Goal: Communication & Community: Answer question/provide support

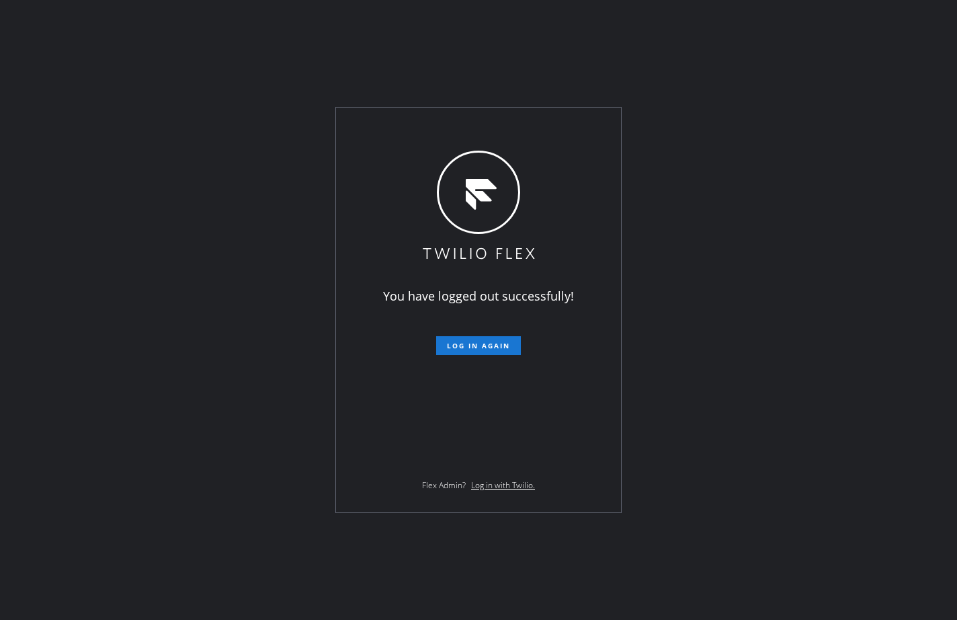
click at [102, 220] on div "You have logged out successfully! Log in again Flex Admin? Log in with Twilio." at bounding box center [478, 310] width 957 height 620
click at [470, 349] on span "Log in again" at bounding box center [478, 345] width 63 height 9
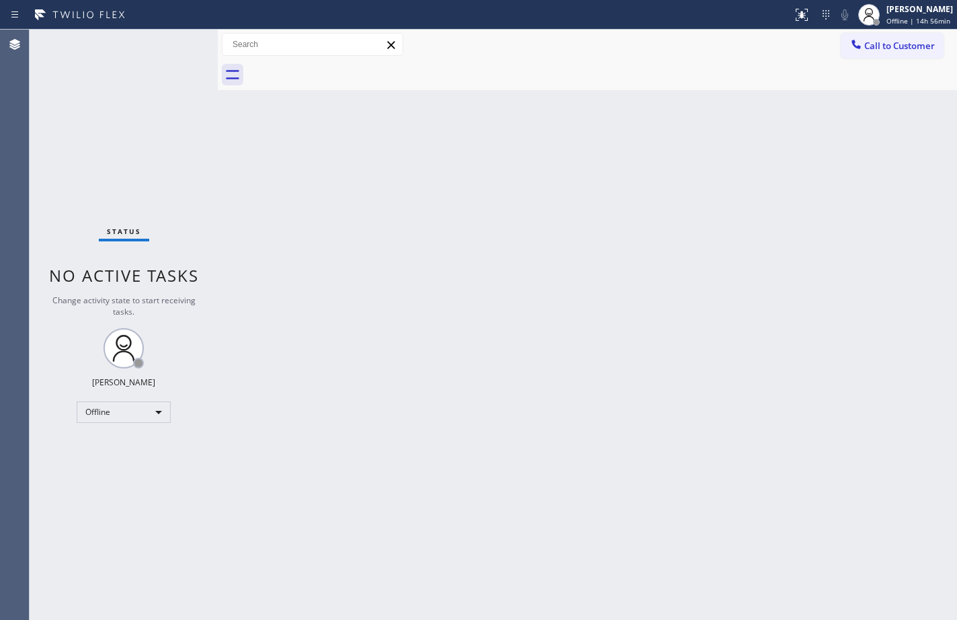
click at [904, 290] on div "Back to Dashboard Change Sender ID Customers Technicians Select a contact Outbo…" at bounding box center [588, 325] width 740 height 590
click at [927, 13] on div "[PERSON_NAME]" at bounding box center [920, 8] width 67 height 11
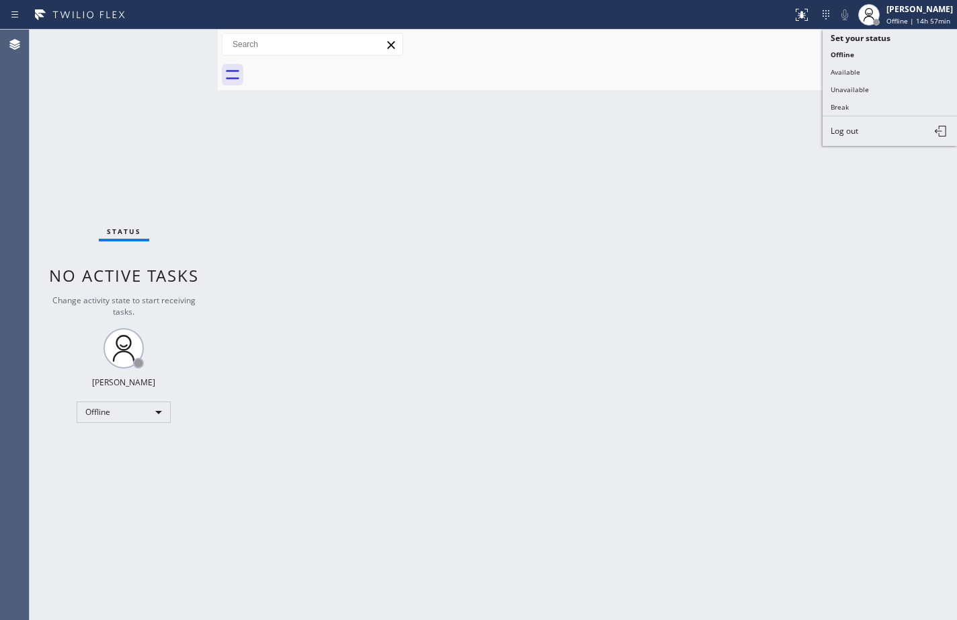
click at [650, 291] on div "Back to Dashboard Change Sender ID Customers Technicians Select a contact Outbo…" at bounding box center [588, 325] width 740 height 590
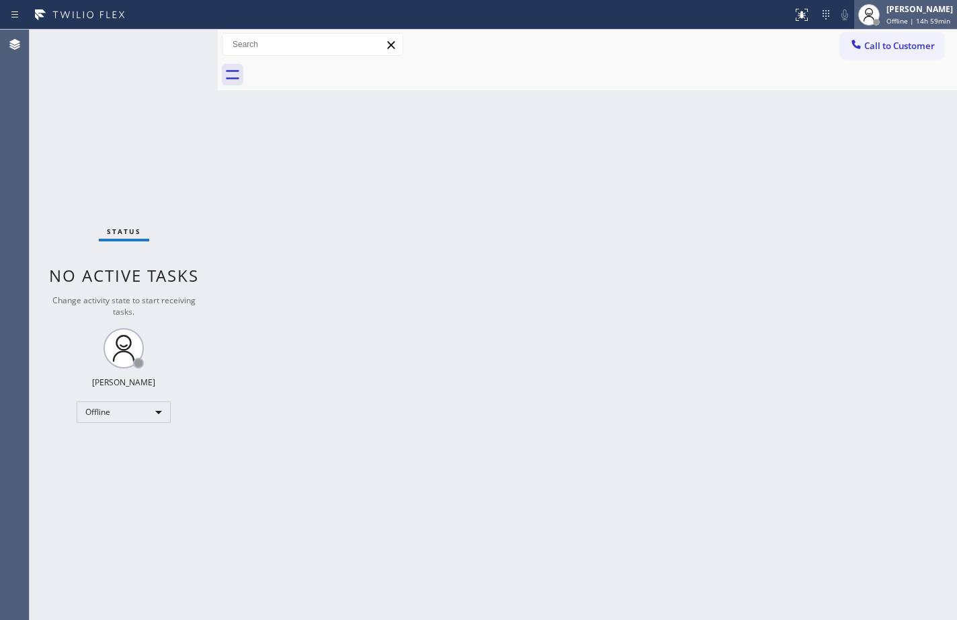
click at [938, 27] on div "[PERSON_NAME] Offline | 14h 59min" at bounding box center [906, 15] width 103 height 30
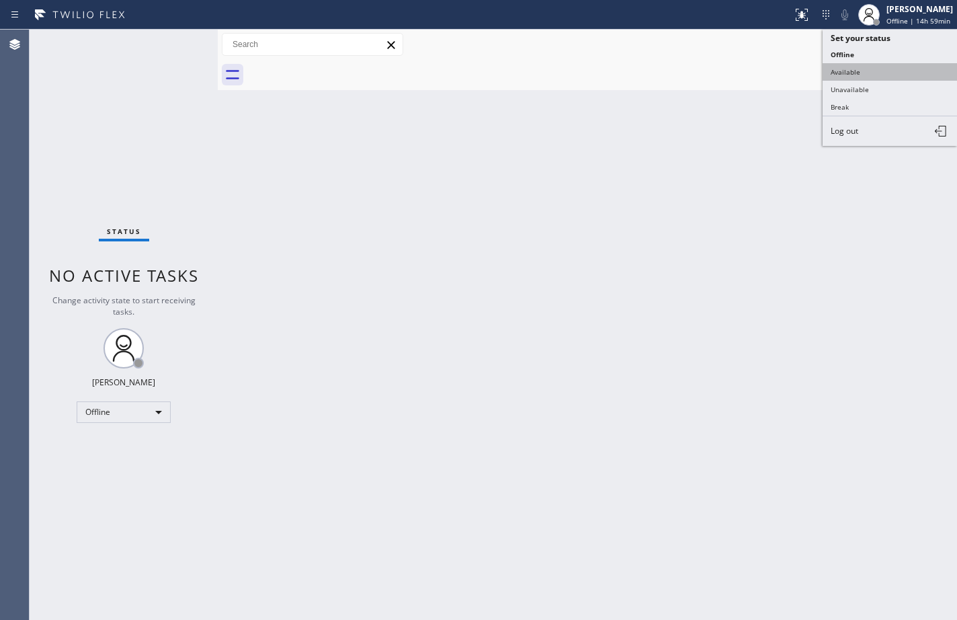
click at [912, 71] on button "Available" at bounding box center [890, 71] width 134 height 17
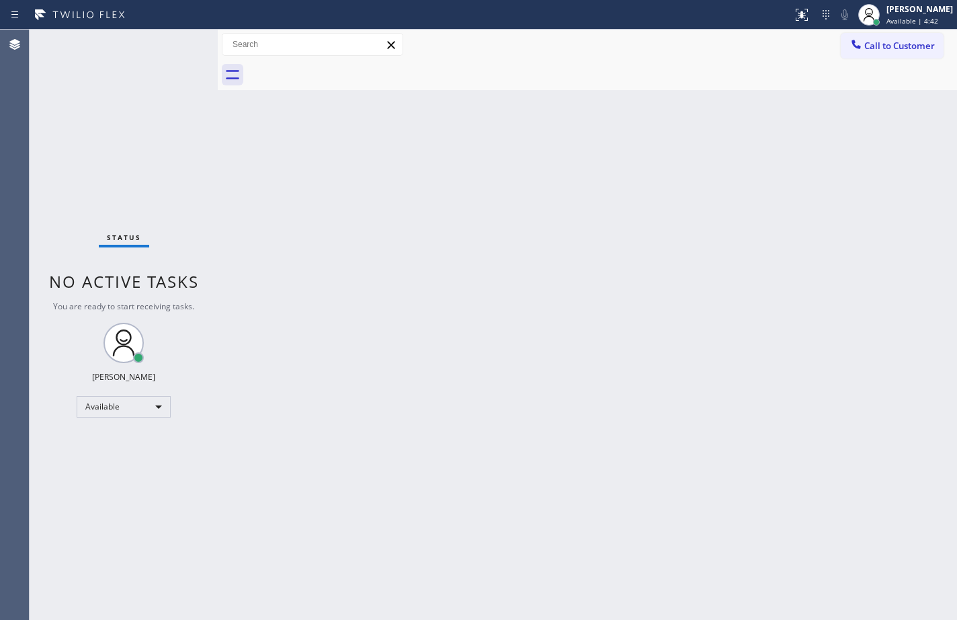
click at [108, 108] on div "Status No active tasks You are ready to start receiving tasks. [PERSON_NAME] Av…" at bounding box center [124, 325] width 188 height 590
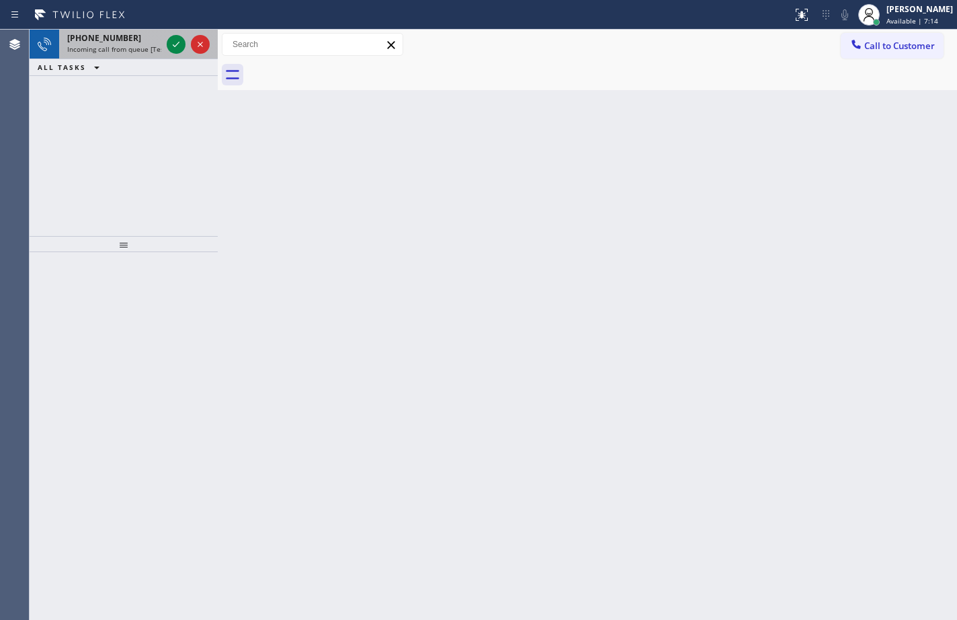
click at [188, 43] on div at bounding box center [188, 45] width 48 height 30
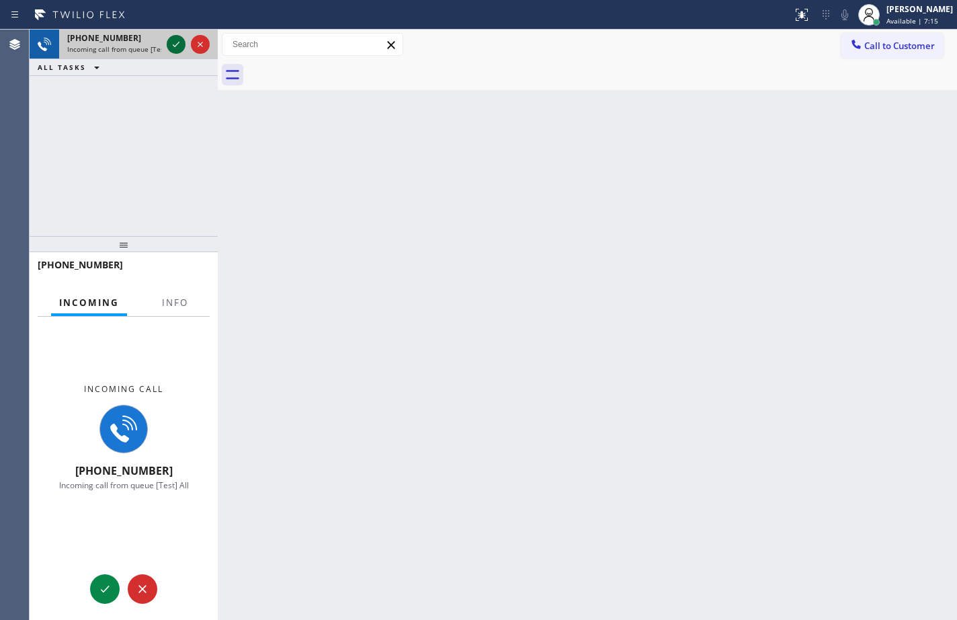
click at [182, 41] on icon at bounding box center [176, 44] width 16 height 16
click at [188, 288] on div "[PHONE_NUMBER]" at bounding box center [124, 270] width 172 height 35
click at [186, 300] on span "Info" at bounding box center [175, 303] width 26 height 12
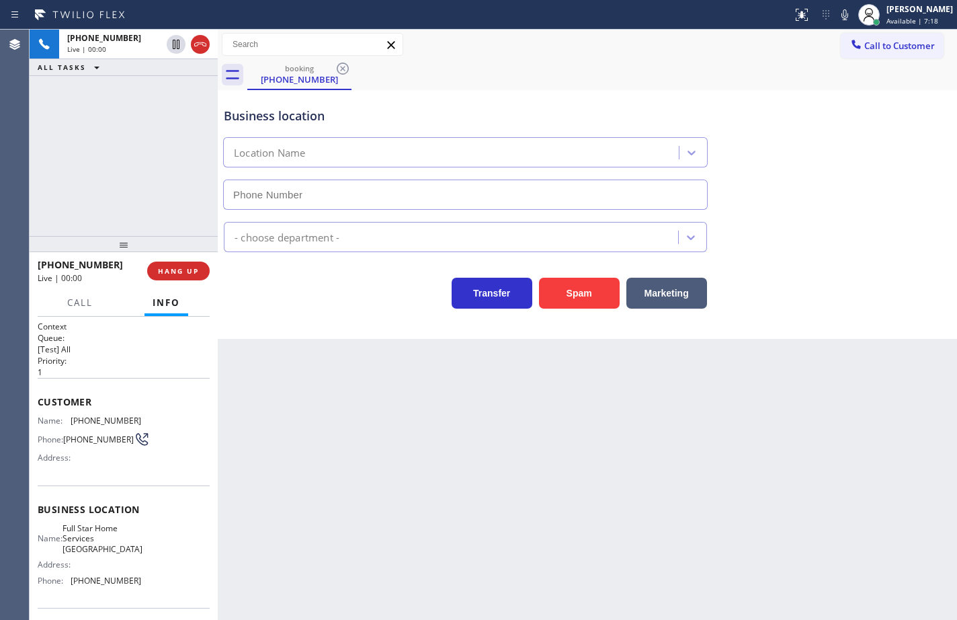
type input "[PHONE_NUMBER]"
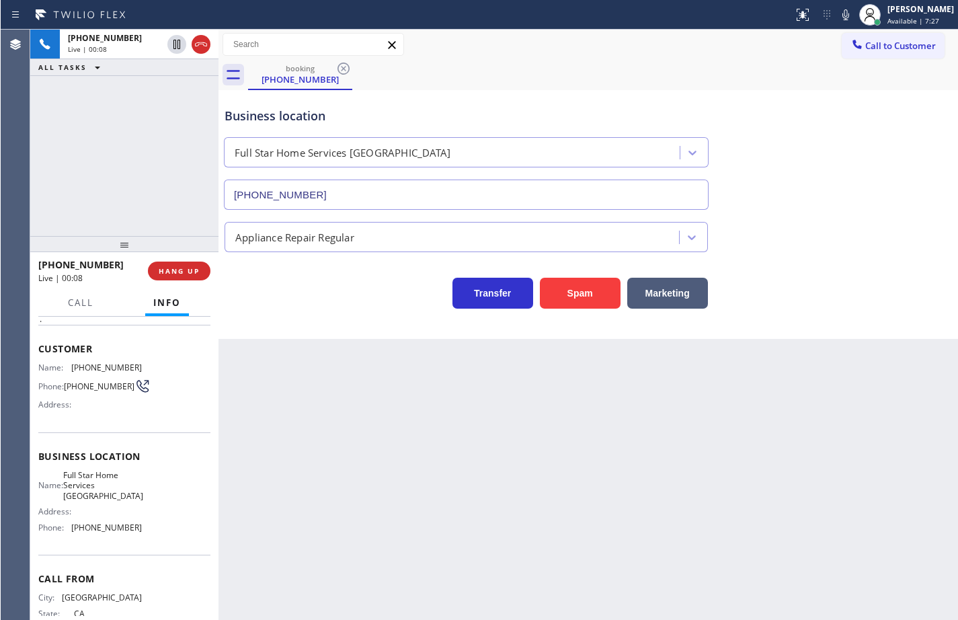
scroll to position [32, 0]
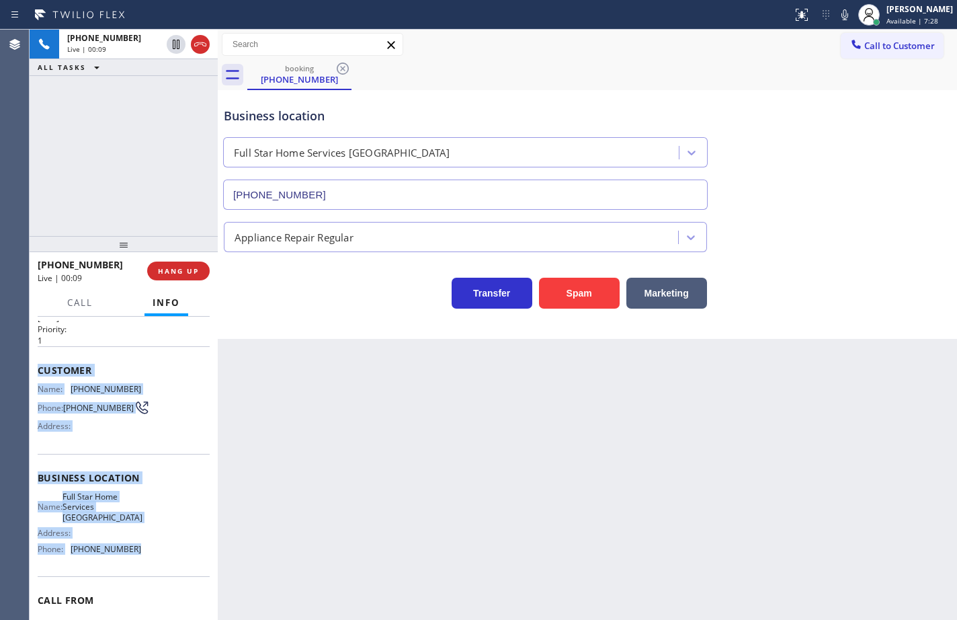
drag, startPoint x: 148, startPoint y: 558, endPoint x: 40, endPoint y: 370, distance: 216.8
click at [40, 370] on div "Context Queue: [Test] All Priority: 1 Customer Name: [PHONE_NUMBER] Phone: [PHO…" at bounding box center [124, 483] width 172 height 389
copy div "Customer Name: [PHONE_NUMBER] Phone: [PHONE_NUMBER] Address: Business location …"
click at [189, 273] on span "HANG UP" at bounding box center [178, 270] width 41 height 9
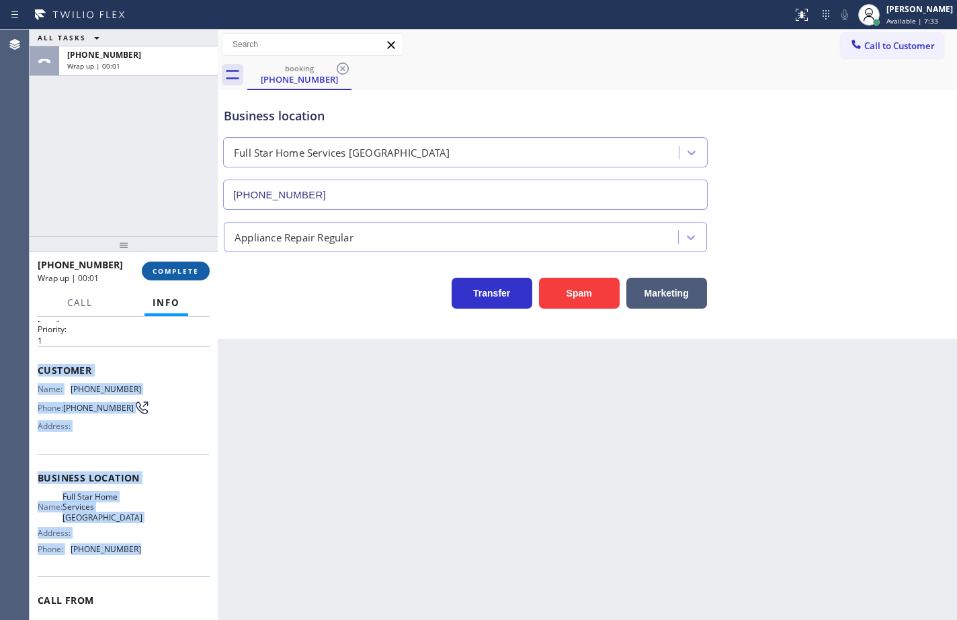
click at [196, 272] on span "COMPLETE" at bounding box center [176, 270] width 46 height 9
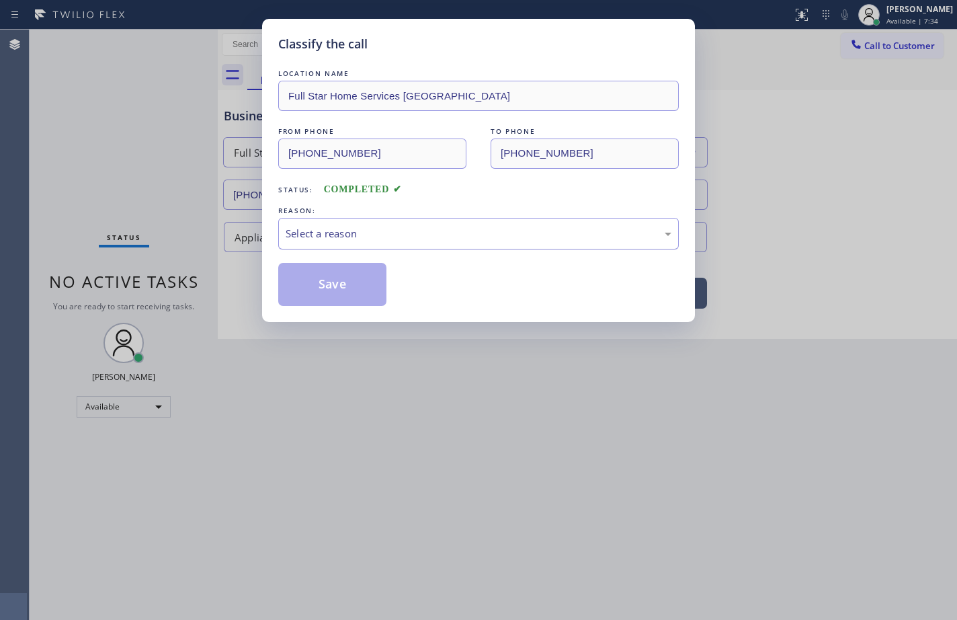
click at [381, 239] on div "Select a reason" at bounding box center [479, 233] width 386 height 15
click at [366, 272] on button "Save" at bounding box center [332, 284] width 108 height 43
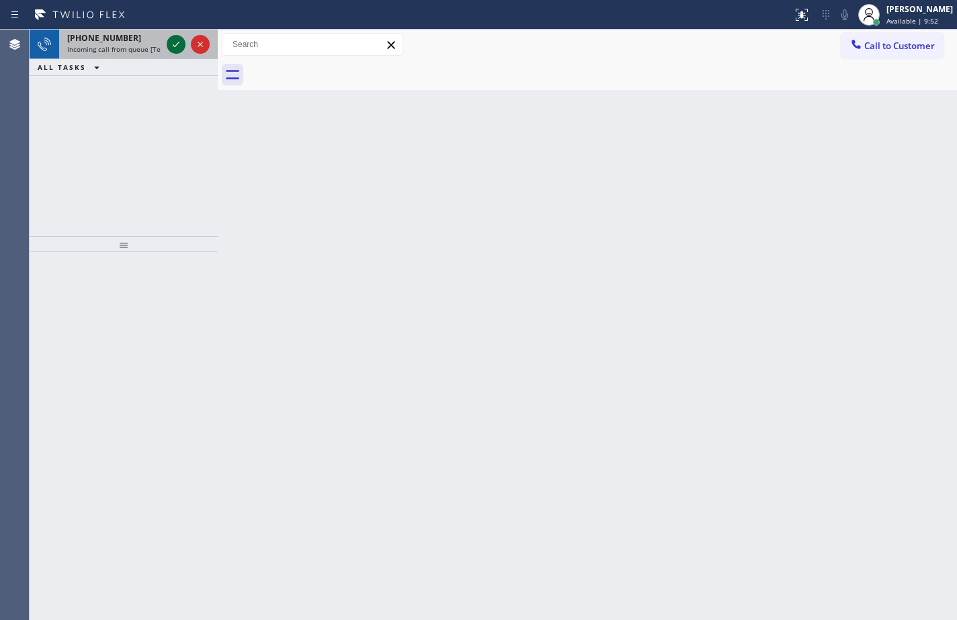
click at [179, 44] on icon at bounding box center [176, 44] width 16 height 16
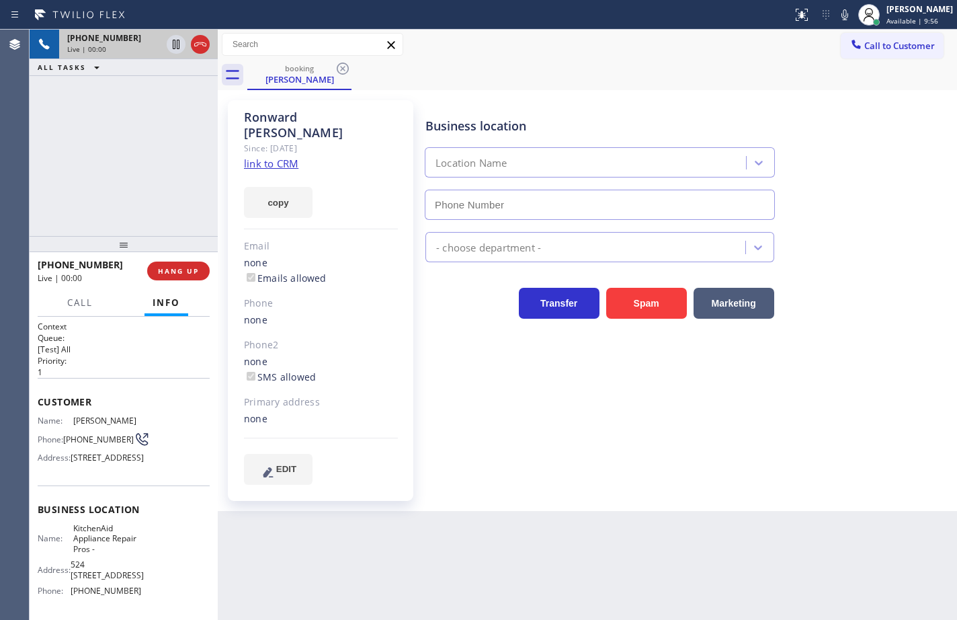
type input "[PHONE_NUMBER]"
click at [284, 157] on link "link to CRM" at bounding box center [271, 163] width 54 height 13
click at [284, 187] on button "copy" at bounding box center [278, 202] width 69 height 31
click at [621, 442] on div "Business location KitchenAid Appliance Repair Pros - [PHONE_NUMBER] Appliance R…" at bounding box center [688, 292] width 531 height 377
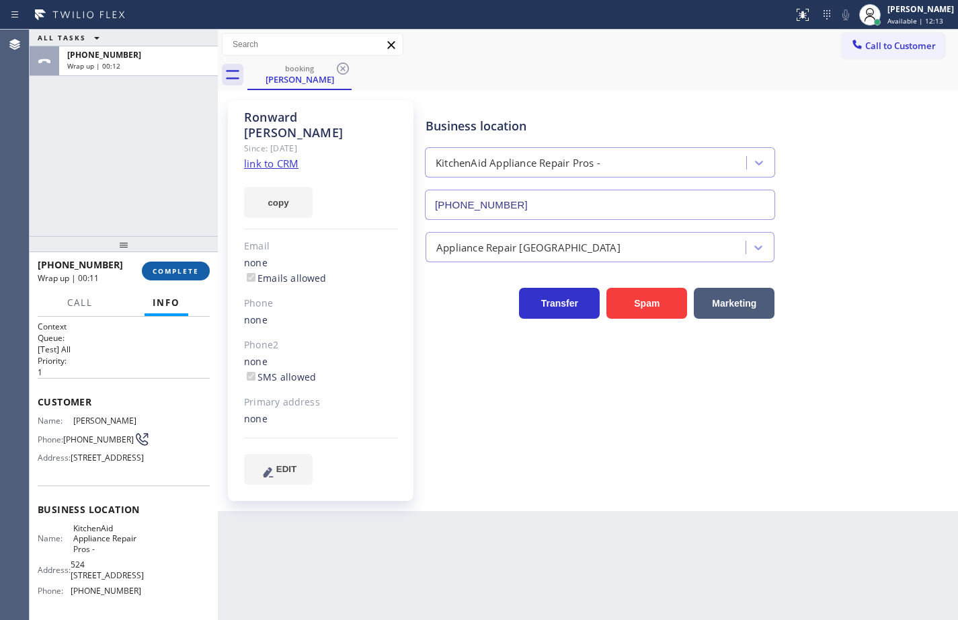
click at [173, 269] on span "COMPLETE" at bounding box center [176, 270] width 46 height 9
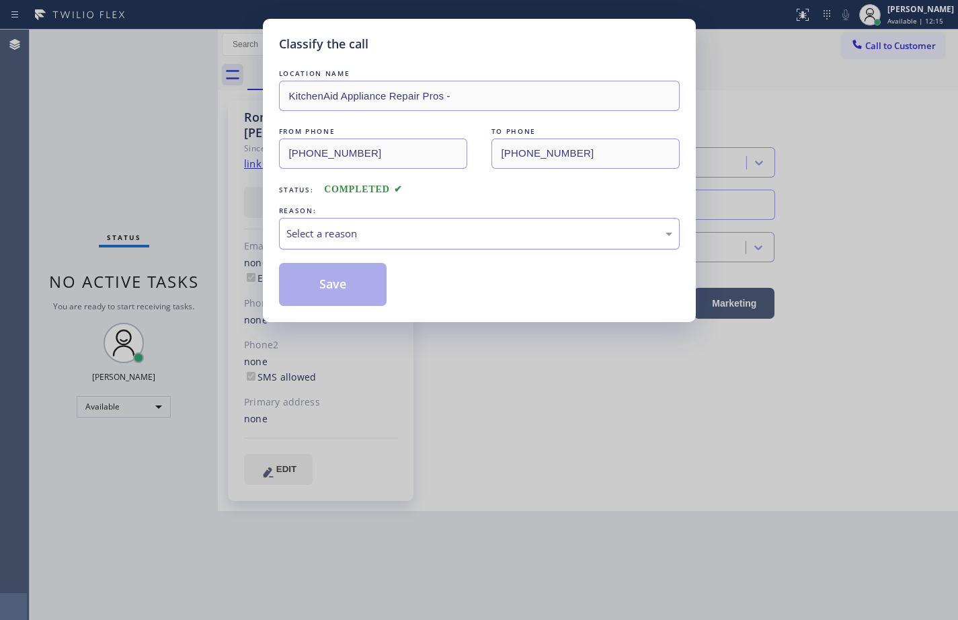
click at [306, 239] on div "Select a reason" at bounding box center [479, 233] width 386 height 15
click at [341, 280] on button "Save" at bounding box center [333, 284] width 108 height 43
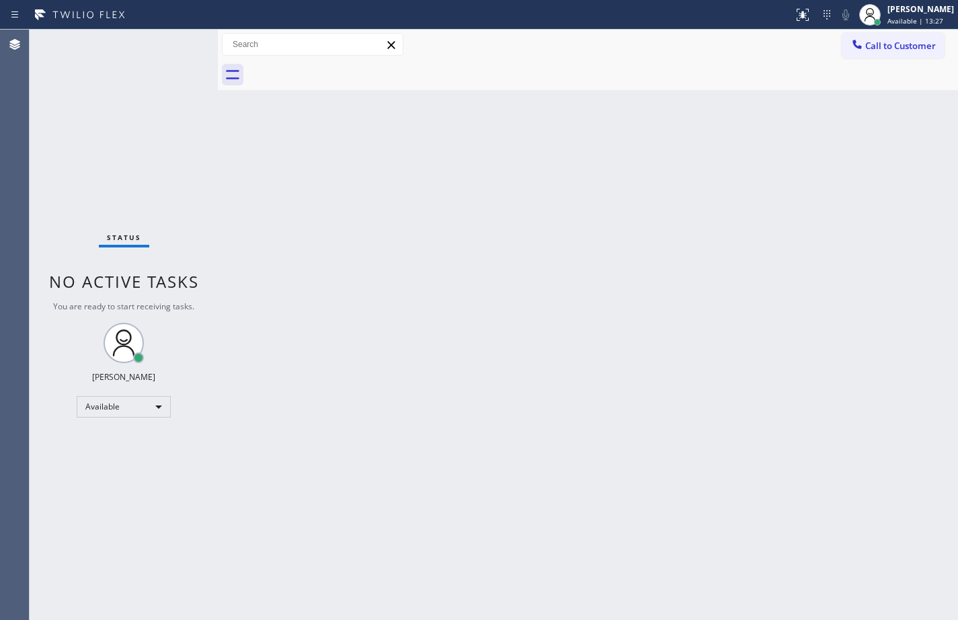
click at [684, 325] on div "Back to Dashboard Change Sender ID Customers Technicians Select a contact Outbo…" at bounding box center [588, 325] width 740 height 590
click at [126, 47] on div "Status No active tasks You are ready to start receiving tasks. [PERSON_NAME] Av…" at bounding box center [124, 325] width 188 height 590
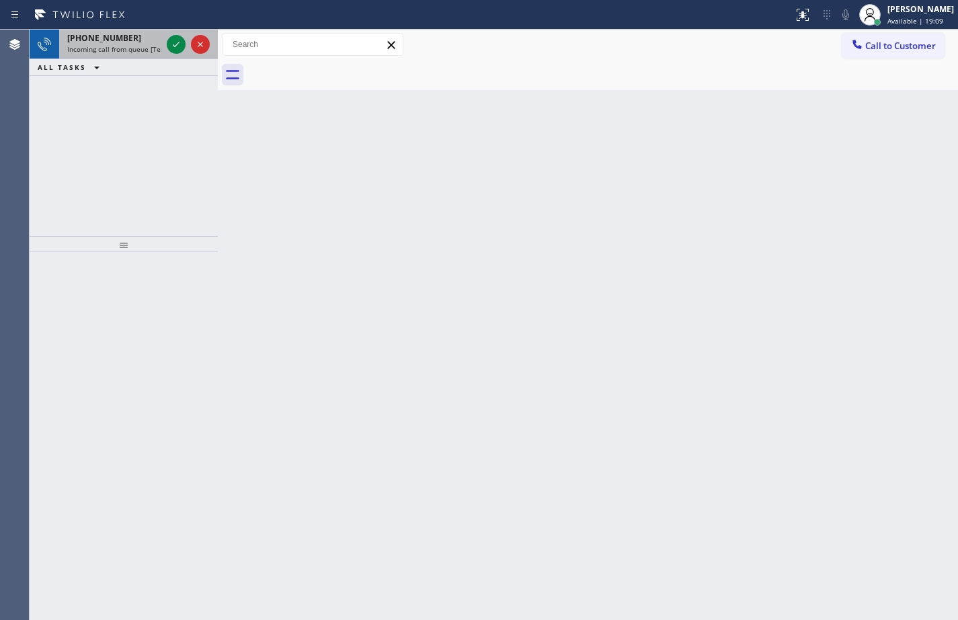
click at [116, 56] on div "[PHONE_NUMBER] Incoming call from queue [Test] All" at bounding box center [111, 45] width 105 height 30
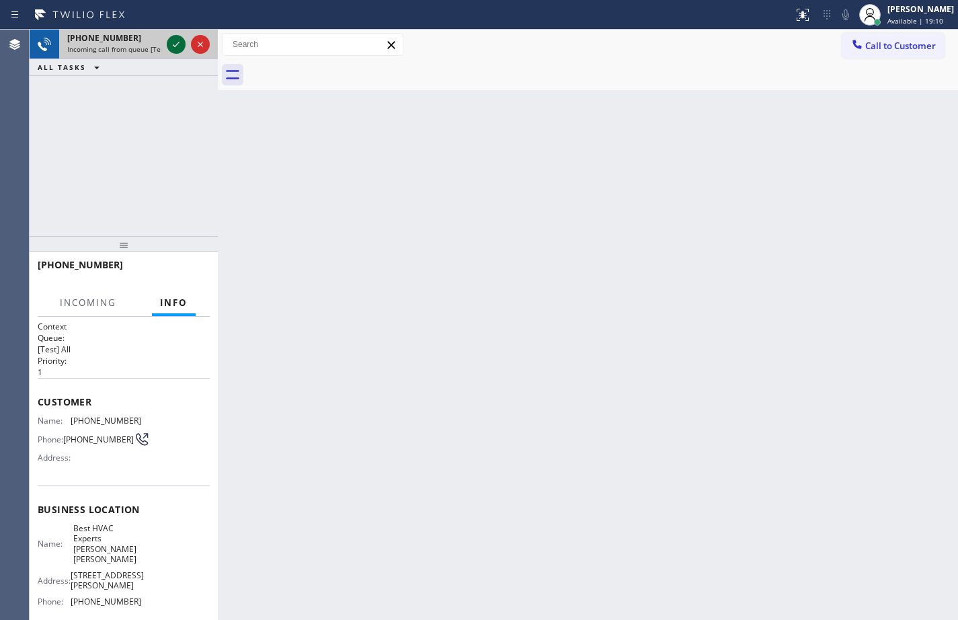
click at [172, 46] on icon at bounding box center [176, 44] width 16 height 16
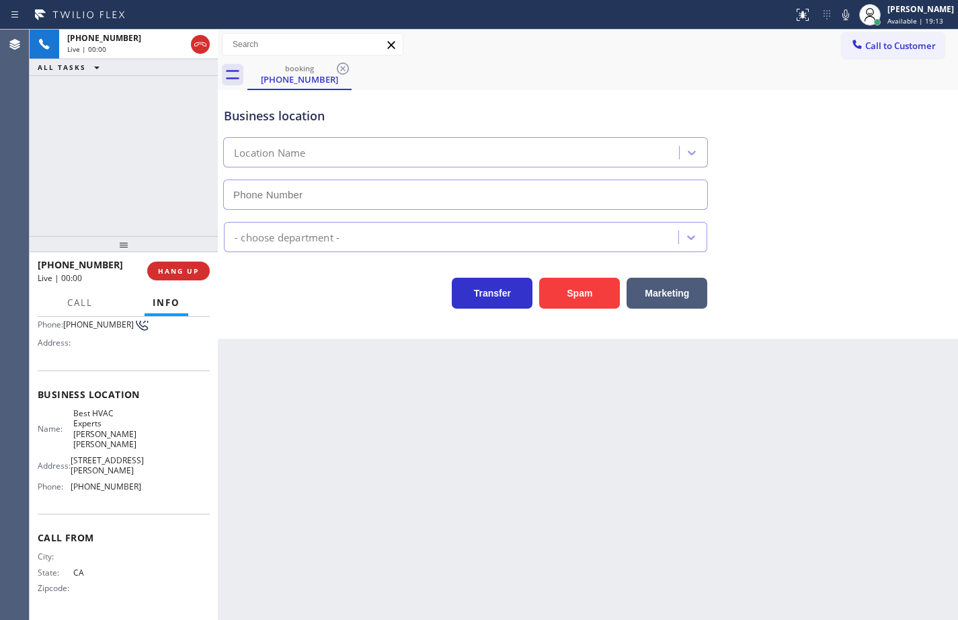
type input "[PHONE_NUMBER]"
click at [139, 494] on div "Name: Best HVAC Experts [PERSON_NAME] [PERSON_NAME] Address: [STREET_ADDRESS][P…" at bounding box center [124, 452] width 172 height 89
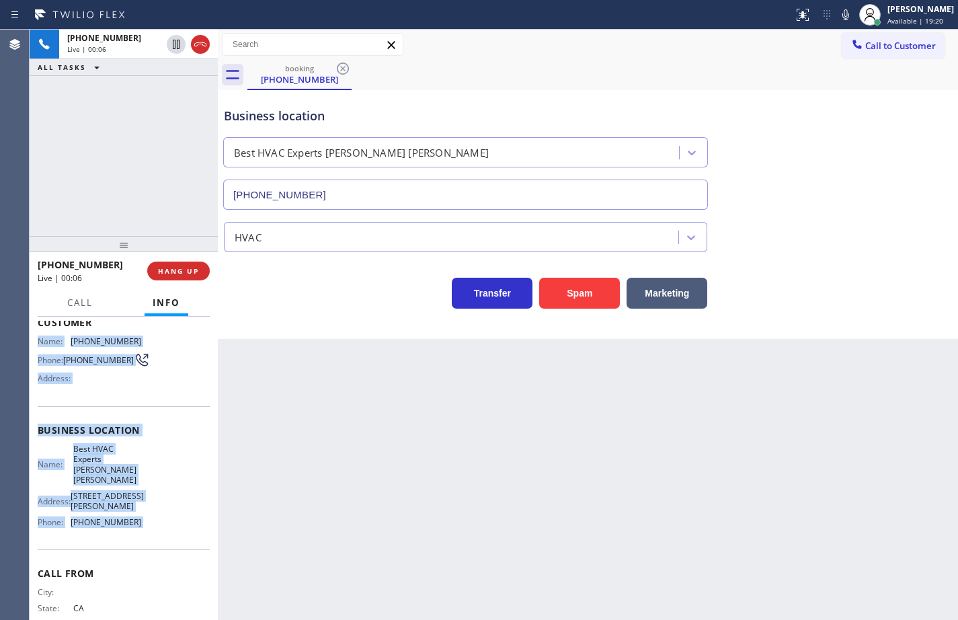
scroll to position [55, 0]
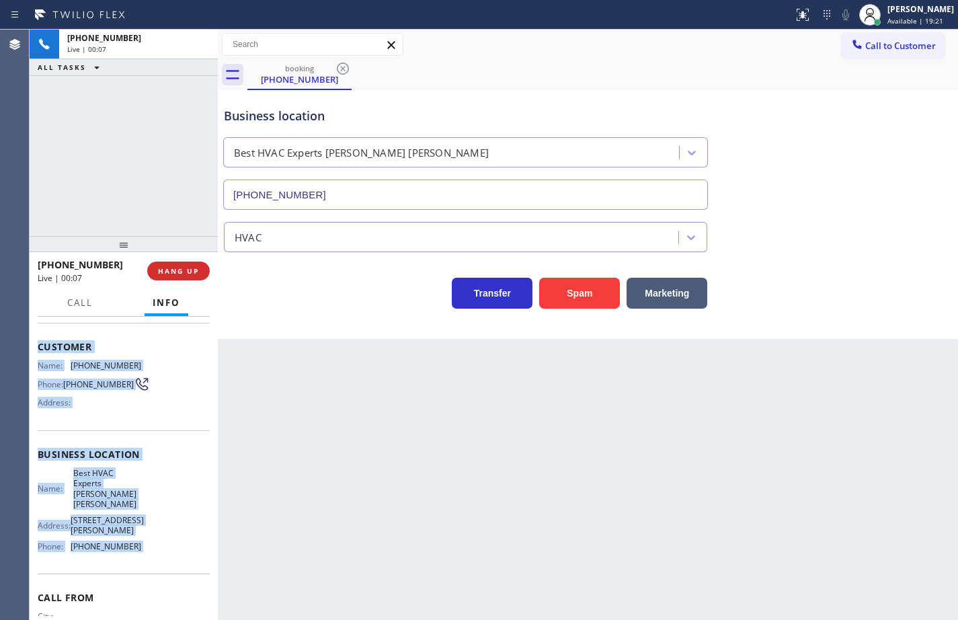
drag, startPoint x: 139, startPoint y: 494, endPoint x: 40, endPoint y: 346, distance: 178.3
click at [40, 346] on div "Context Queue: [Test] All Priority: 1 Customer Name: [PHONE_NUMBER] Phone: [PHO…" at bounding box center [124, 471] width 172 height 410
copy div "Customer Name: [PHONE_NUMBER] Phone: [PHONE_NUMBER] Address: Business location …"
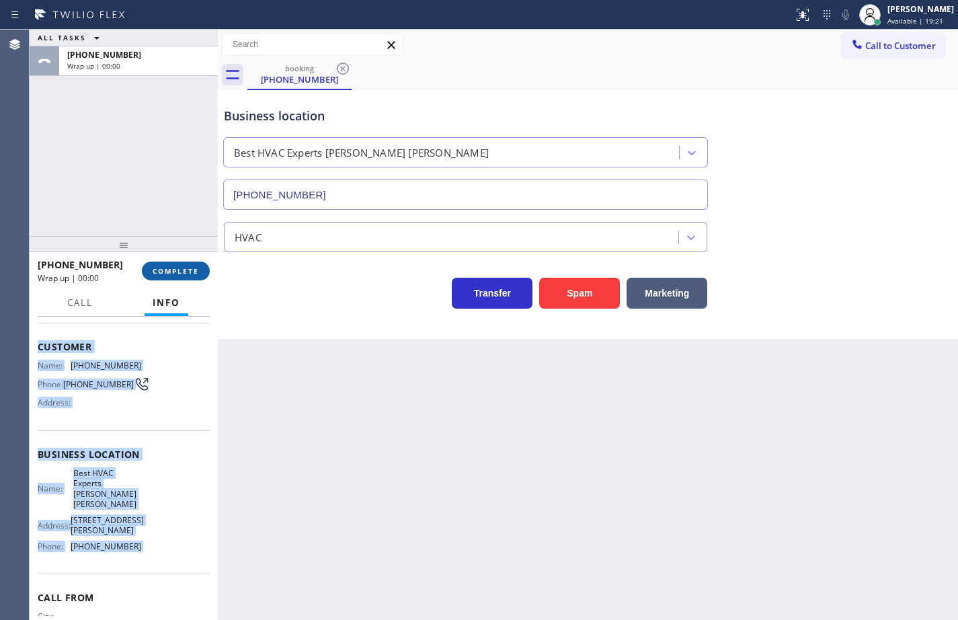
click at [192, 275] on span "COMPLETE" at bounding box center [176, 270] width 46 height 9
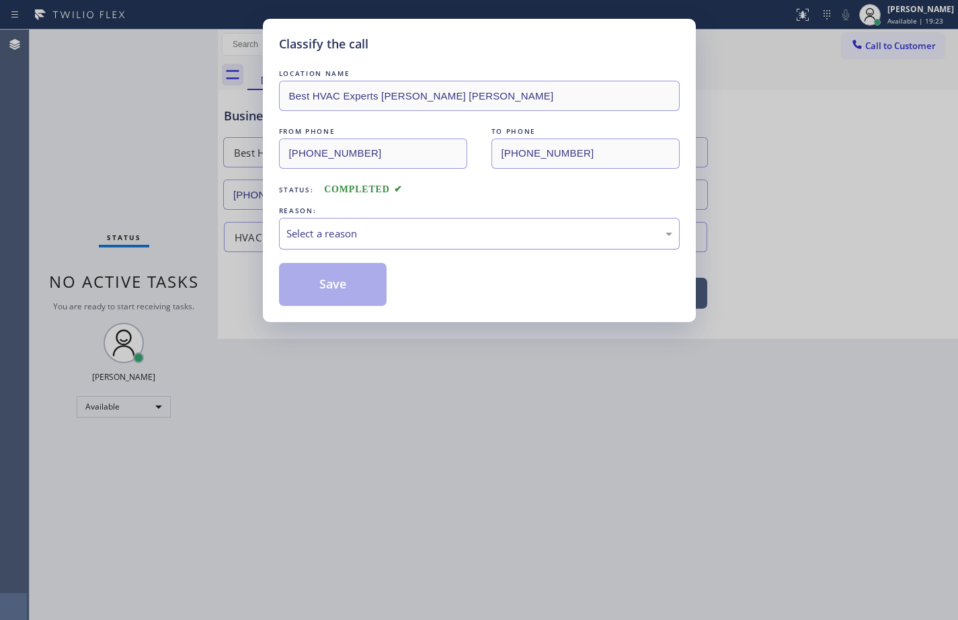
click at [381, 224] on div "Select a reason" at bounding box center [479, 234] width 401 height 32
click at [364, 281] on button "Save" at bounding box center [333, 284] width 108 height 43
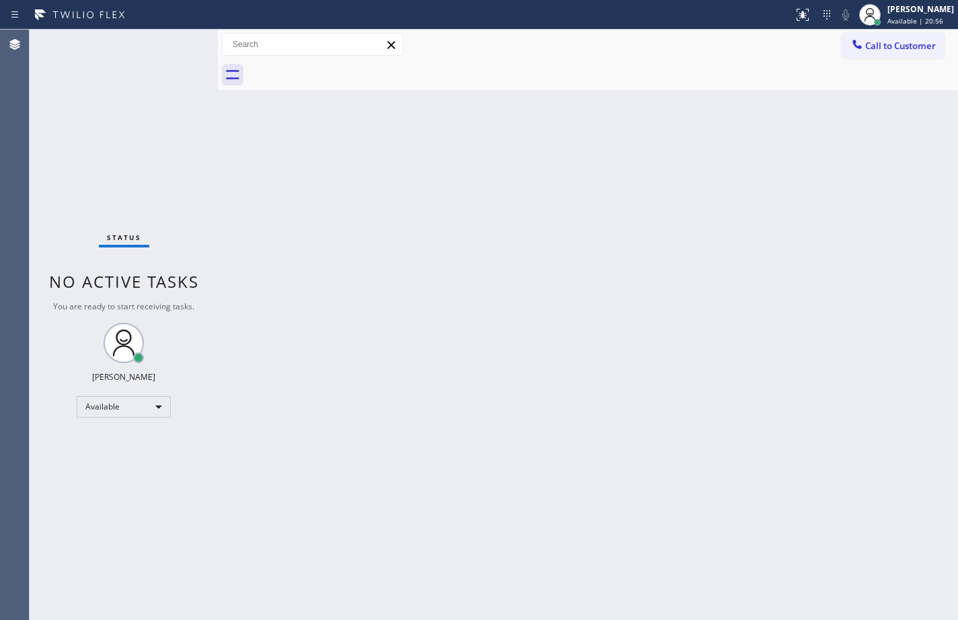
click at [932, 141] on div "Back to Dashboard Change Sender ID Customers Technicians Select a contact Outbo…" at bounding box center [588, 325] width 740 height 590
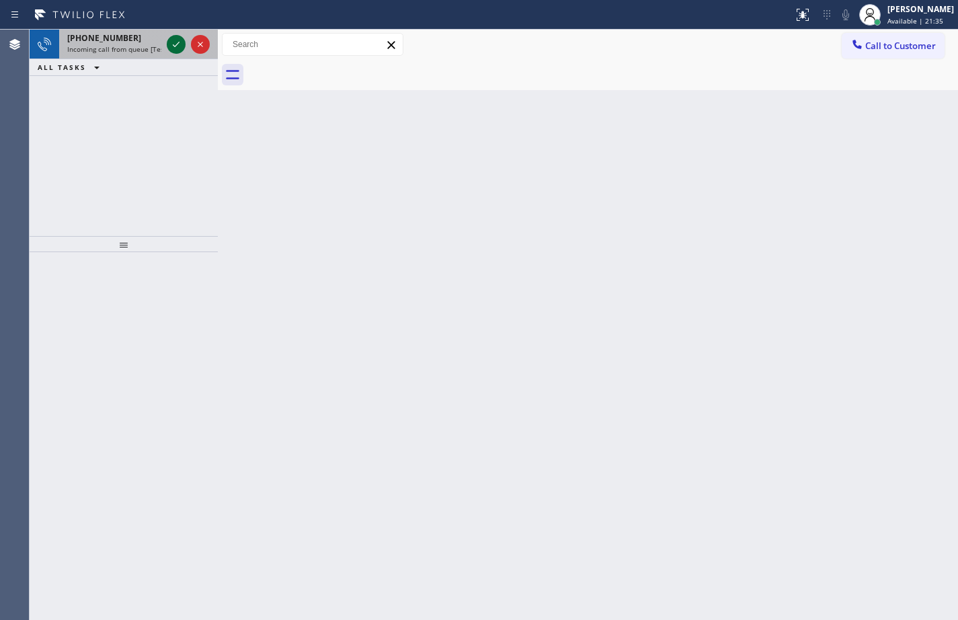
click at [175, 38] on icon at bounding box center [176, 44] width 16 height 16
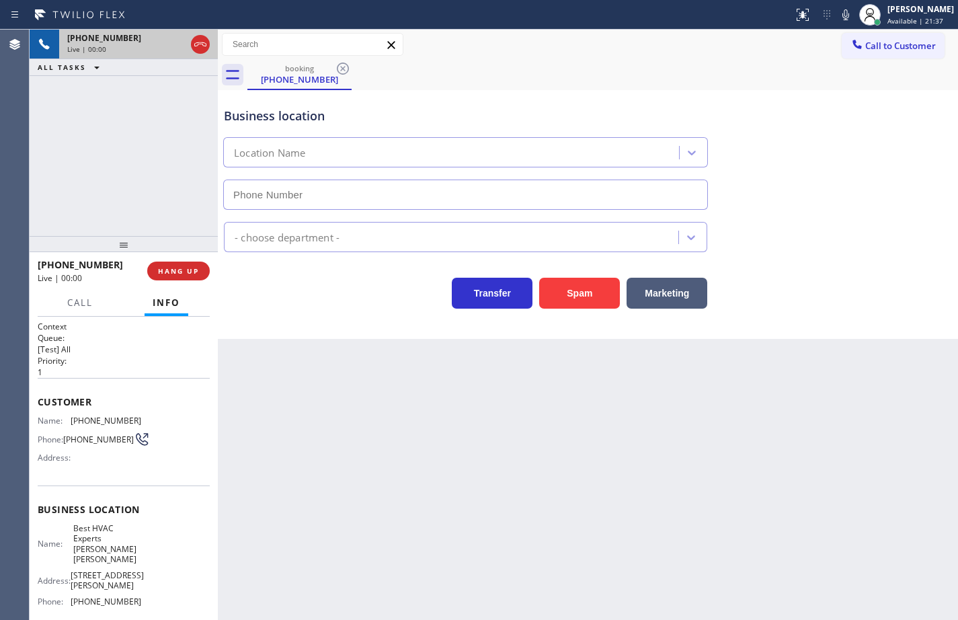
type input "[PHONE_NUMBER]"
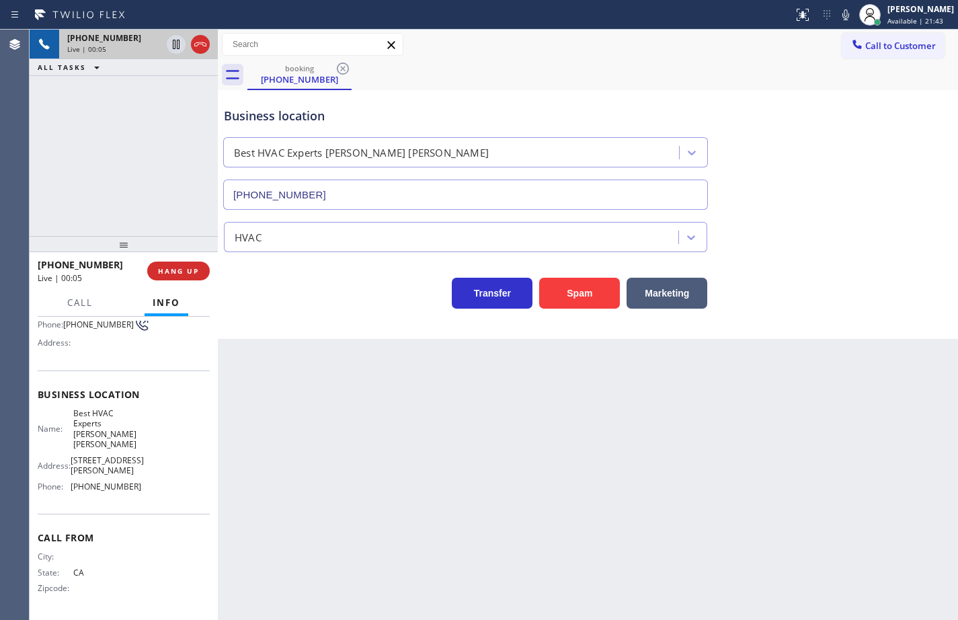
scroll to position [120, 0]
click at [143, 488] on div "Name: Best HVAC Experts [PERSON_NAME] [PERSON_NAME] Address: [STREET_ADDRESS][P…" at bounding box center [124, 452] width 172 height 89
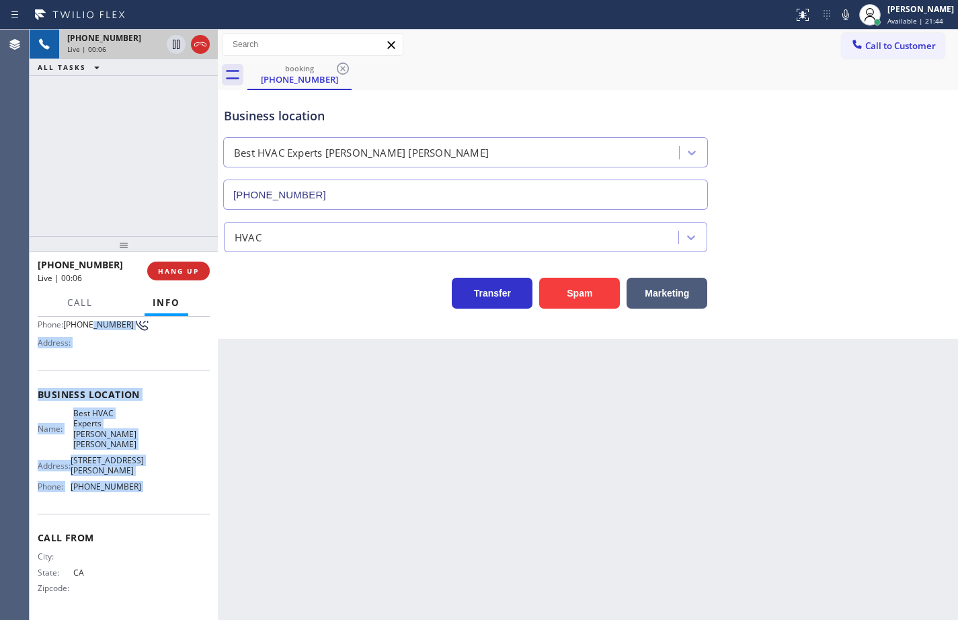
scroll to position [0, 0]
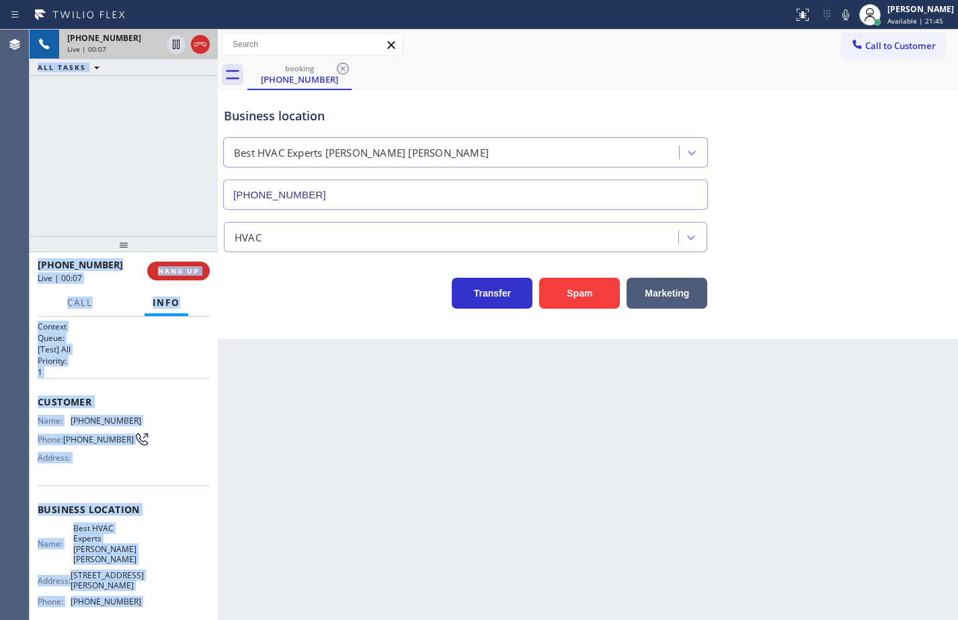
drag, startPoint x: 143, startPoint y: 488, endPoint x: 28, endPoint y: 393, distance: 148.5
click at [28, 393] on div "Agent Desktop Classify the call LOCATION NAME Full Star Home Services [GEOGRAPH…" at bounding box center [479, 325] width 958 height 590
click at [128, 522] on div "Business location Name: Best HVAC Experts [PERSON_NAME] [PERSON_NAME] Address: …" at bounding box center [124, 556] width 172 height 143
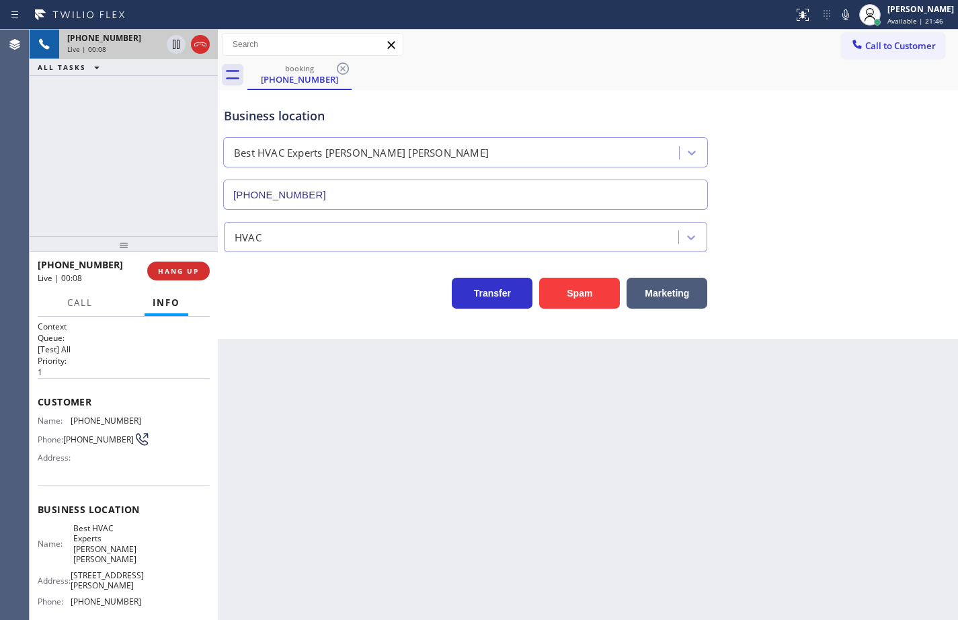
scroll to position [67, 0]
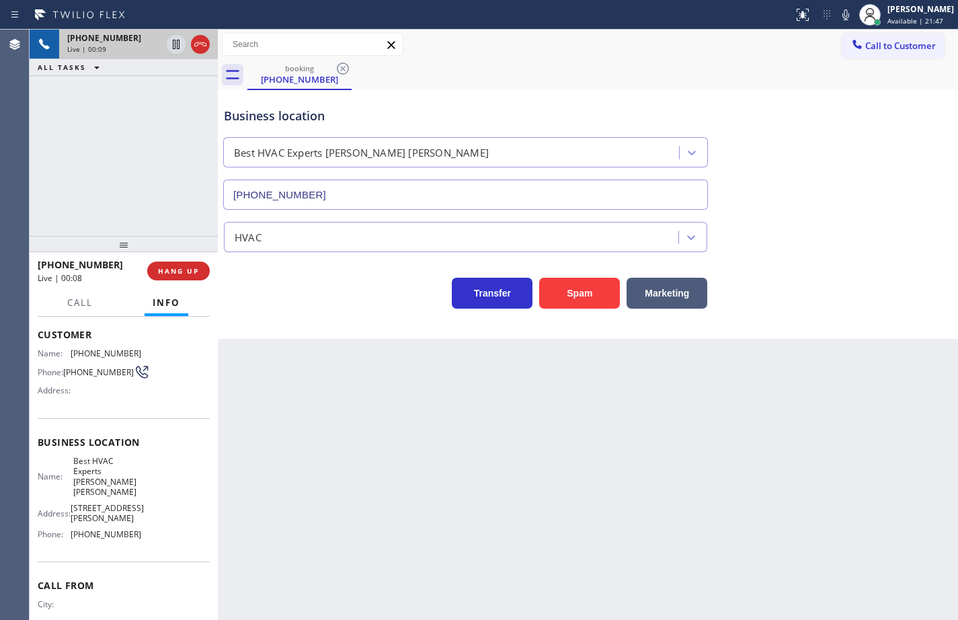
click at [141, 543] on div "Name: Best HVAC Experts [PERSON_NAME] [PERSON_NAME] Address: [STREET_ADDRESS][P…" at bounding box center [124, 500] width 172 height 89
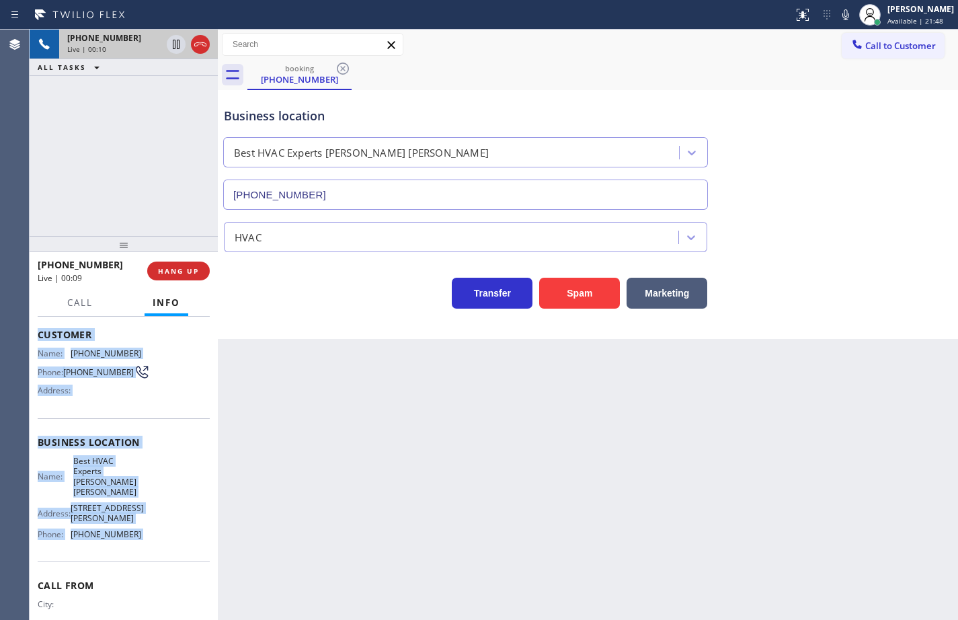
drag, startPoint x: 141, startPoint y: 543, endPoint x: 37, endPoint y: 339, distance: 229.1
click at [37, 339] on div "Context Queue: [Test] All Priority: 1 Customer Name: [PHONE_NUMBER] Phone: [PHO…" at bounding box center [124, 468] width 188 height 303
copy div "Customer Name: [PHONE_NUMBER] Phone: [PHONE_NUMBER] Address: Business location …"
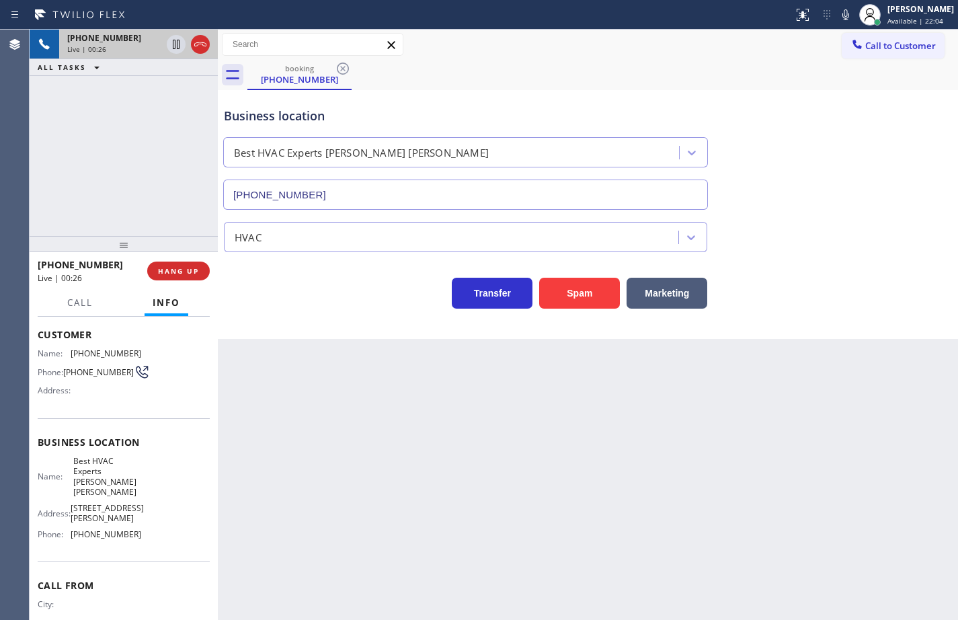
click at [311, 387] on div "Back to Dashboard Change Sender ID Customers Technicians Select a contact Outbo…" at bounding box center [588, 325] width 740 height 590
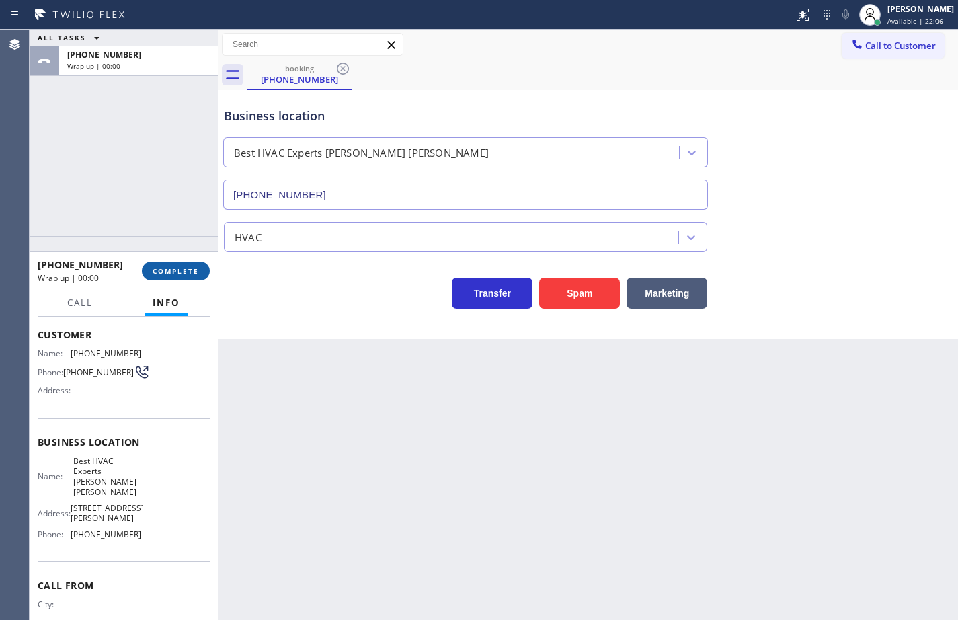
click at [170, 271] on span "COMPLETE" at bounding box center [176, 270] width 46 height 9
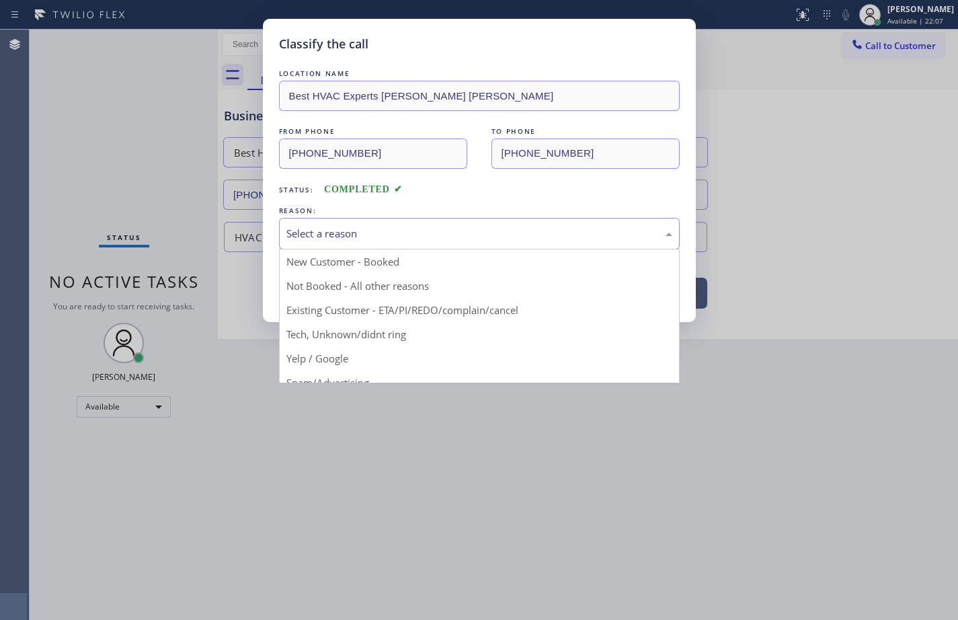
click at [311, 229] on div "Select a reason" at bounding box center [479, 233] width 386 height 15
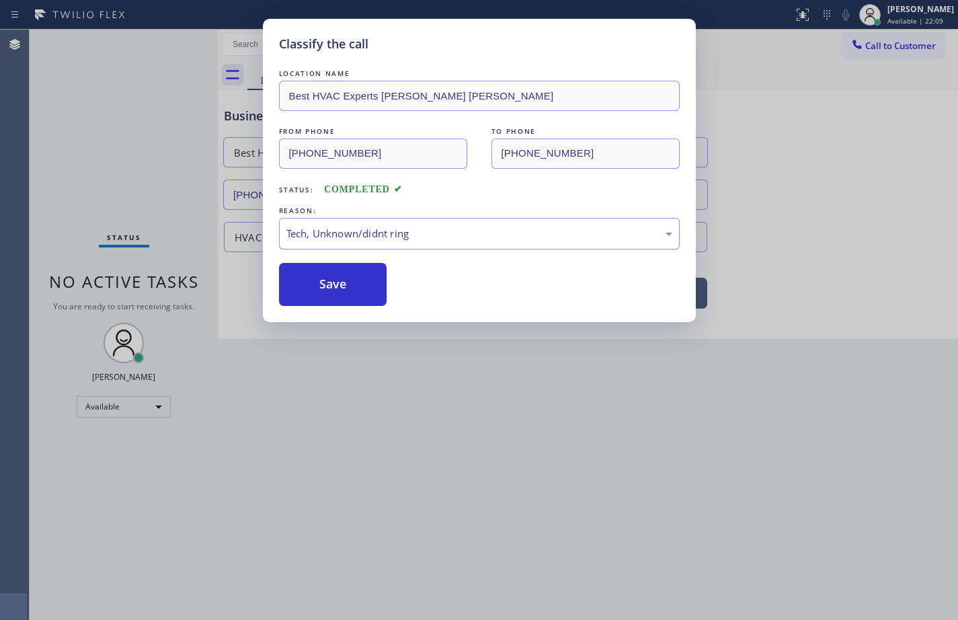
click at [377, 241] on div "Tech, Unknown/didnt ring" at bounding box center [479, 234] width 401 height 32
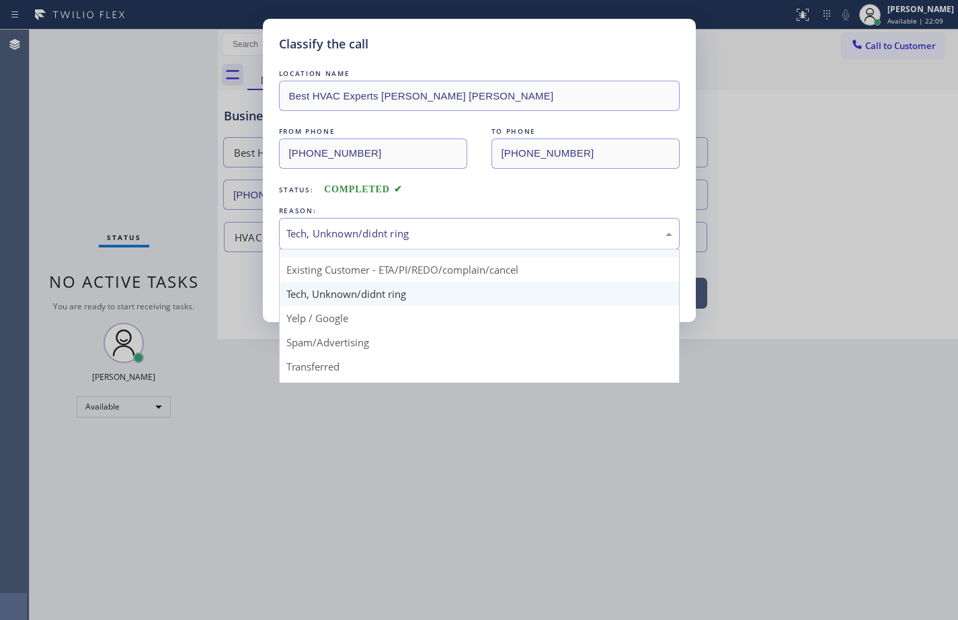
scroll to position [85, 0]
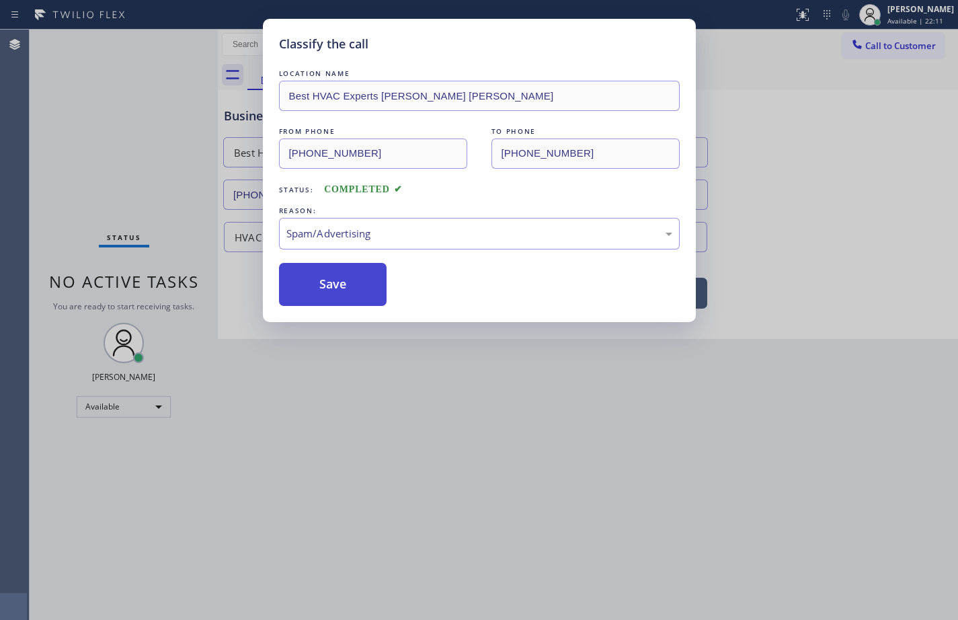
click at [361, 288] on button "Save" at bounding box center [333, 284] width 108 height 43
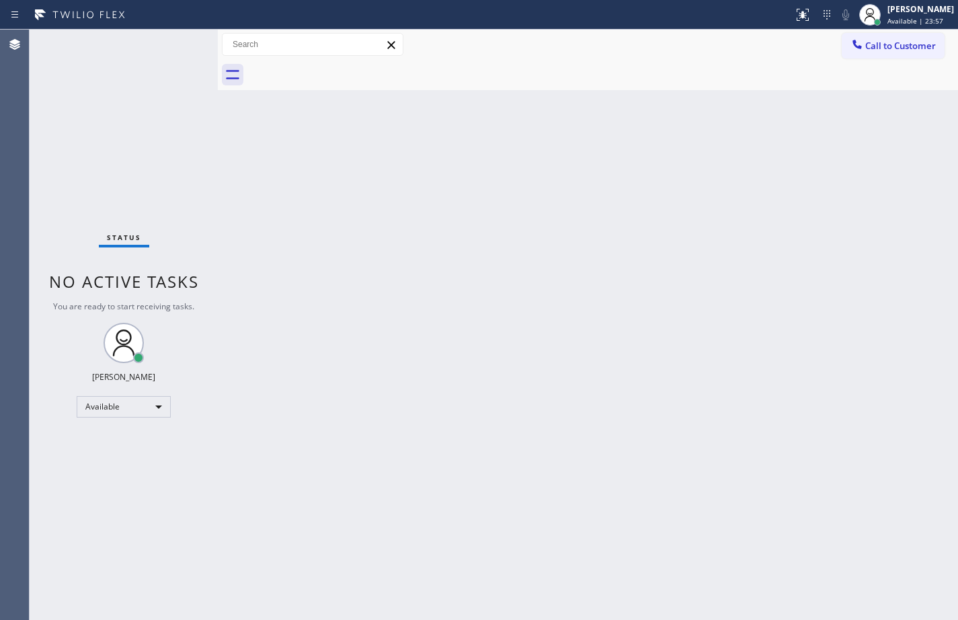
click at [631, 126] on div "Back to Dashboard Change Sender ID Customers Technicians Select a contact Outbo…" at bounding box center [588, 325] width 740 height 590
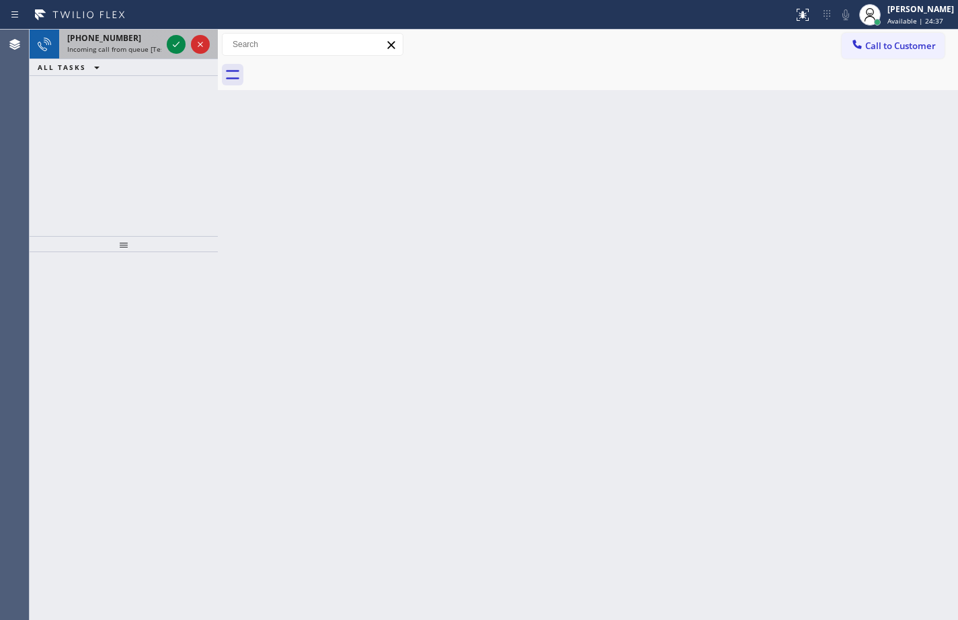
click at [109, 55] on div "[PHONE_NUMBER] Incoming call from queue [Test] All" at bounding box center [111, 45] width 105 height 30
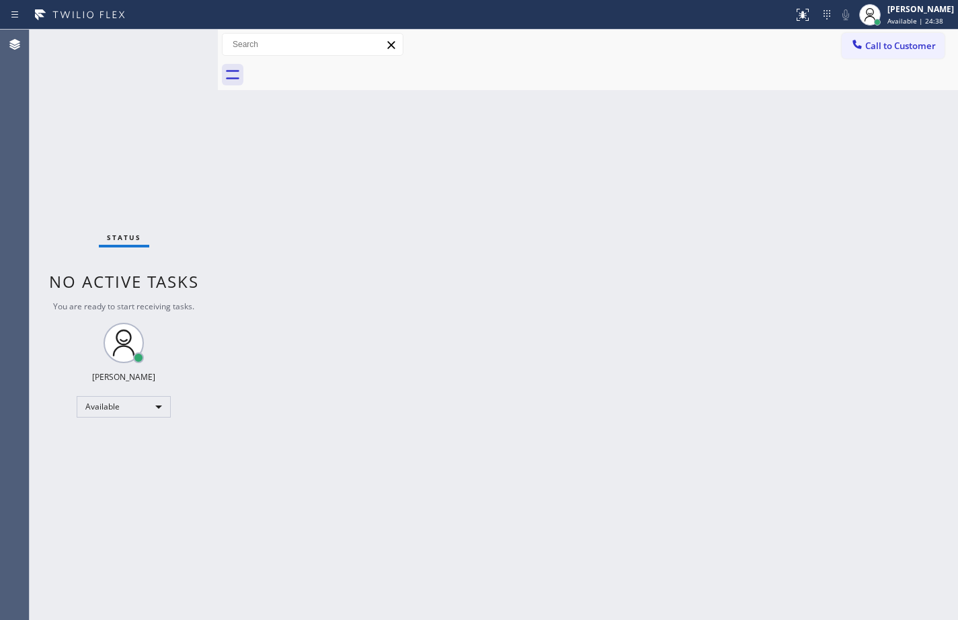
click at [174, 43] on div "Status No active tasks You are ready to start receiving tasks. [PERSON_NAME] Av…" at bounding box center [124, 325] width 188 height 590
click at [920, 52] on button "Call to Customer" at bounding box center [893, 46] width 103 height 26
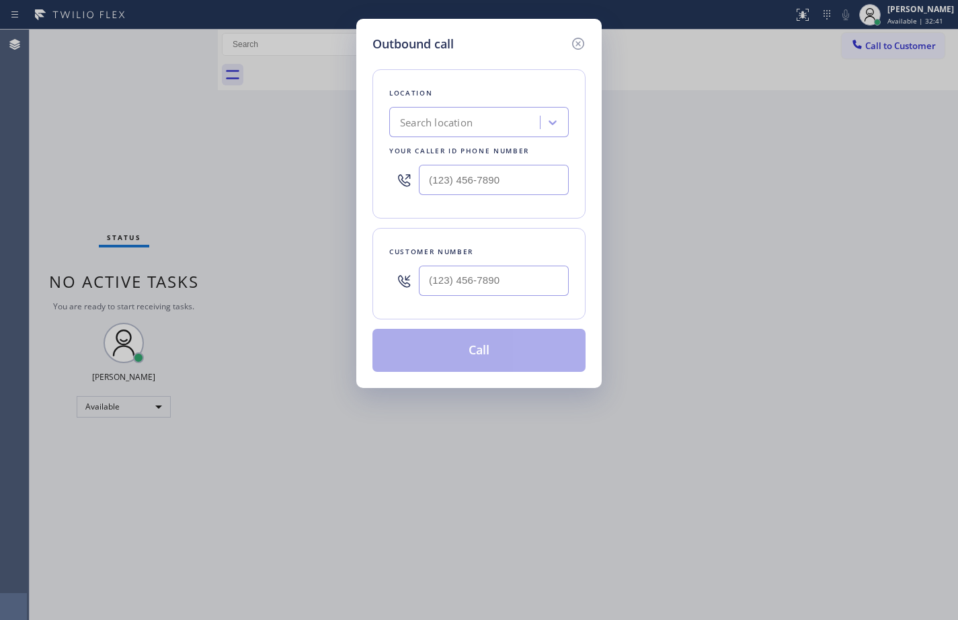
click at [514, 118] on div "Search location" at bounding box center [466, 123] width 147 height 24
paste input "GE Monogram Inc Repair"
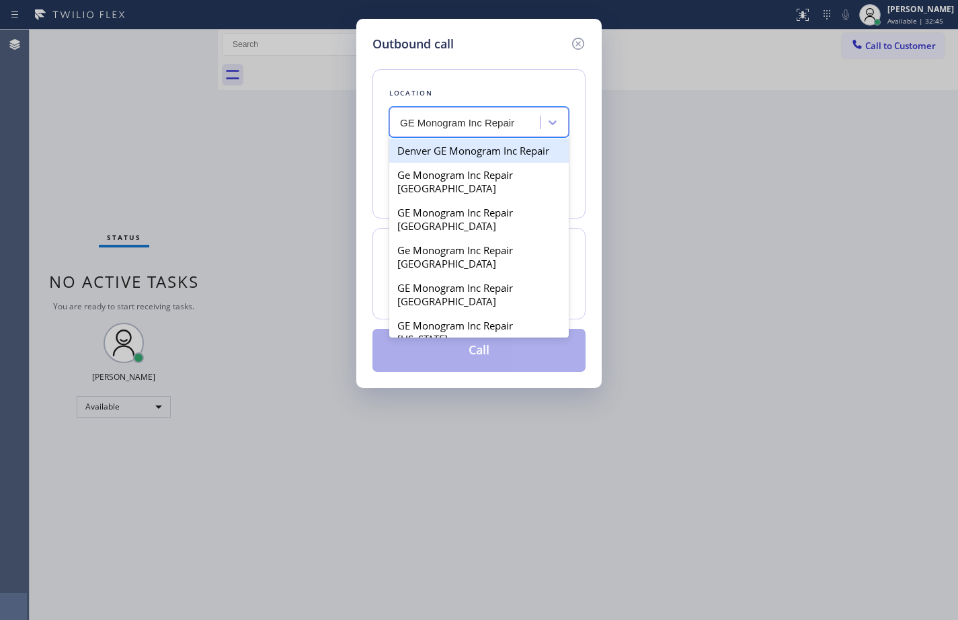
type input "GE Monogram Inc Repair"
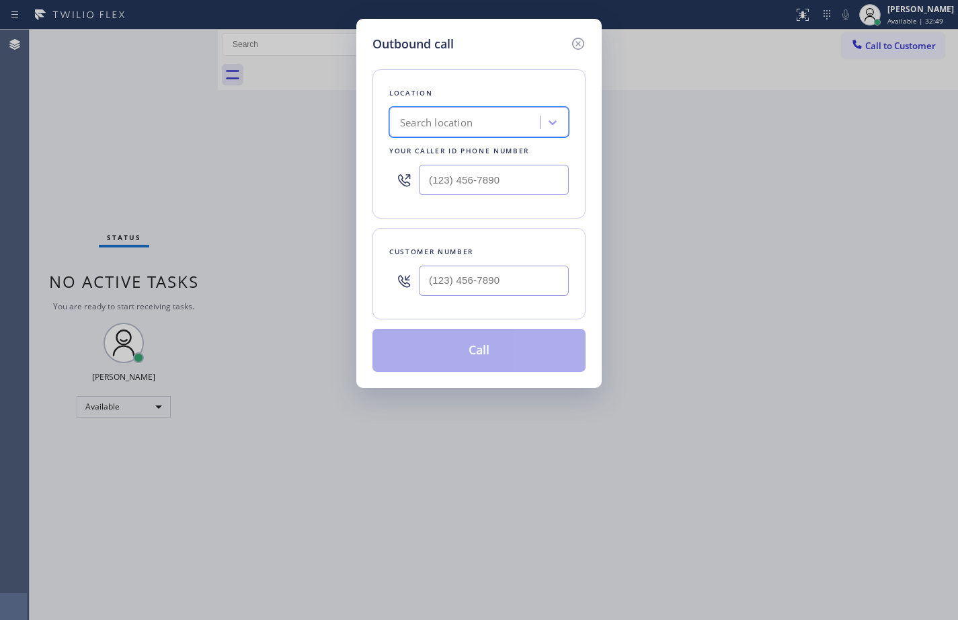
click at [501, 123] on div "Search location" at bounding box center [466, 123] width 147 height 24
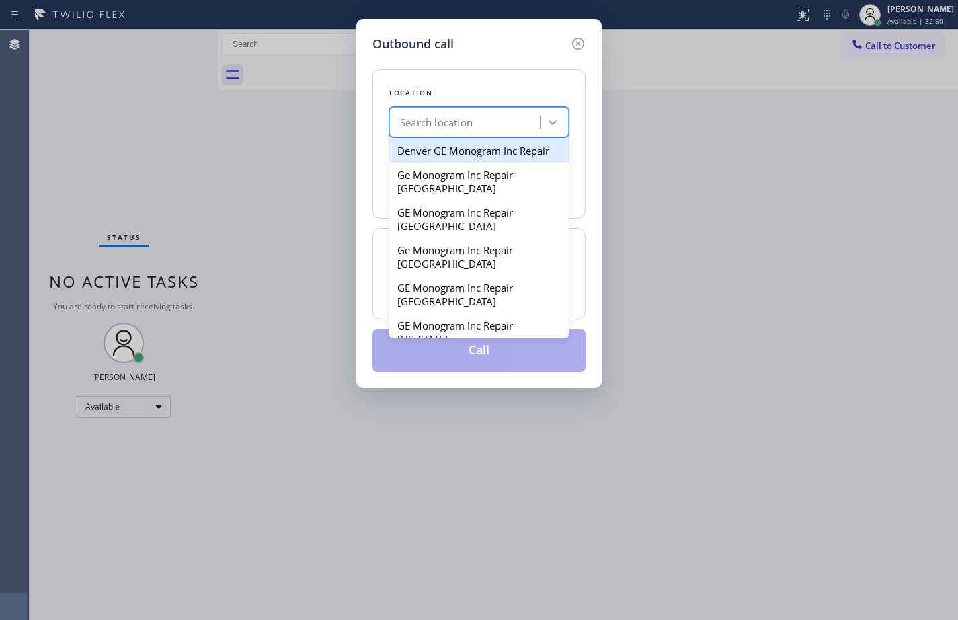
paste input "GE Monogram Inc Repair"
type input "GE Monogram Inc Repair"
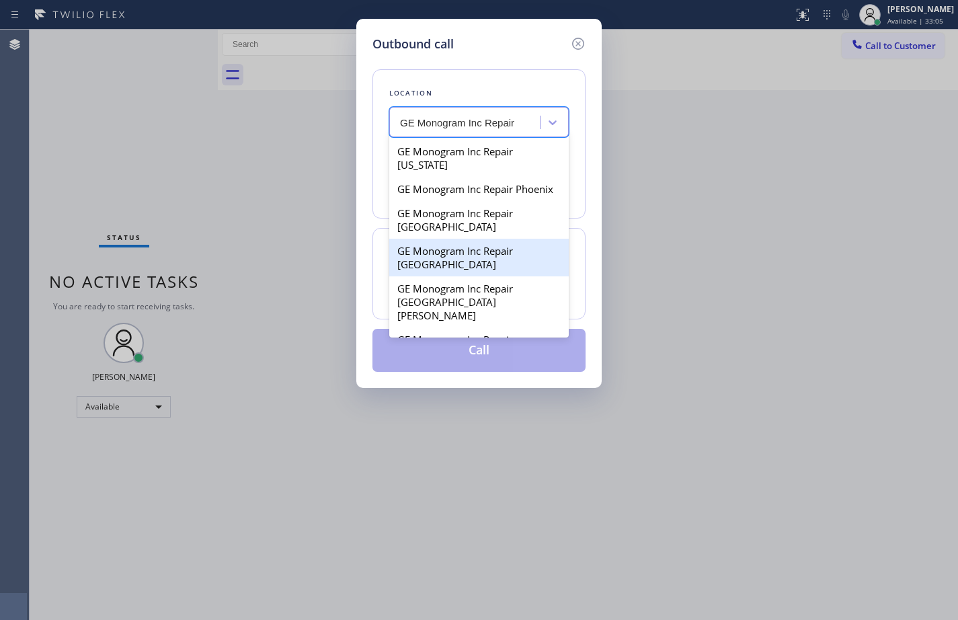
scroll to position [153, 0]
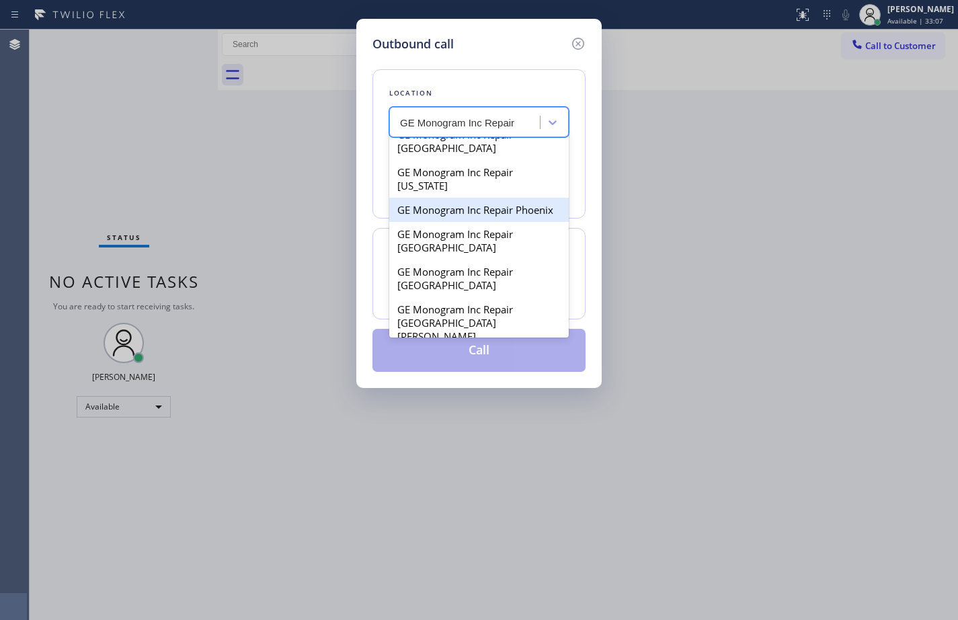
click at [499, 210] on div "GE Monogram Inc Repair Phoenix" at bounding box center [479, 210] width 180 height 24
type input "[PHONE_NUMBER]"
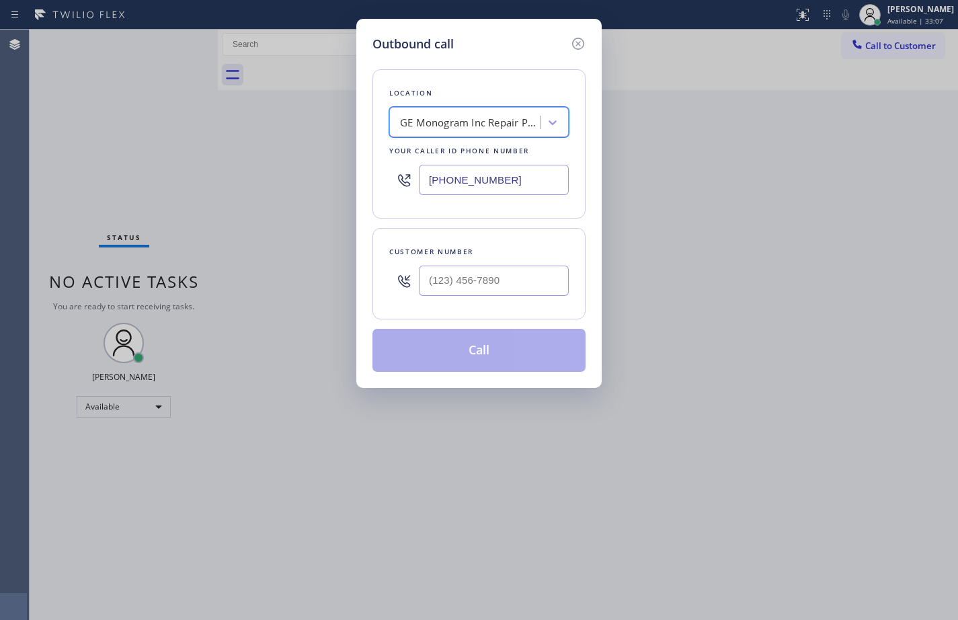
click at [481, 182] on input "[PHONE_NUMBER]" at bounding box center [494, 180] width 150 height 30
click at [487, 278] on input "(___) ___-____" at bounding box center [494, 281] width 150 height 30
paste input "480) 253-2149"
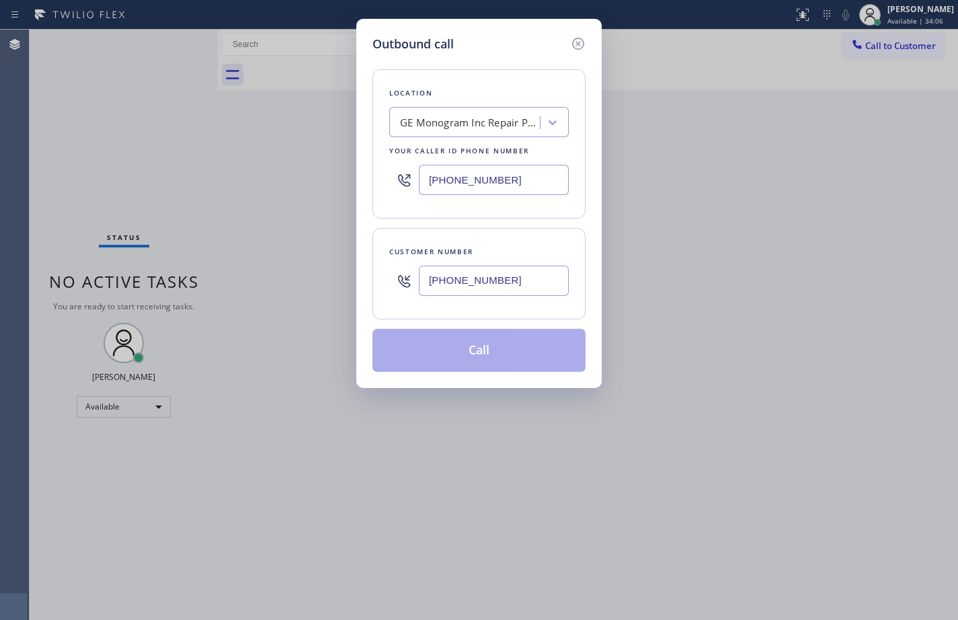
type input "[PHONE_NUMBER]"
click at [521, 236] on div "Customer number [PHONE_NUMBER]" at bounding box center [478, 273] width 213 height 91
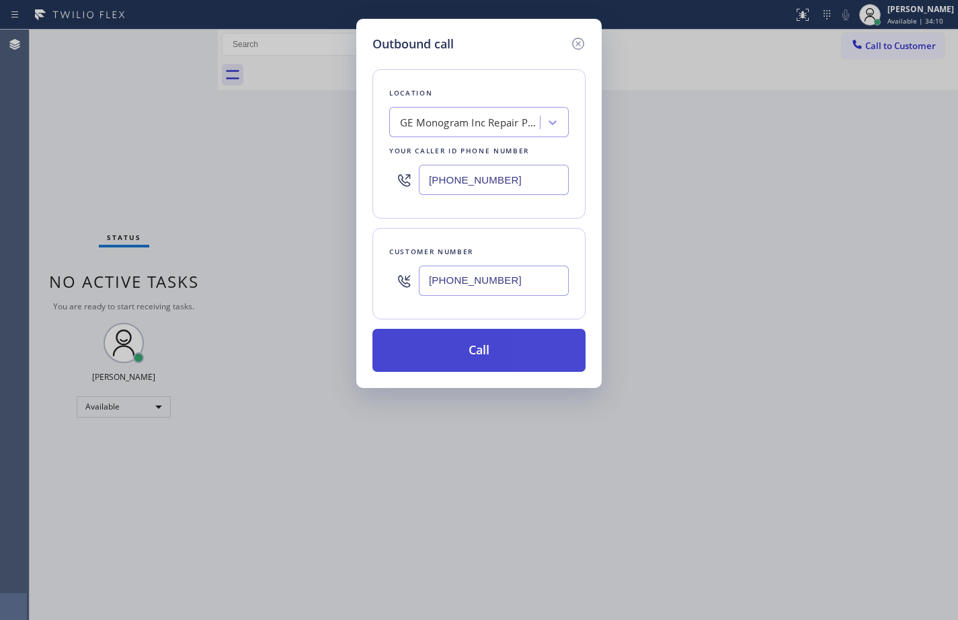
click at [512, 334] on button "Call" at bounding box center [478, 350] width 213 height 43
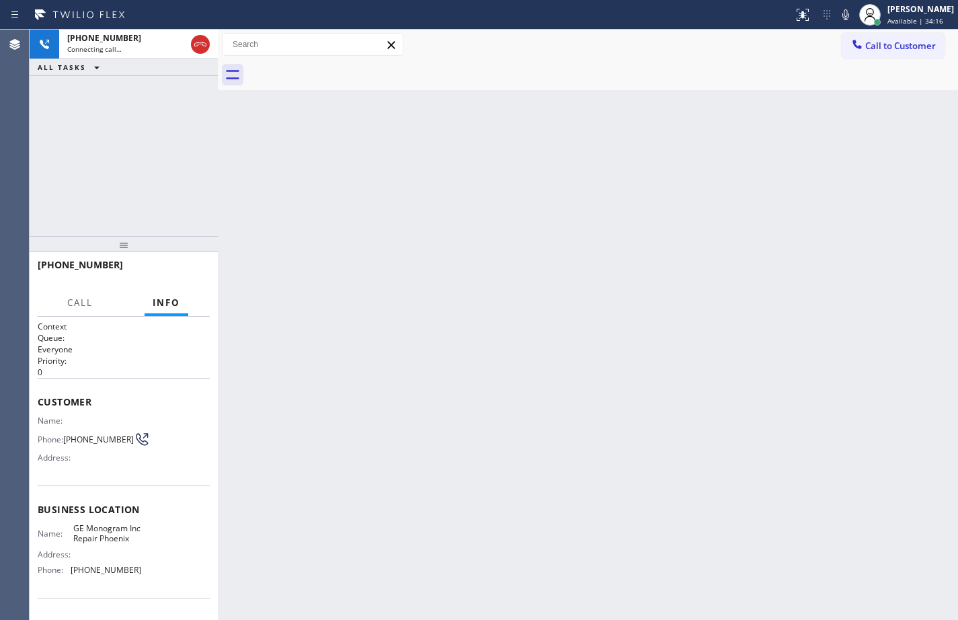
click at [102, 536] on span "GE Monogram Inc Repair Phoenix" at bounding box center [106, 533] width 67 height 21
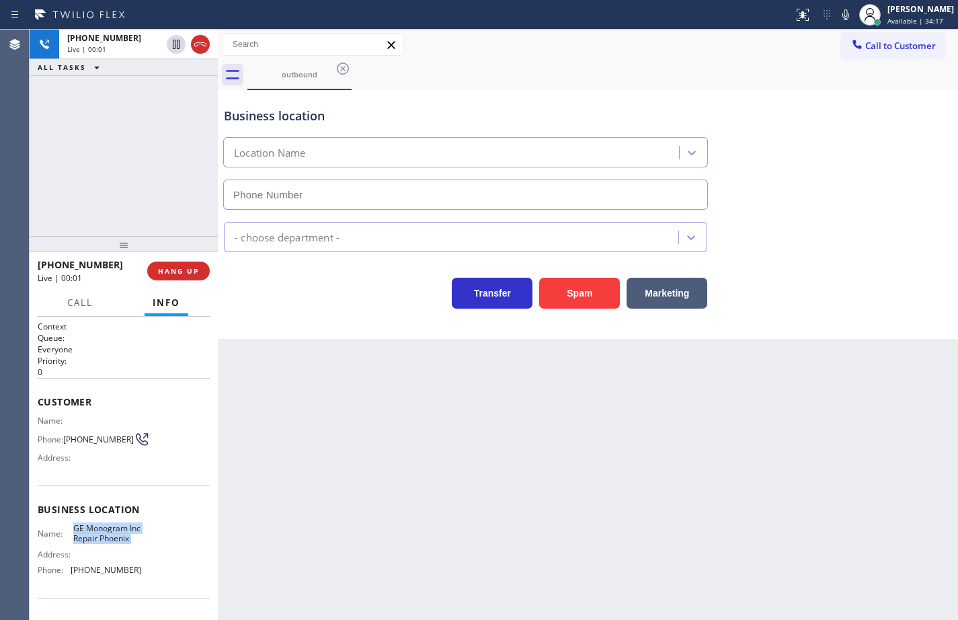
type input "[PHONE_NUMBER]"
click at [196, 270] on span "HANG UP" at bounding box center [178, 270] width 41 height 9
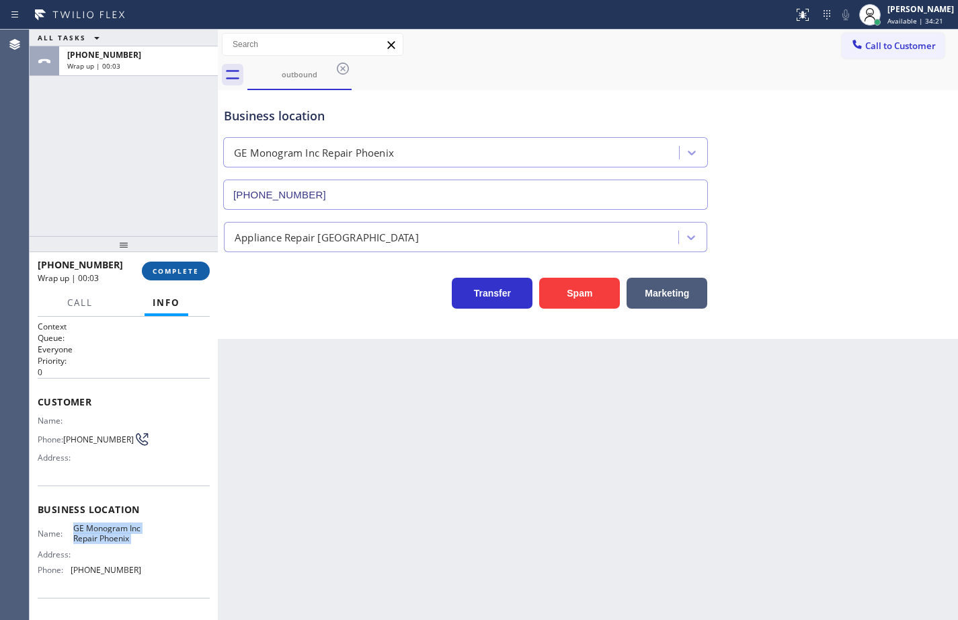
click at [196, 270] on span "COMPLETE" at bounding box center [176, 270] width 46 height 9
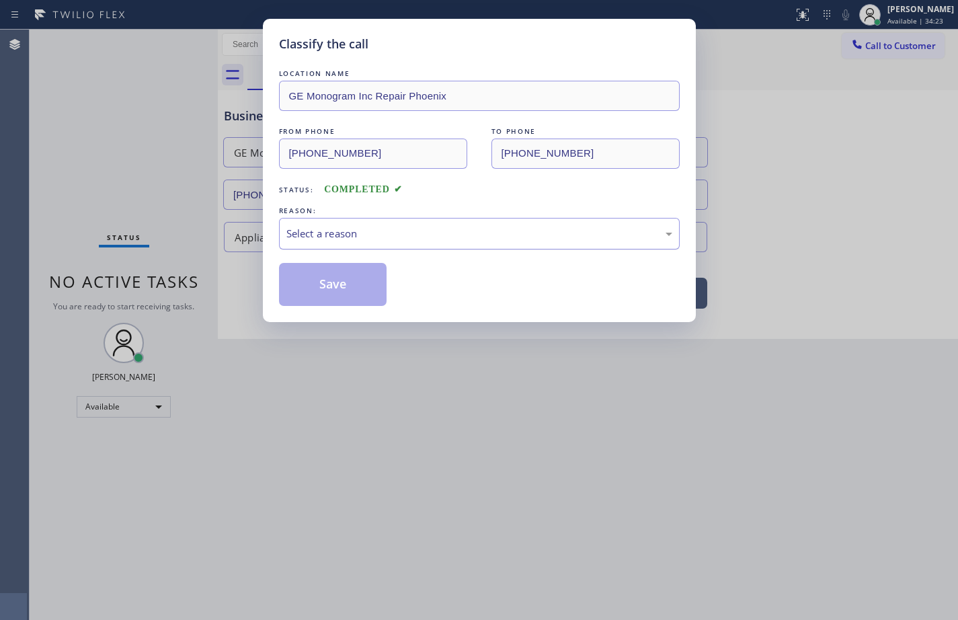
click at [309, 233] on div "Select a reason" at bounding box center [479, 233] width 386 height 15
click at [370, 280] on button "Save" at bounding box center [333, 284] width 108 height 43
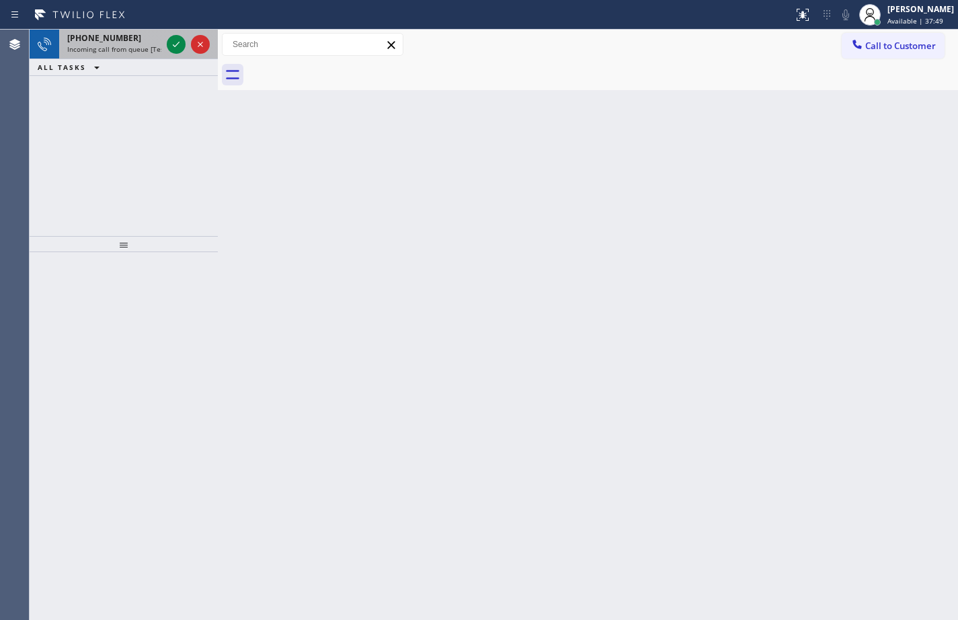
drag, startPoint x: 116, startPoint y: 55, endPoint x: 155, endPoint y: 41, distance: 42.1
click at [116, 55] on div "[PHONE_NUMBER] Incoming call from queue [Test] All" at bounding box center [111, 45] width 105 height 30
drag, startPoint x: 93, startPoint y: 39, endPoint x: 171, endPoint y: 40, distance: 78.0
click at [93, 39] on span "[PHONE_NUMBER]" at bounding box center [104, 37] width 74 height 11
click at [172, 41] on div "ALL TASKS ALL TASKS ACTIVE TASKS TASKS IN WRAP UP" at bounding box center [124, 38] width 188 height 17
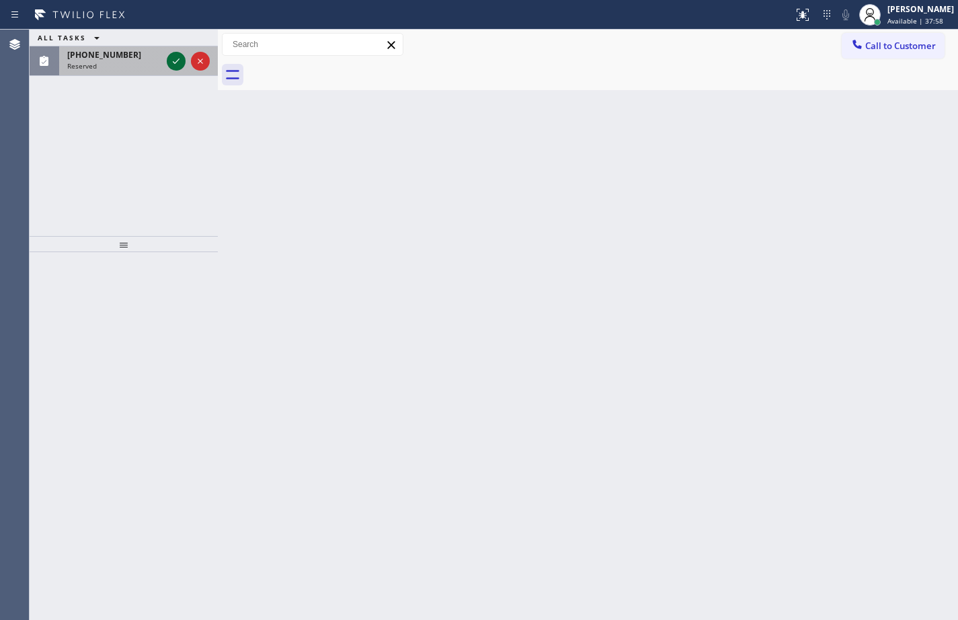
click at [179, 64] on icon at bounding box center [176, 61] width 16 height 16
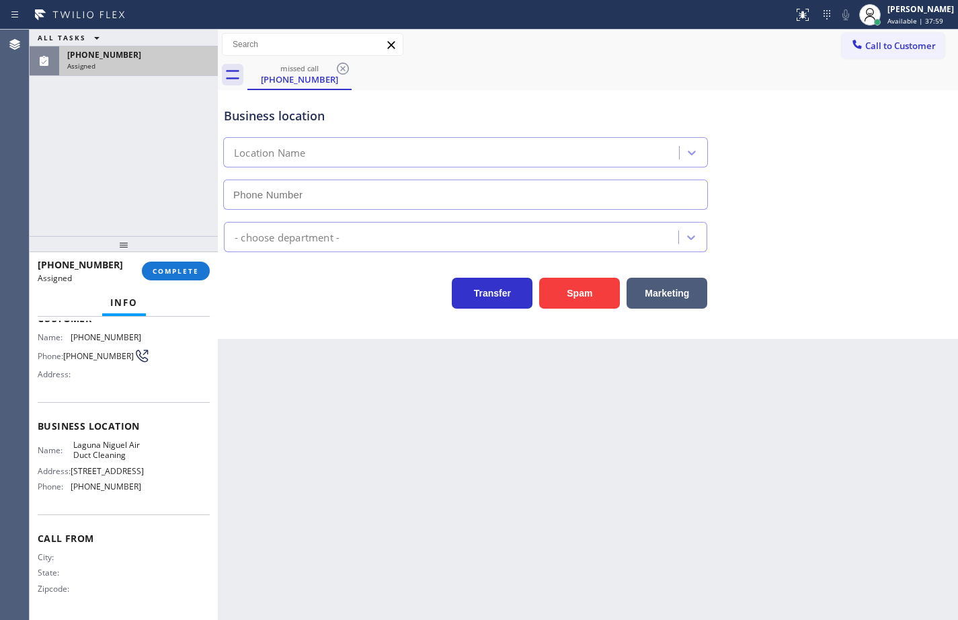
scroll to position [110, 0]
type input "[PHONE_NUMBER]"
click at [146, 492] on div "Name: [GEOGRAPHIC_DATA] Air Duct Cleaning Address: [STREET_ADDRESS] Phone: [PHO…" at bounding box center [124, 469] width 172 height 58
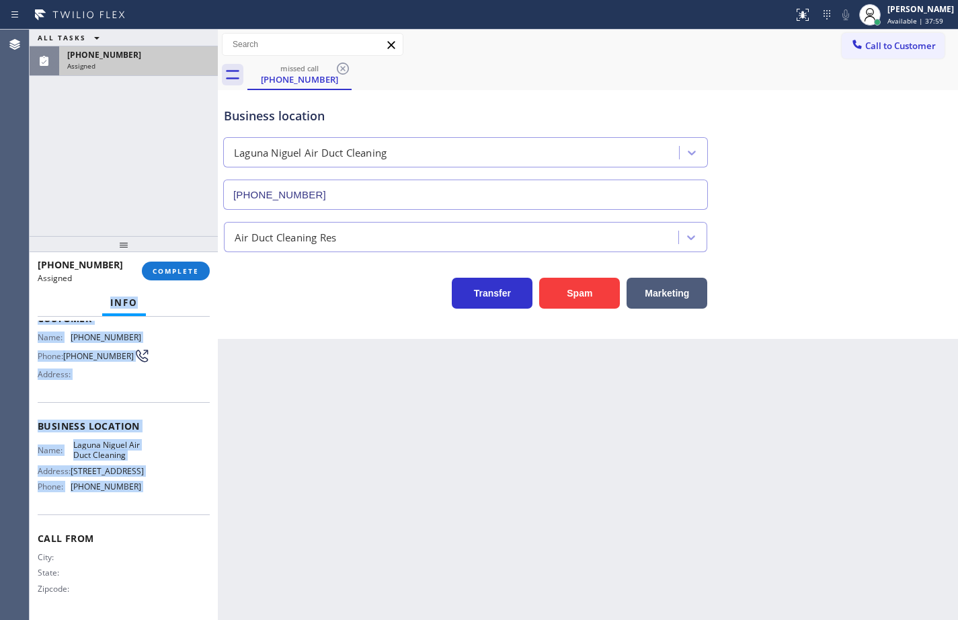
scroll to position [0, 0]
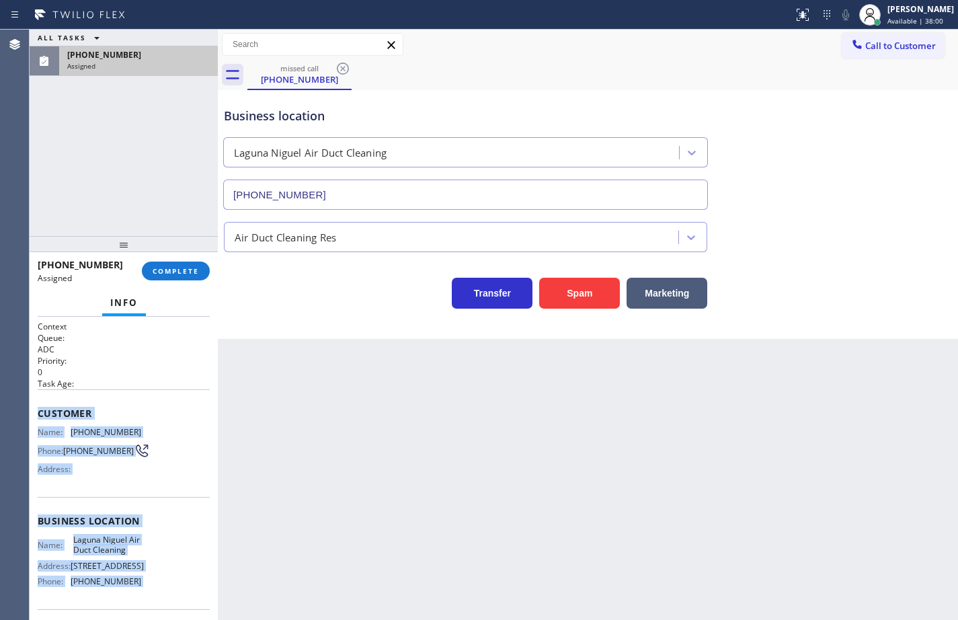
drag, startPoint x: 146, startPoint y: 492, endPoint x: 36, endPoint y: 402, distance: 141.5
click at [36, 402] on div "Context Queue: ADC Priority: 0 Task Age: Customer Name: [PHONE_NUMBER] Phone: […" at bounding box center [124, 468] width 188 height 303
copy div "Customer Name: [PHONE_NUMBER] Phone: [PHONE_NUMBER] Address: Business location …"
click at [194, 275] on span "COMPLETE" at bounding box center [176, 270] width 46 height 9
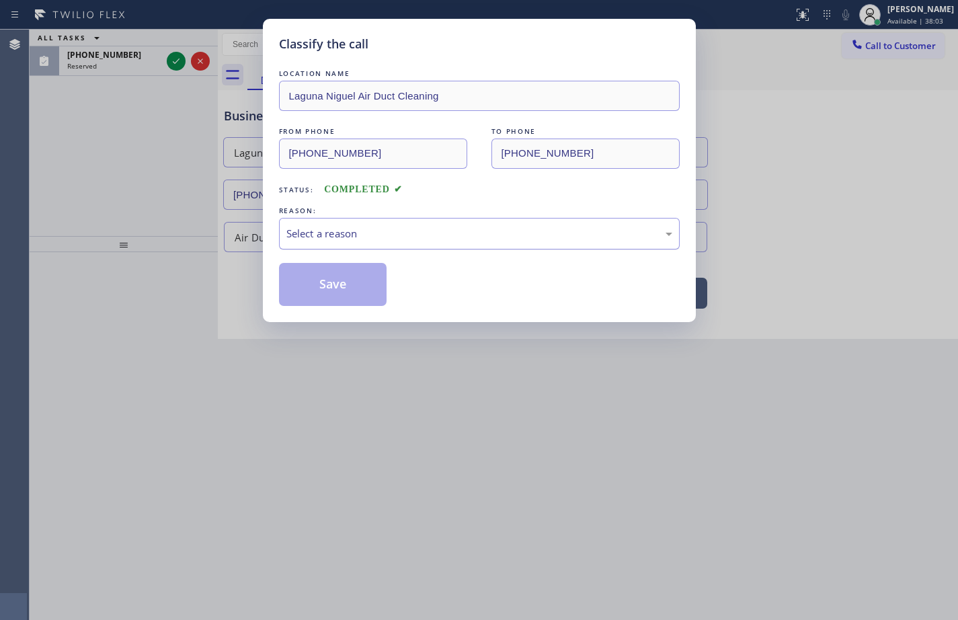
click at [371, 219] on div "Select a reason" at bounding box center [479, 234] width 401 height 32
click at [356, 292] on button "Save" at bounding box center [333, 284] width 108 height 43
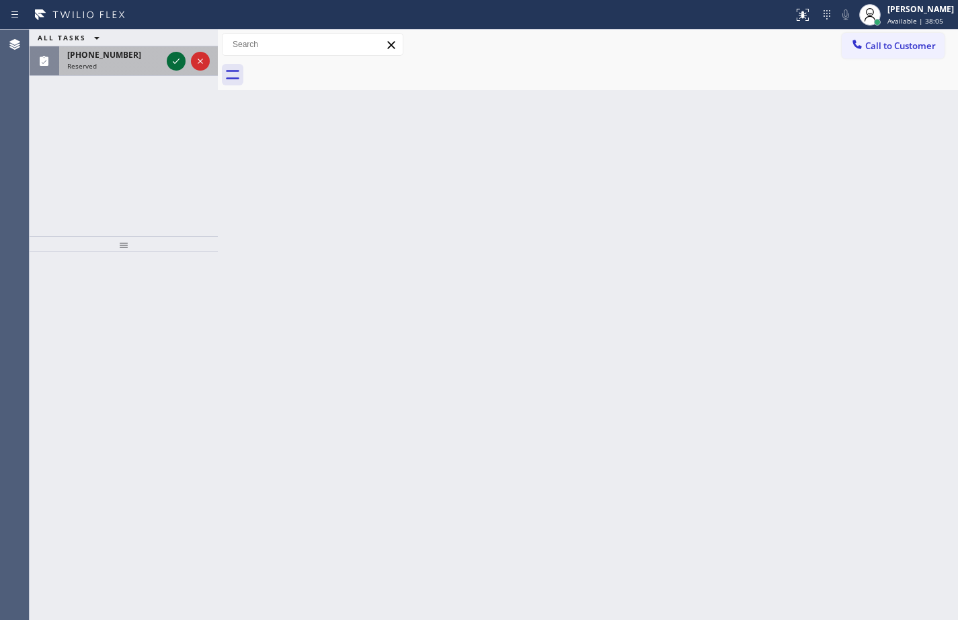
click at [173, 64] on icon at bounding box center [176, 61] width 16 height 16
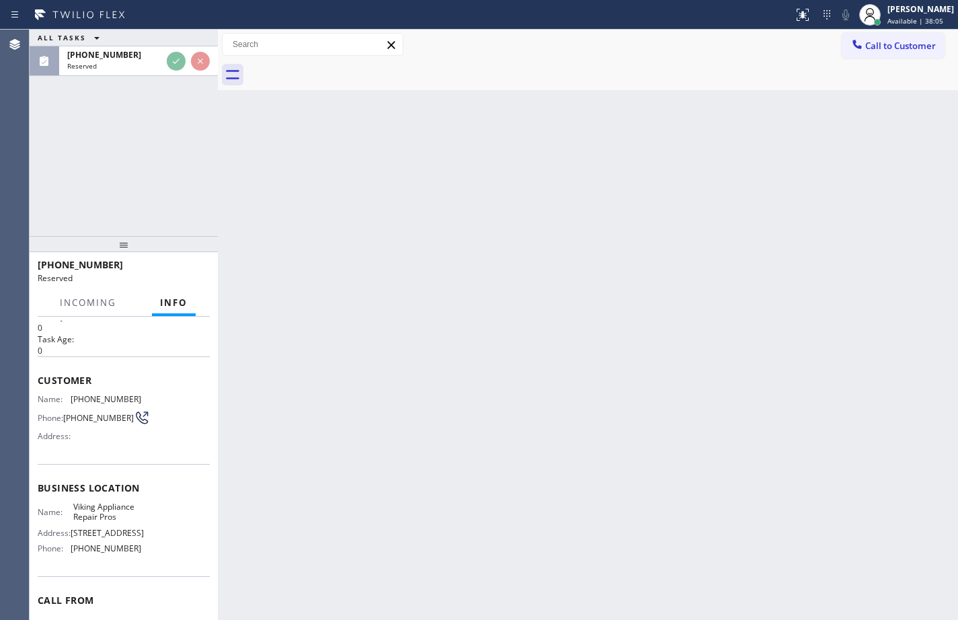
scroll to position [67, 0]
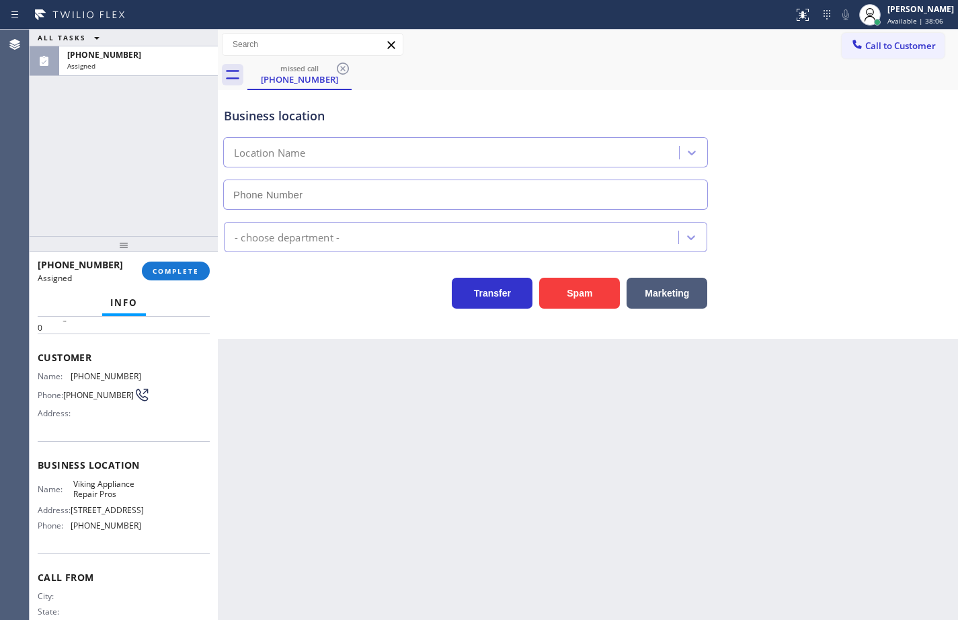
type input "[PHONE_NUMBER]"
click at [153, 549] on div "Business location Name: Viking Appliance Repair Pros Address: [STREET_ADDRESS],…" at bounding box center [124, 497] width 172 height 112
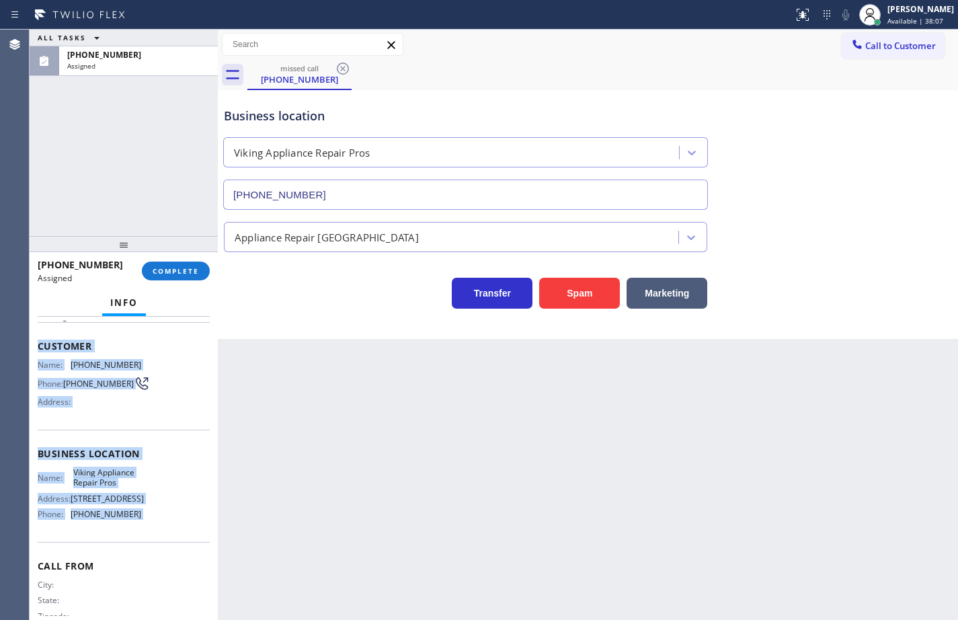
drag, startPoint x: 153, startPoint y: 549, endPoint x: 39, endPoint y: 349, distance: 230.7
click at [39, 349] on div "Context Queue: Appliance Repair High End Priority: 0 Task Age: Customer Name: […" at bounding box center [124, 448] width 172 height 390
copy div "Customer Name: [PHONE_NUMBER] Phone: [PHONE_NUMBER] Address: Business location …"
click at [182, 273] on span "COMPLETE" at bounding box center [176, 270] width 46 height 9
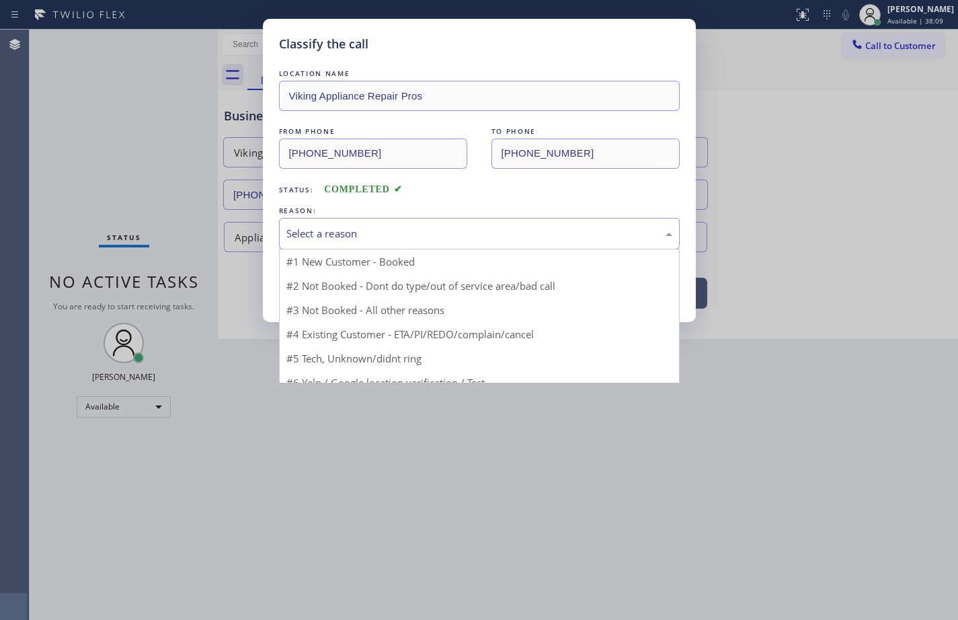
click at [337, 235] on div "Select a reason" at bounding box center [479, 233] width 386 height 15
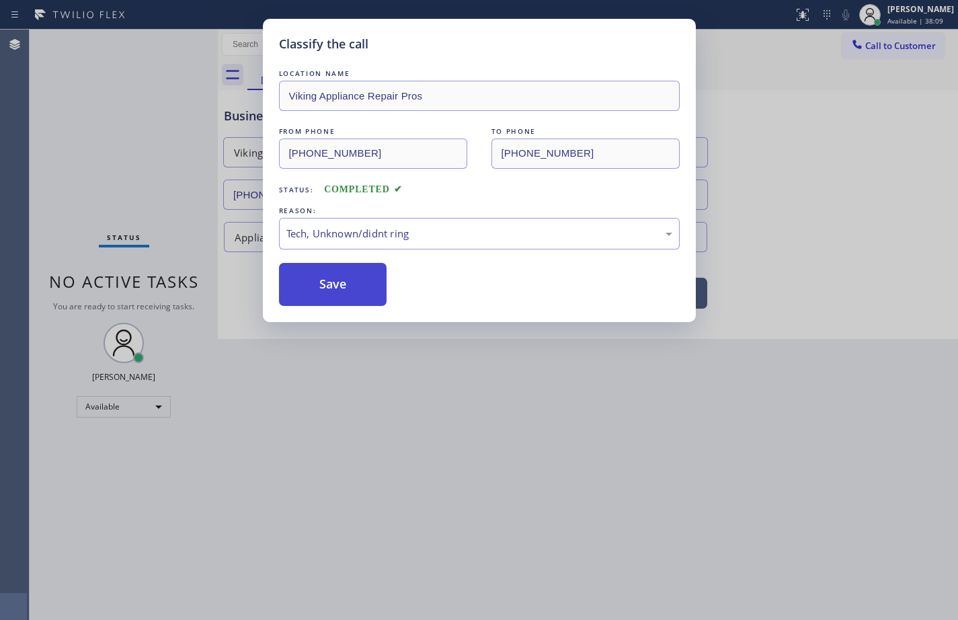
click at [342, 289] on button "Save" at bounding box center [333, 284] width 108 height 43
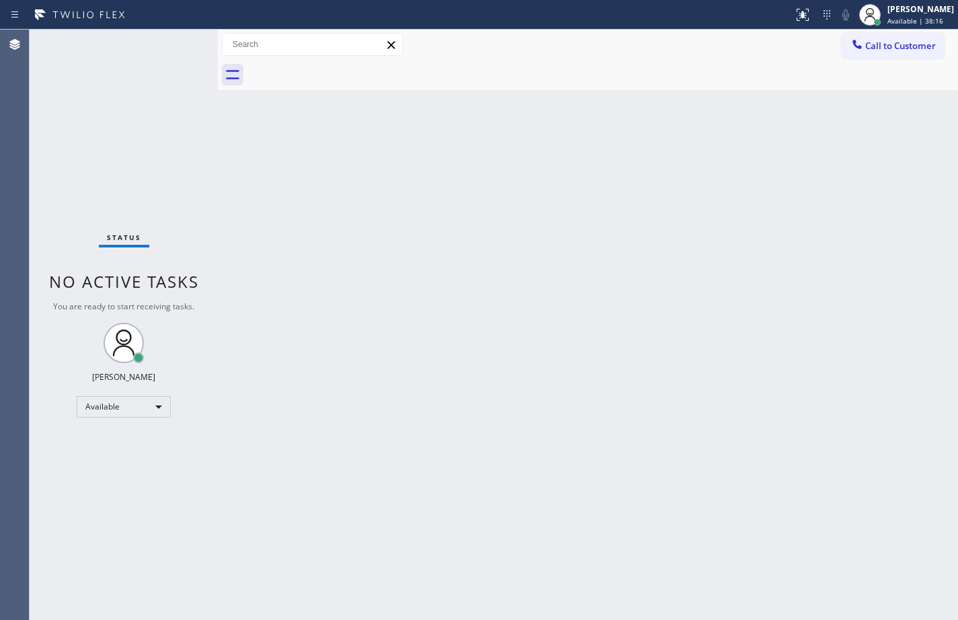
drag, startPoint x: 762, startPoint y: 125, endPoint x: 825, endPoint y: 68, distance: 84.7
click at [762, 125] on div "Back to Dashboard Change Sender ID Customers Technicians Select a contact Outbo…" at bounding box center [588, 325] width 740 height 590
click at [853, 46] on icon at bounding box center [857, 44] width 13 height 13
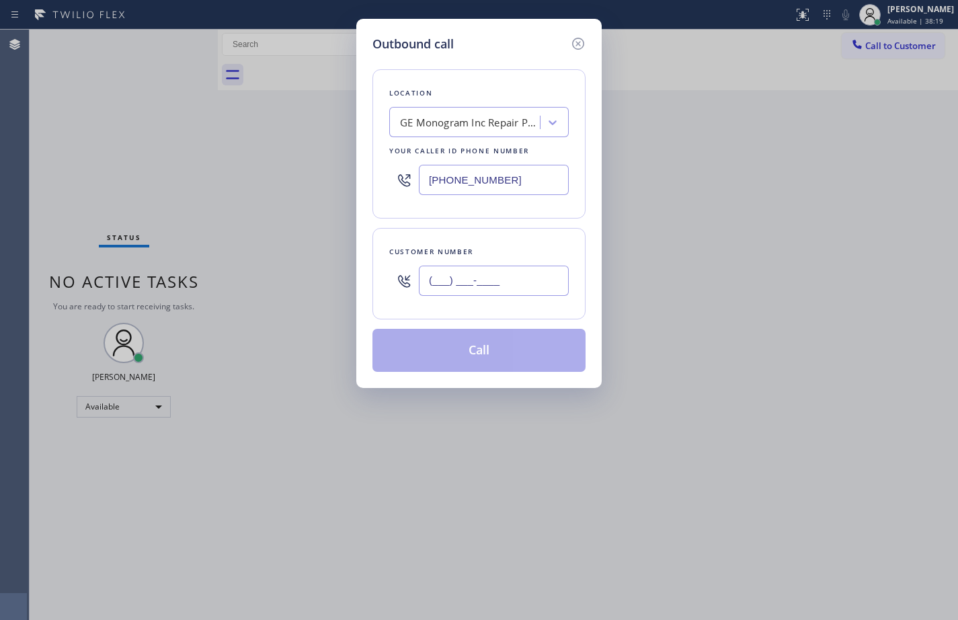
drag, startPoint x: 524, startPoint y: 283, endPoint x: 819, endPoint y: 243, distance: 297.2
click at [524, 283] on input "(___) ___-____" at bounding box center [494, 281] width 150 height 30
paste input "602) 292-2475"
type input "[PHONE_NUMBER]"
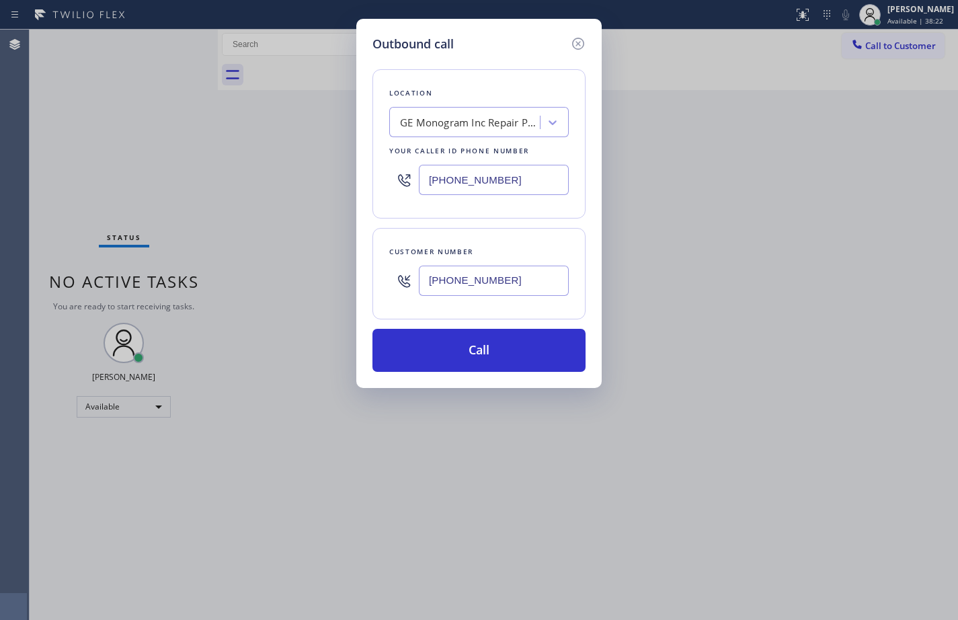
click at [532, 180] on input "[PHONE_NUMBER]" at bounding box center [494, 180] width 150 height 30
paste input "855) 666-9755"
type input "[PHONE_NUMBER]"
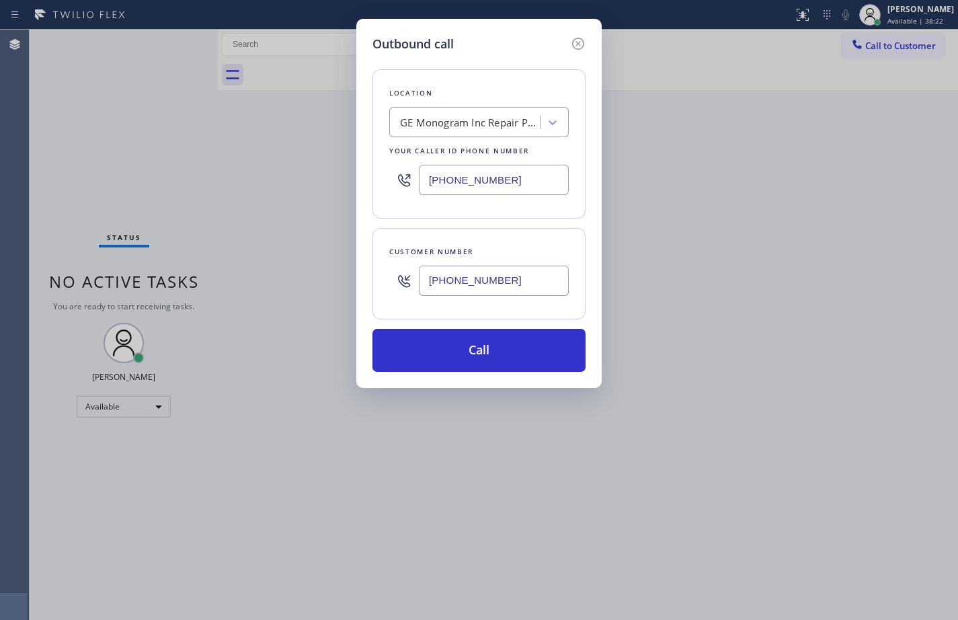
click at [539, 243] on div "Customer number [PHONE_NUMBER]" at bounding box center [478, 273] width 213 height 91
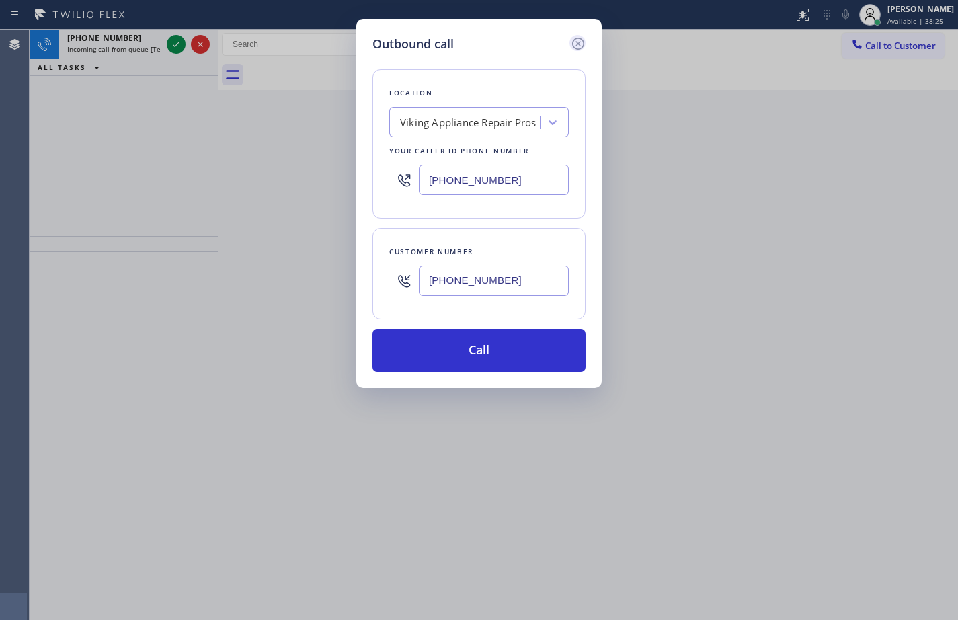
click at [574, 46] on icon at bounding box center [578, 44] width 16 height 16
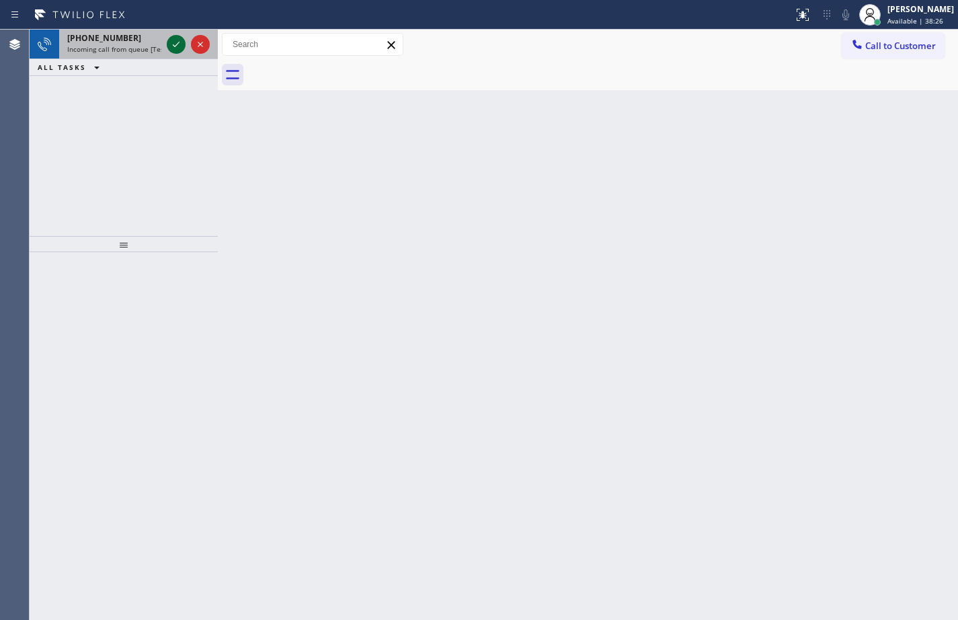
click at [172, 44] on icon at bounding box center [176, 44] width 16 height 16
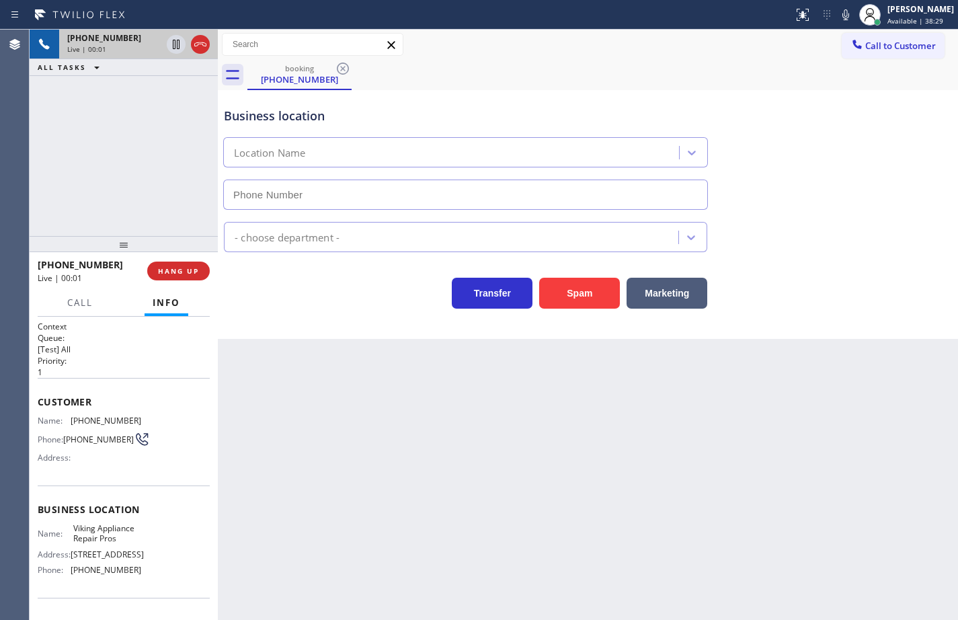
type input "[PHONE_NUMBER]"
click at [838, 19] on icon at bounding box center [846, 15] width 16 height 16
click at [838, 18] on icon at bounding box center [846, 15] width 16 height 16
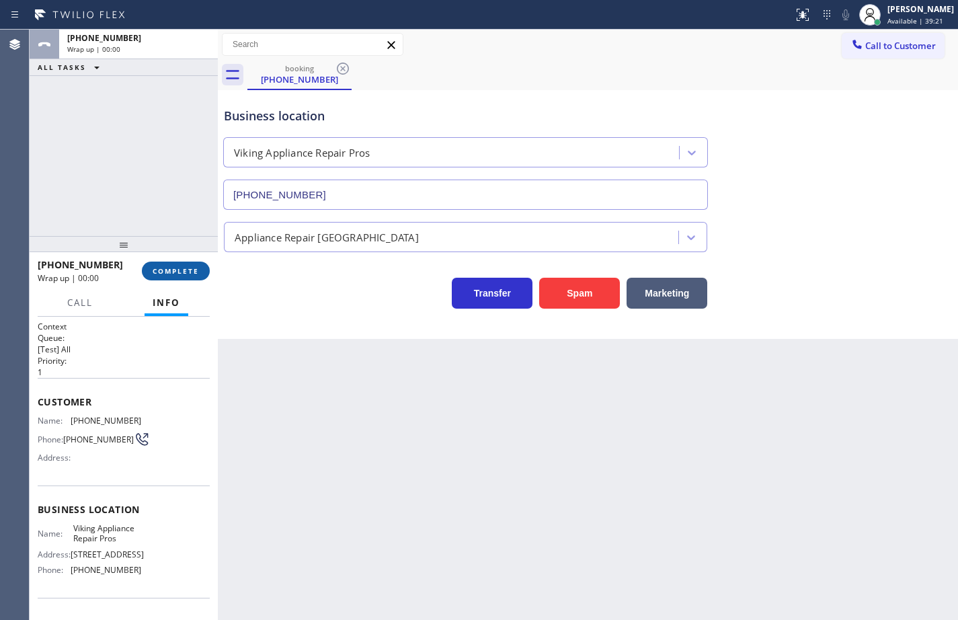
click at [189, 271] on span "COMPLETE" at bounding box center [176, 270] width 46 height 9
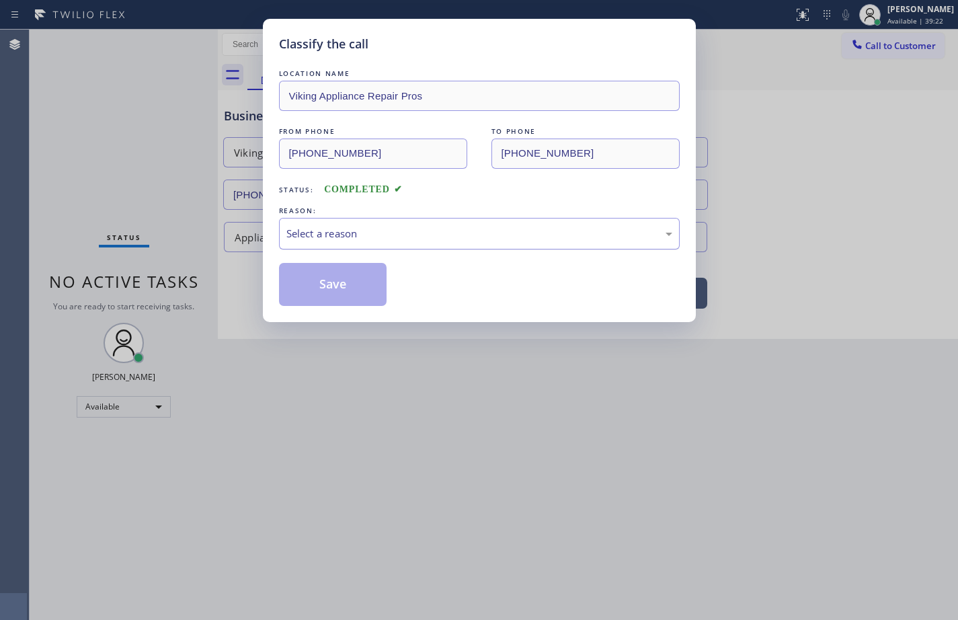
click at [373, 233] on div "Select a reason" at bounding box center [479, 233] width 386 height 15
click at [360, 290] on button "Save" at bounding box center [333, 284] width 108 height 43
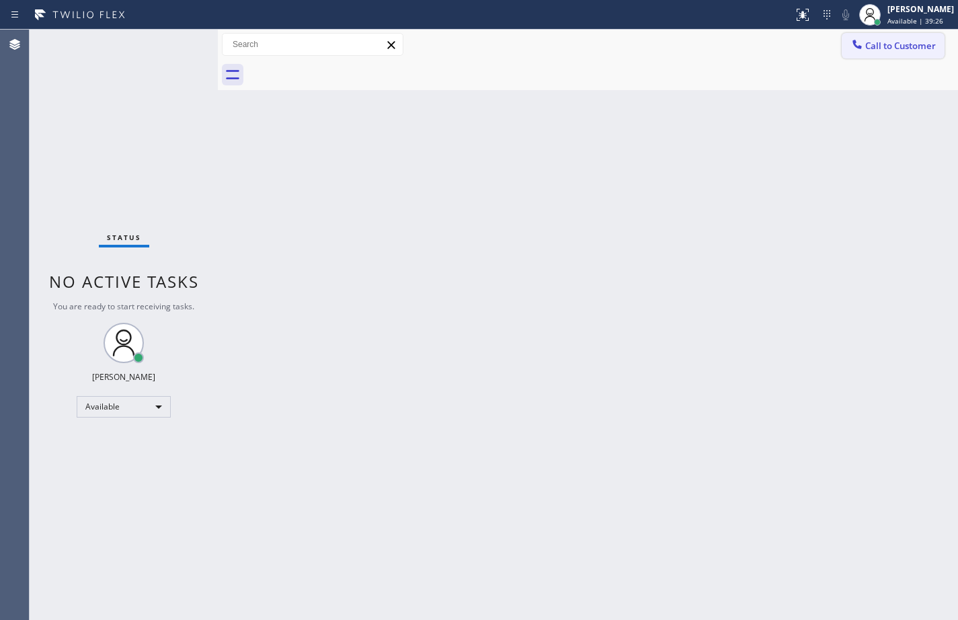
click at [854, 53] on div at bounding box center [857, 46] width 16 height 16
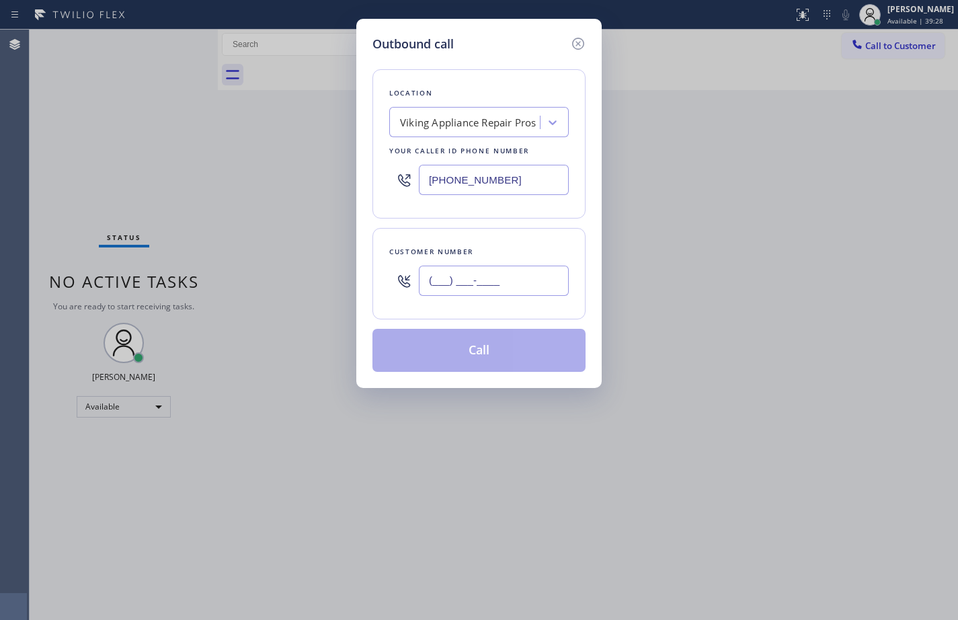
click at [492, 282] on input "(___) ___-____" at bounding box center [494, 281] width 150 height 30
paste input "714) 829-9020"
type input "[PHONE_NUMBER]"
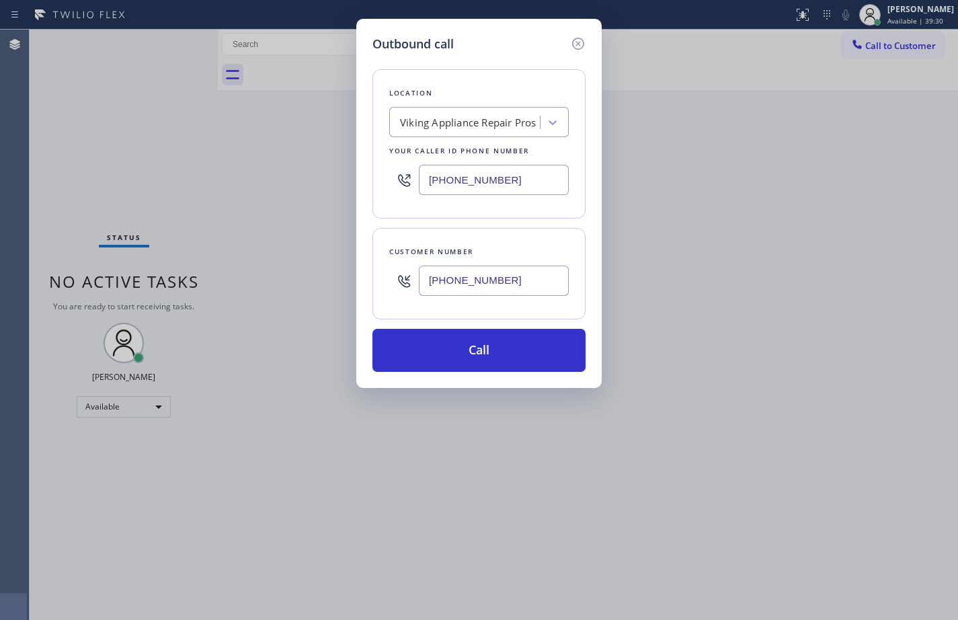
click at [533, 190] on input "[PHONE_NUMBER]" at bounding box center [494, 180] width 150 height 30
paste input "714) 559-3251"
type input "[PHONE_NUMBER]"
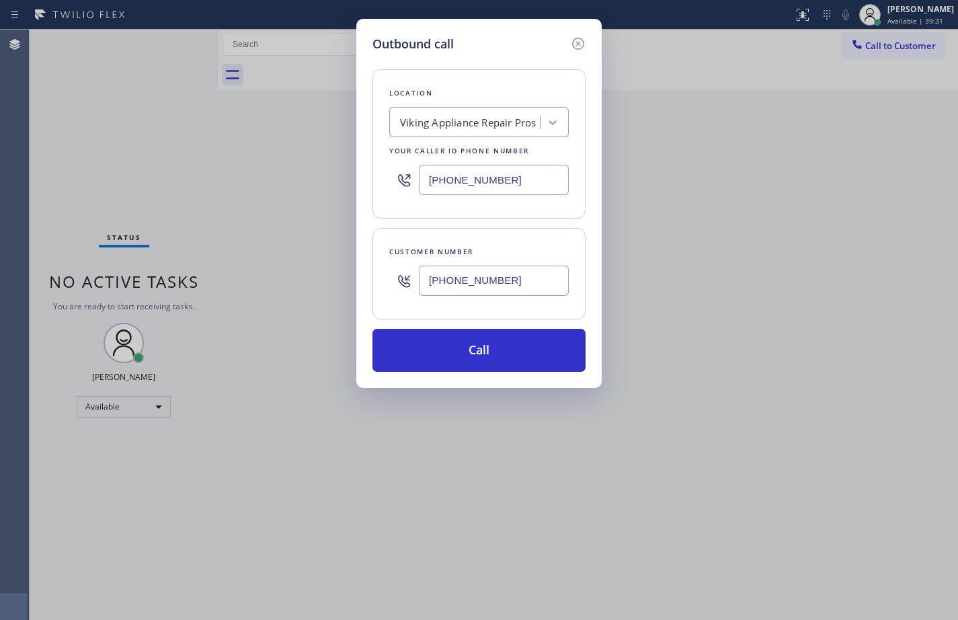
click at [532, 247] on div "Customer number" at bounding box center [479, 252] width 180 height 14
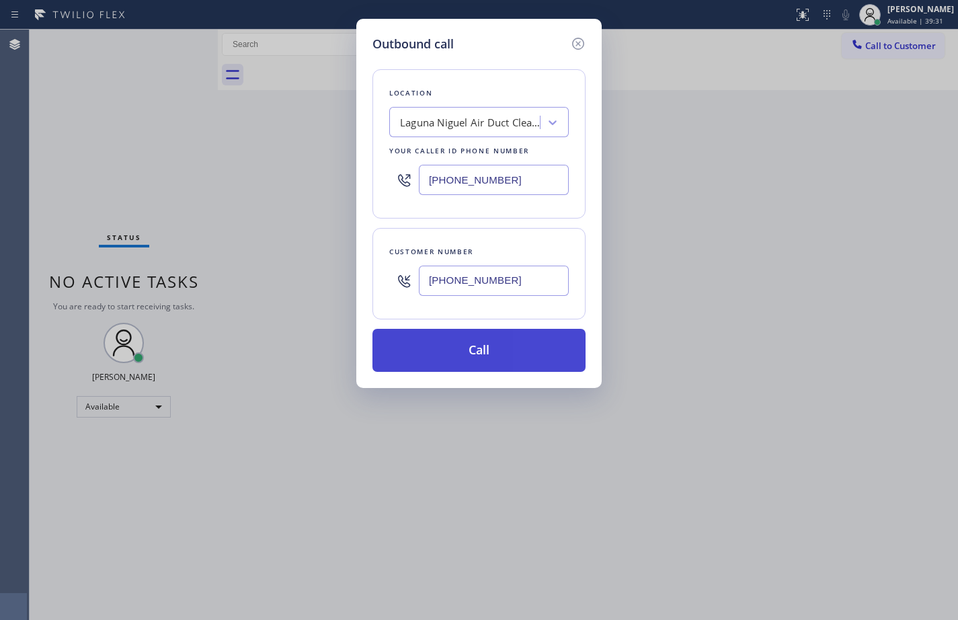
click at [526, 348] on button "Call" at bounding box center [478, 350] width 213 height 43
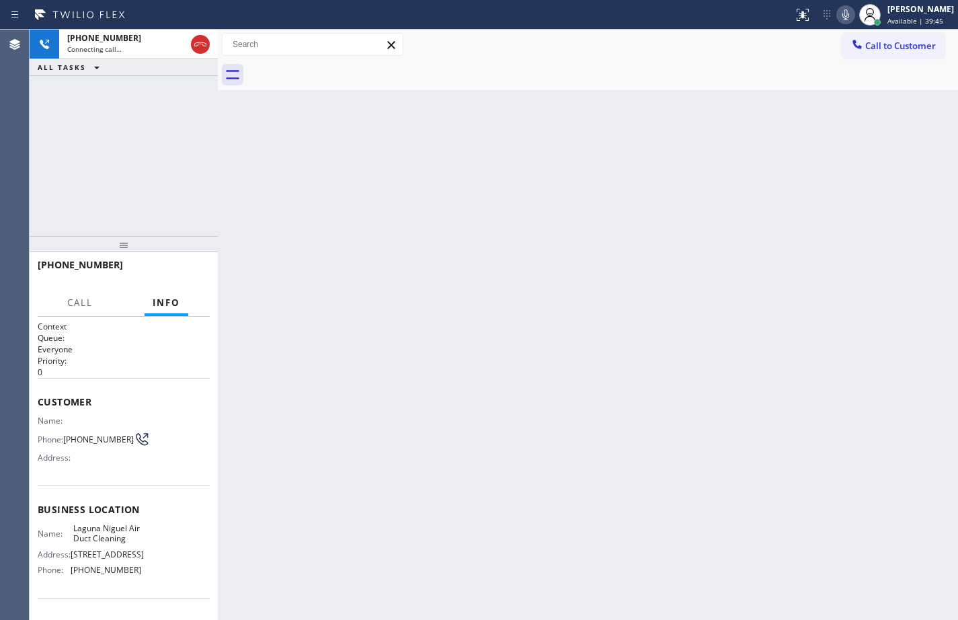
click at [134, 153] on div "[PHONE_NUMBER] Connecting call… ALL TASKS ALL TASKS ACTIVE TASKS TASKS IN WRAP …" at bounding box center [124, 133] width 188 height 206
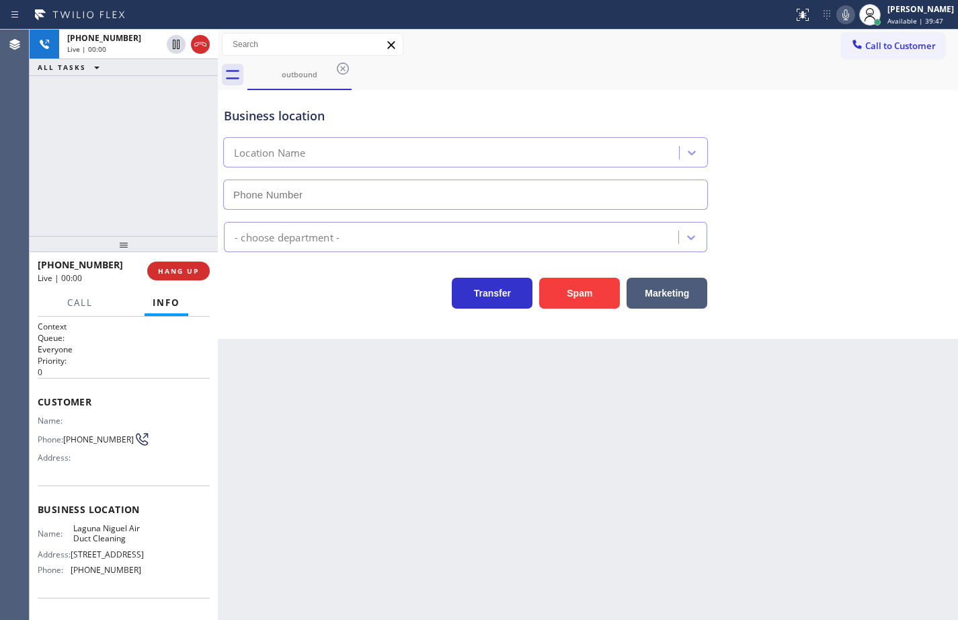
type input "[PHONE_NUMBER]"
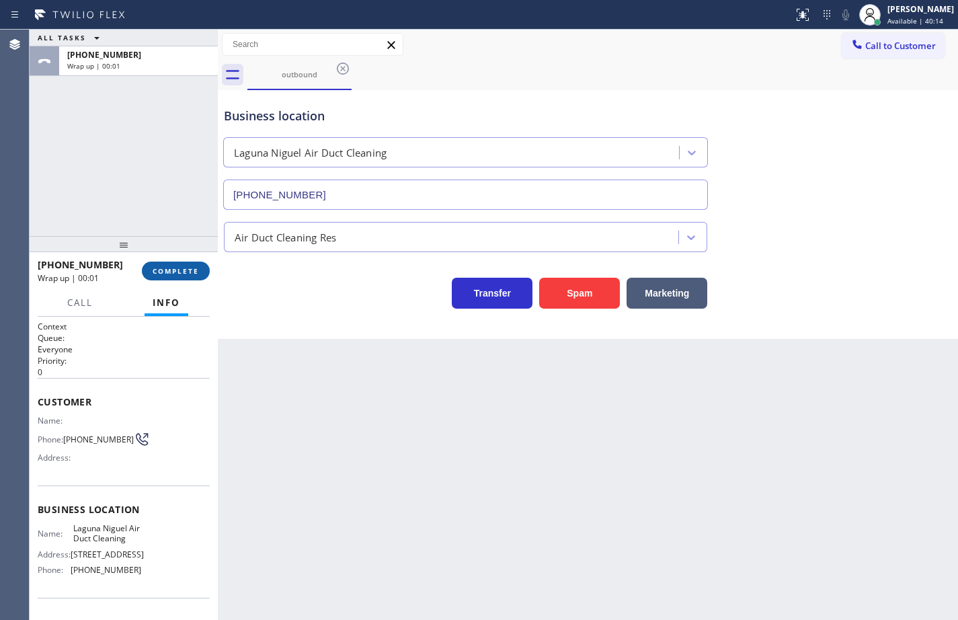
click at [158, 274] on span "COMPLETE" at bounding box center [176, 270] width 46 height 9
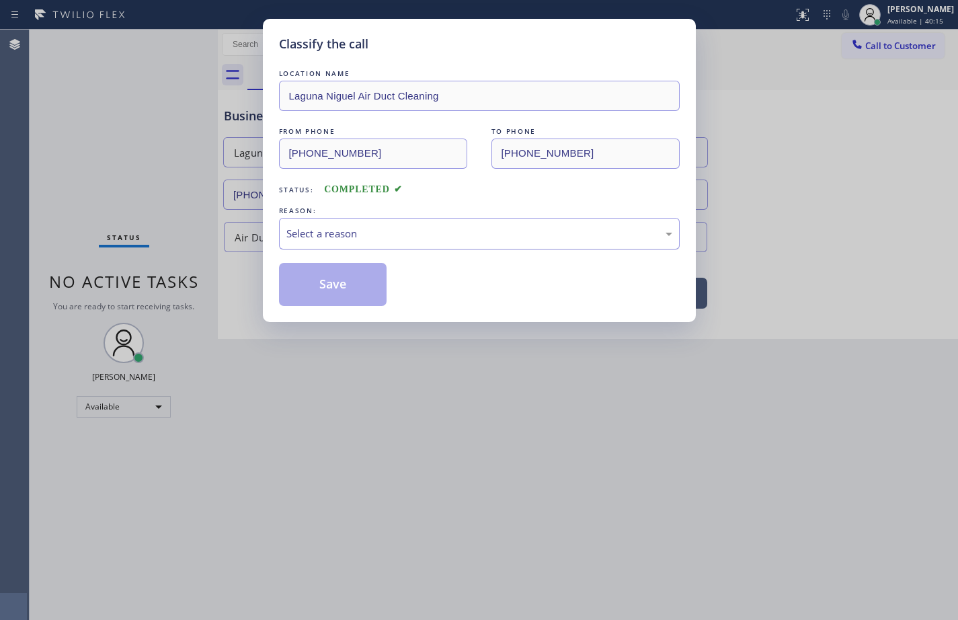
click at [323, 234] on div "Select a reason" at bounding box center [479, 233] width 386 height 15
click at [362, 300] on button "Save" at bounding box center [333, 284] width 108 height 43
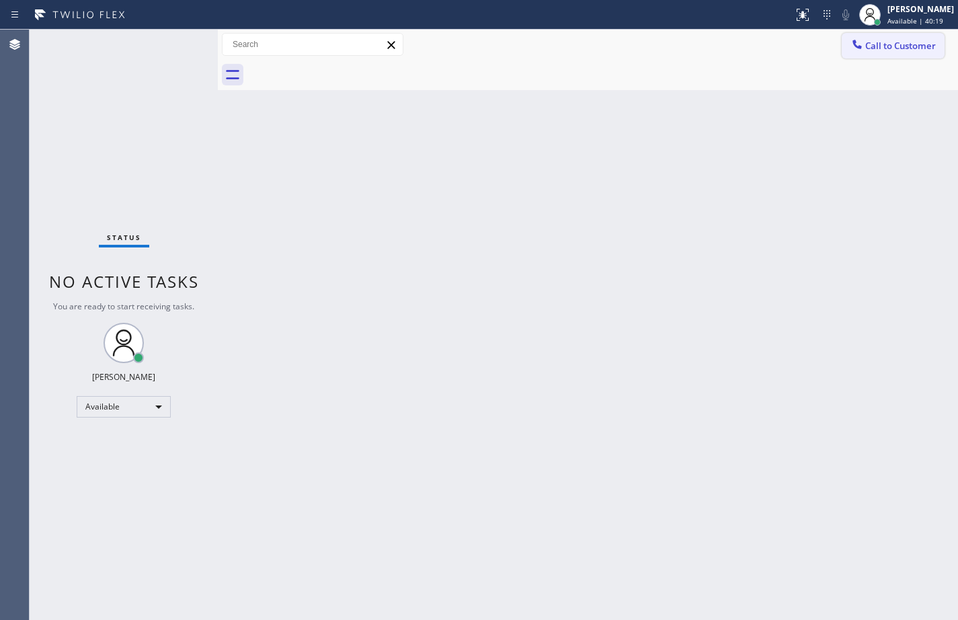
click at [851, 44] on icon at bounding box center [857, 44] width 13 height 13
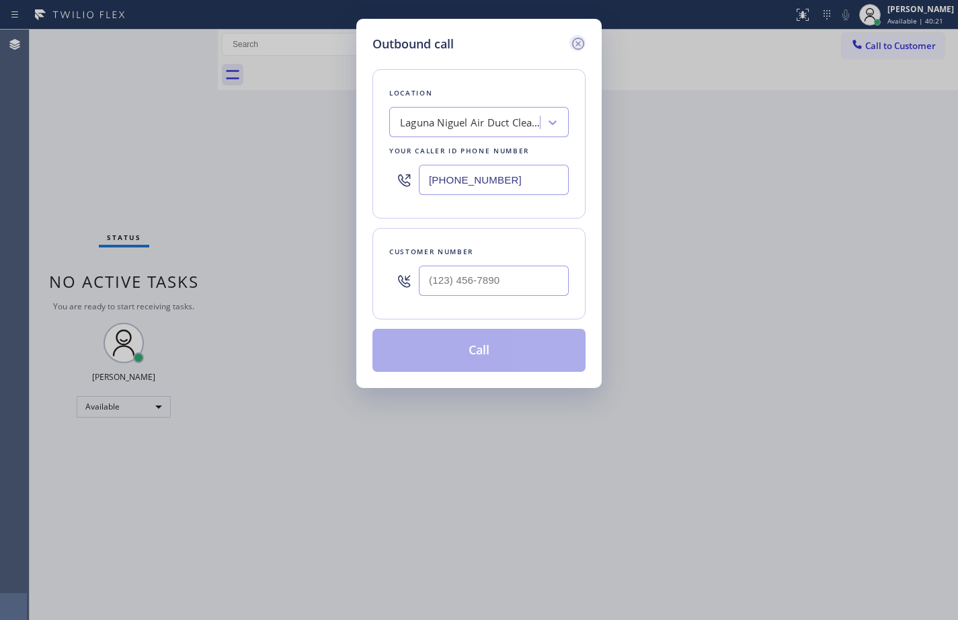
click at [579, 44] on icon at bounding box center [578, 44] width 12 height 12
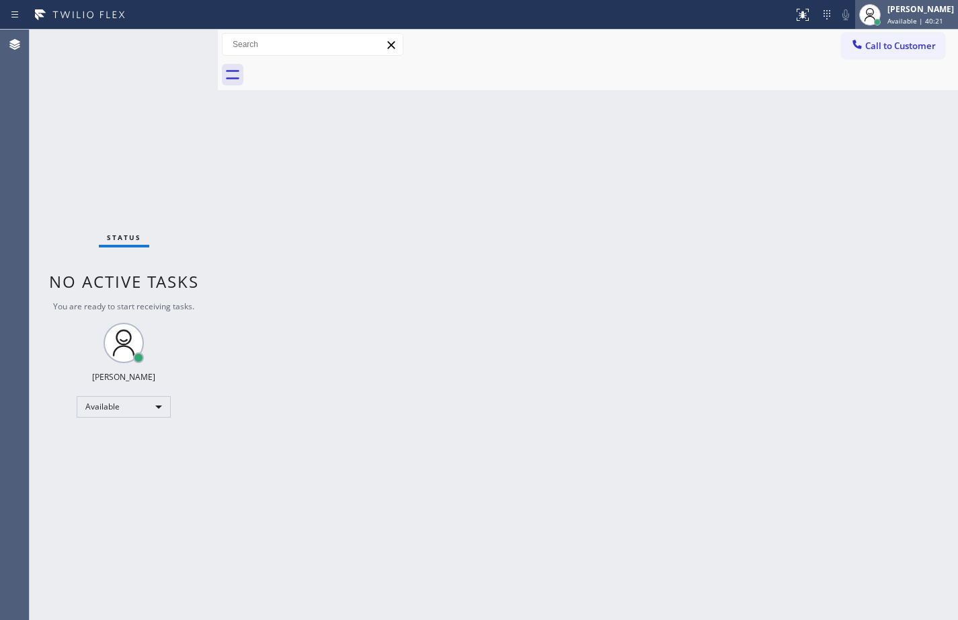
click at [897, 23] on span "Available | 40:21" at bounding box center [916, 20] width 56 height 9
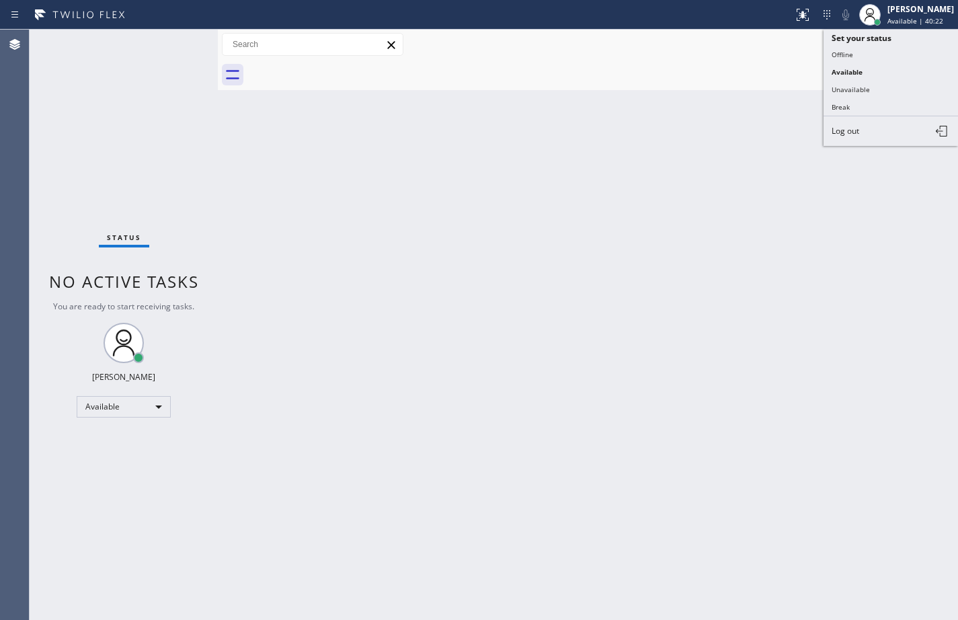
click at [663, 102] on div "Back to Dashboard Change Sender ID Customers Technicians Select a contact Outbo…" at bounding box center [588, 325] width 740 height 590
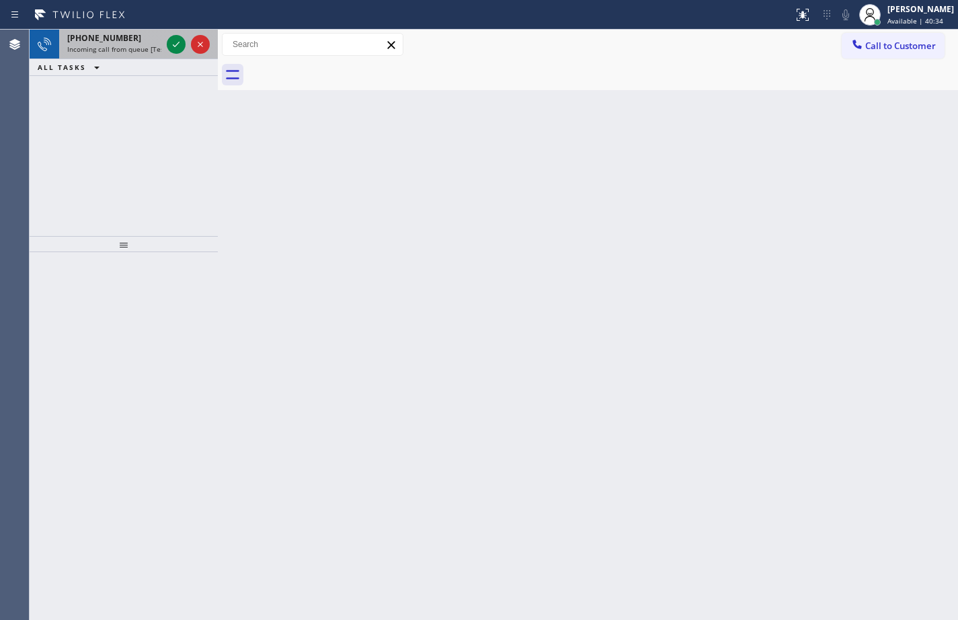
click at [105, 44] on div "[PHONE_NUMBER] Incoming call from queue [Test] All" at bounding box center [111, 45] width 105 height 30
click at [175, 45] on icon at bounding box center [176, 44] width 16 height 16
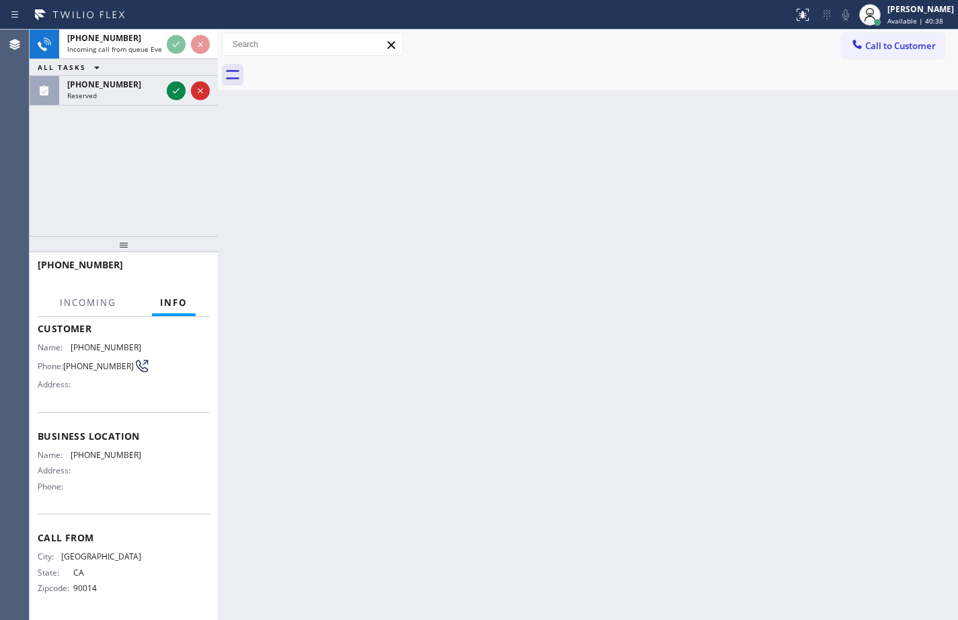
scroll to position [78, 0]
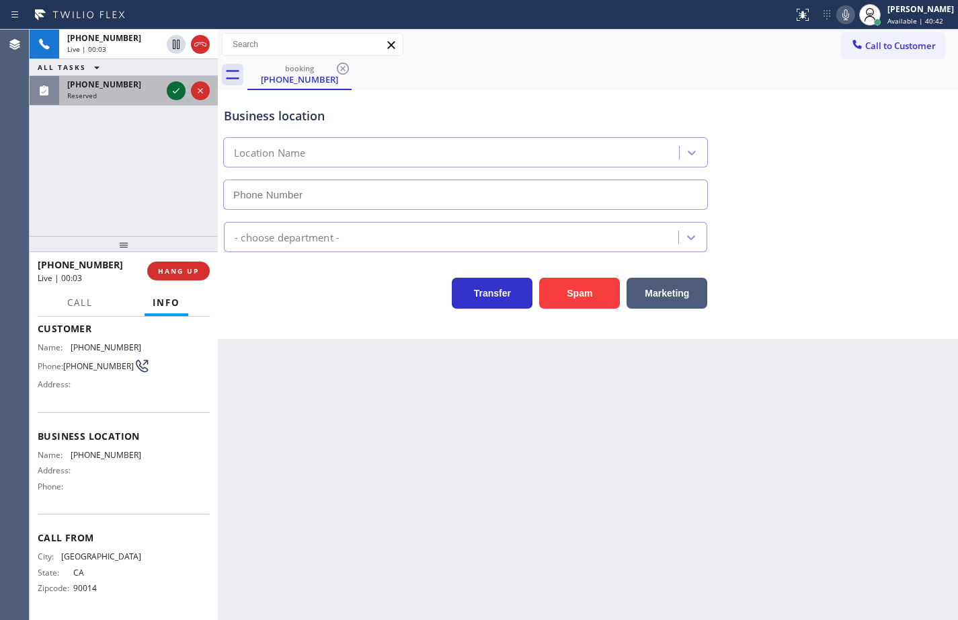
click at [176, 93] on icon at bounding box center [176, 91] width 16 height 16
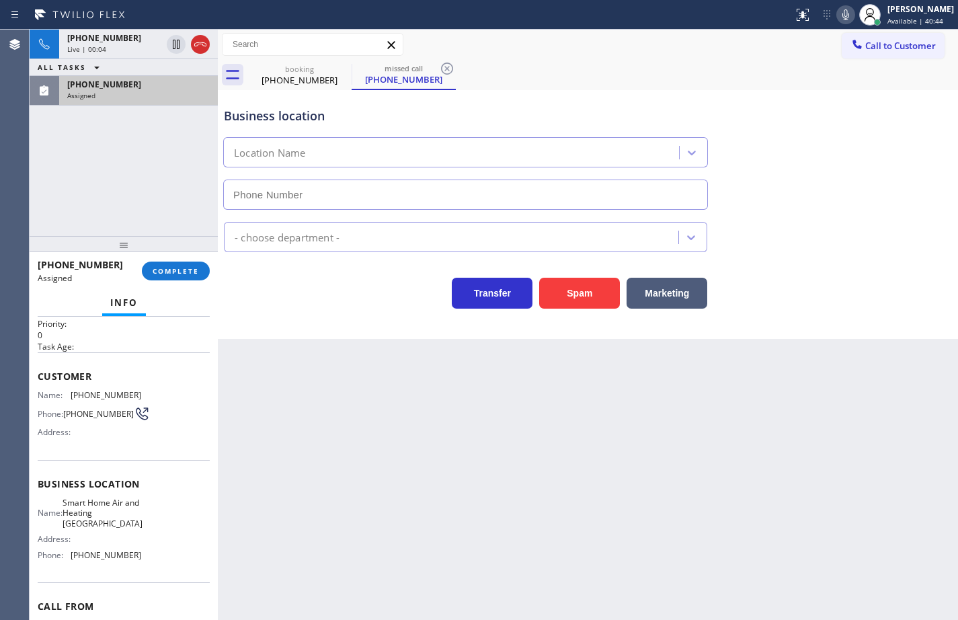
scroll to position [22, 0]
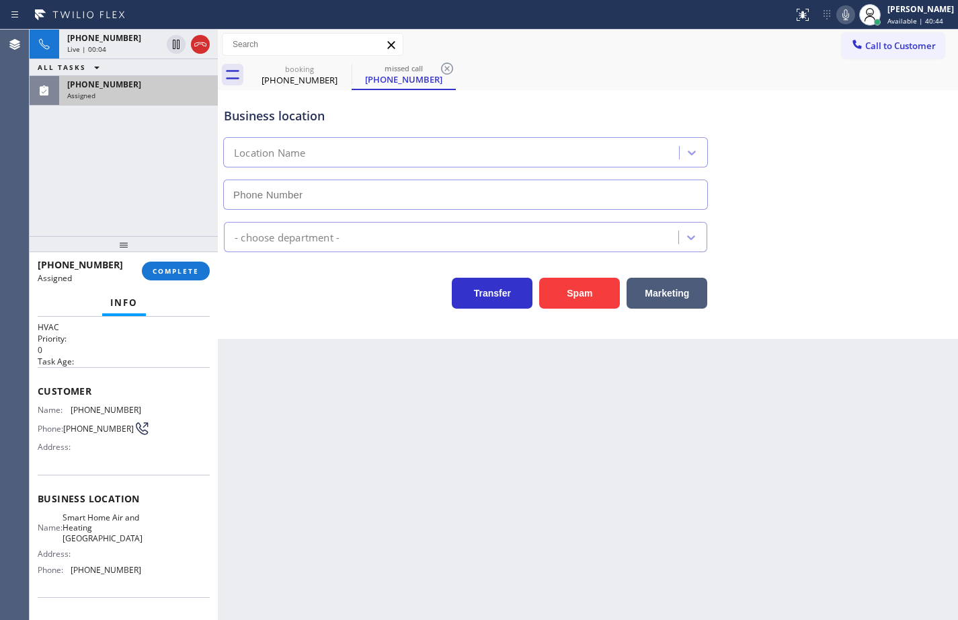
type input "[PHONE_NUMBER]"
click at [134, 590] on div "Business location Name: Smart Home Air and Heating [GEOGRAPHIC_DATA] Address: P…" at bounding box center [124, 536] width 172 height 122
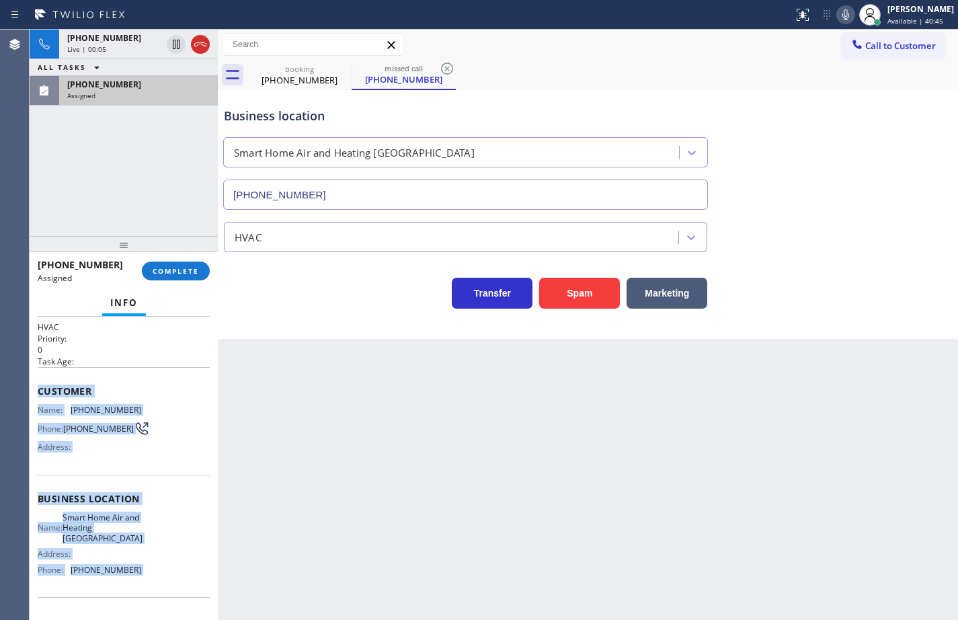
drag, startPoint x: 126, startPoint y: 547, endPoint x: 32, endPoint y: 387, distance: 186.2
click at [32, 387] on div "Context Queue: HVAC Priority: 0 Task Age: Customer Name: [PHONE_NUMBER] Phone: …" at bounding box center [124, 468] width 188 height 303
copy div "Customer Name: [PHONE_NUMBER] Phone: [PHONE_NUMBER] Address: Business location …"
click at [196, 277] on button "COMPLETE" at bounding box center [176, 271] width 68 height 19
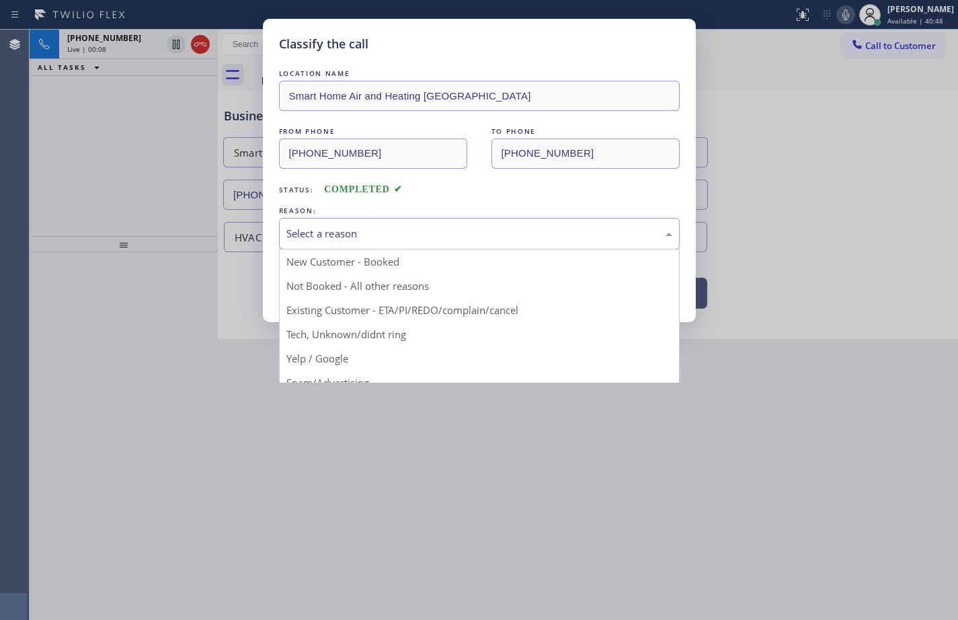
click at [429, 231] on div "Select a reason" at bounding box center [479, 233] width 386 height 15
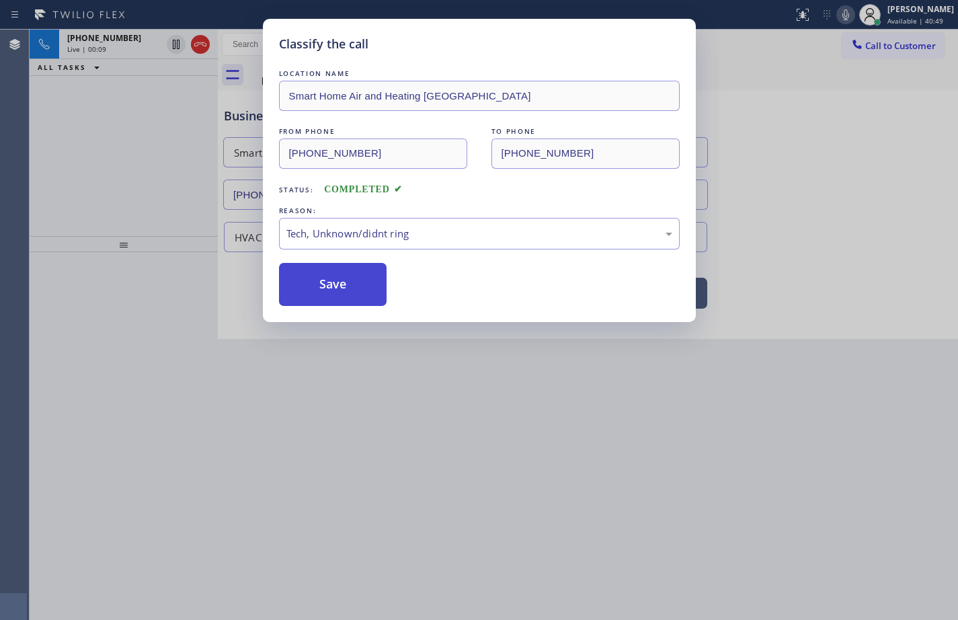
click at [346, 283] on button "Save" at bounding box center [333, 284] width 108 height 43
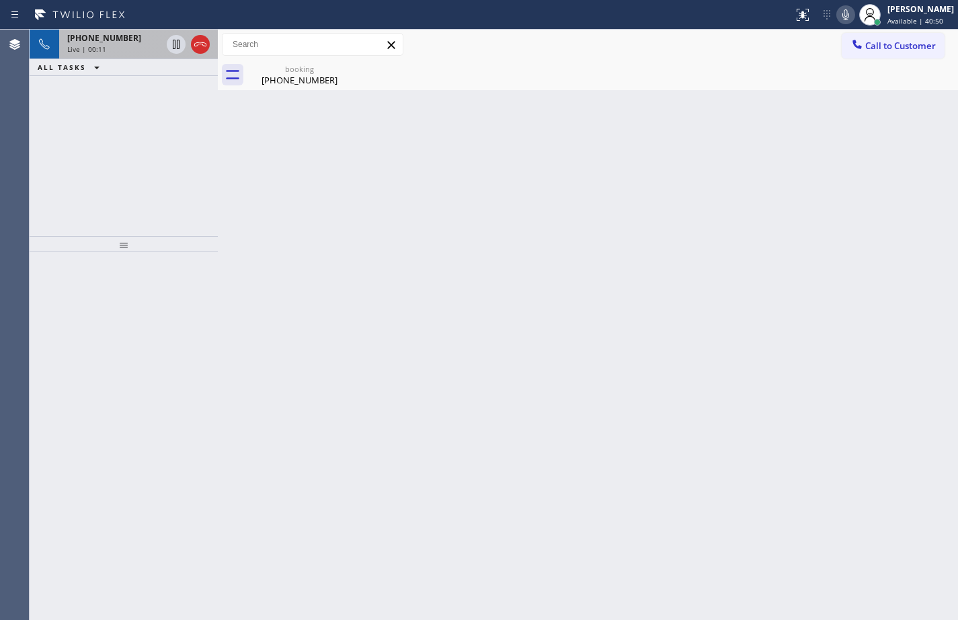
click at [104, 53] on div "Live | 00:11" at bounding box center [114, 48] width 94 height 9
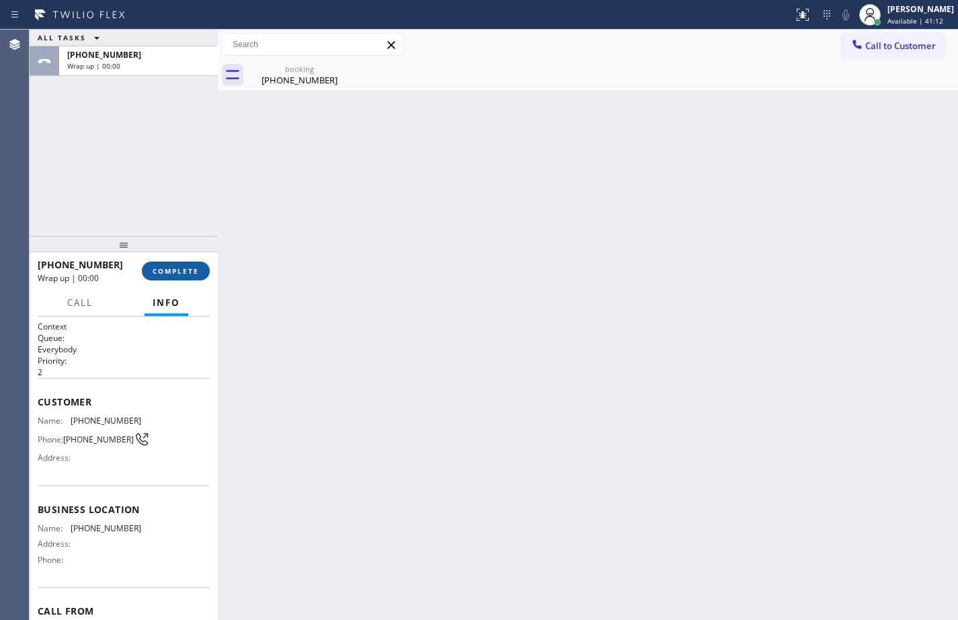
click at [201, 272] on button "COMPLETE" at bounding box center [176, 271] width 68 height 19
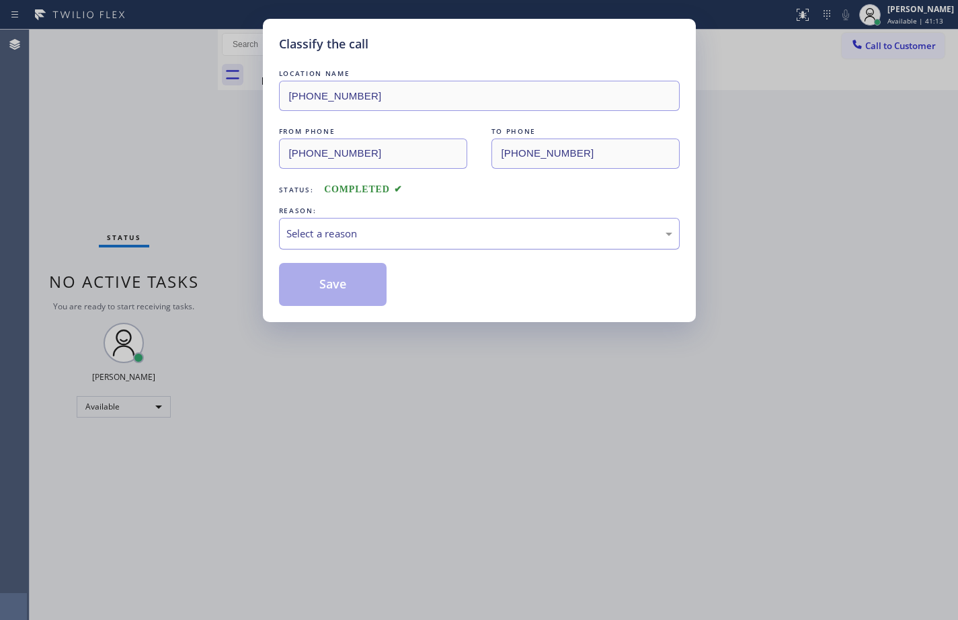
click at [338, 227] on div "Select a reason" at bounding box center [479, 233] width 386 height 15
click at [354, 283] on button "Save" at bounding box center [333, 284] width 108 height 43
click at [928, 49] on span "Call to Customer" at bounding box center [900, 46] width 71 height 12
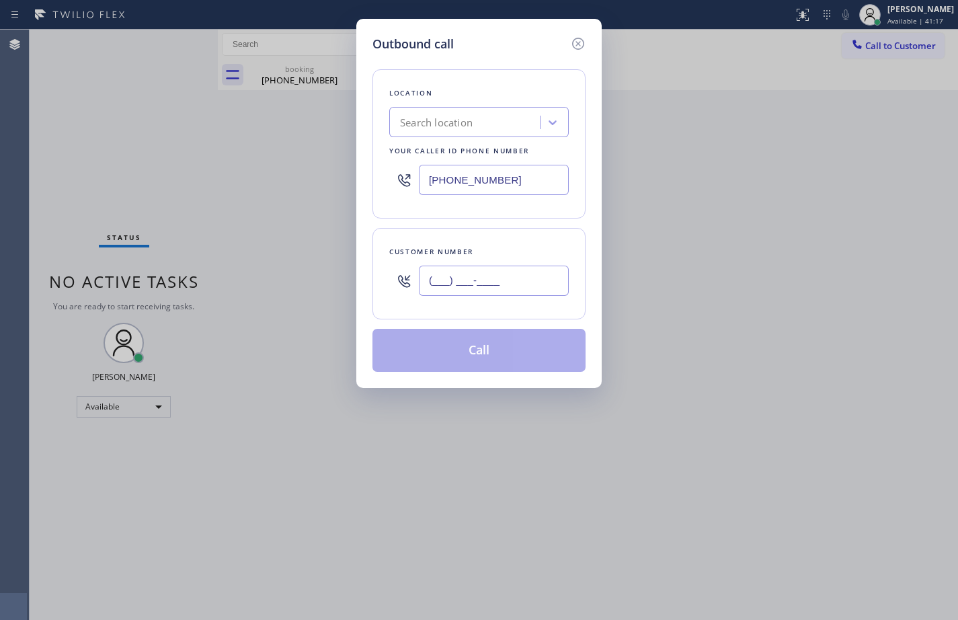
click at [493, 281] on input "(___) ___-____" at bounding box center [494, 281] width 150 height 30
paste input "917) 813-9975"
type input "[PHONE_NUMBER]"
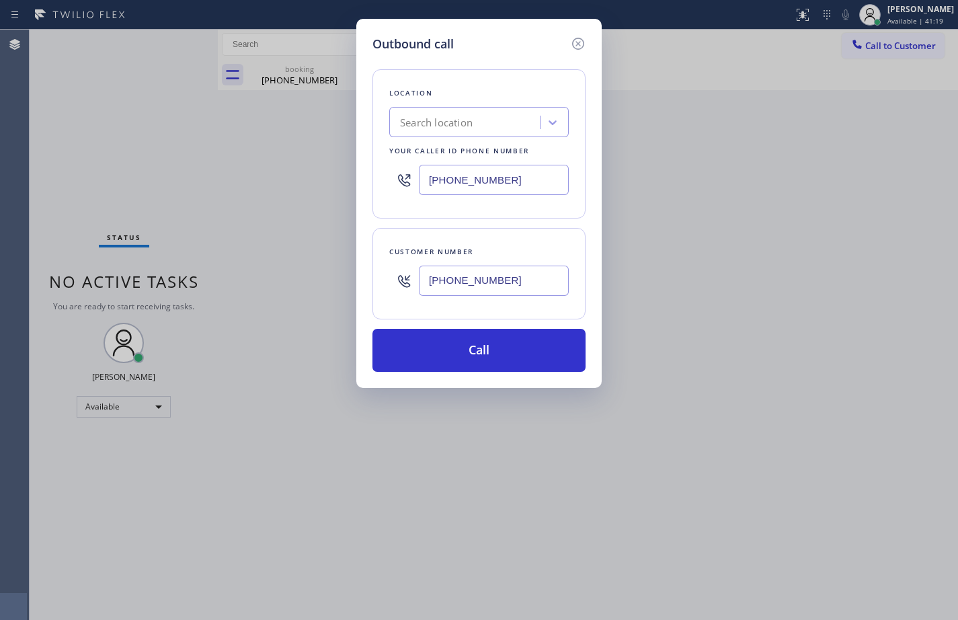
click at [518, 179] on input "[PHONE_NUMBER]" at bounding box center [494, 180] width 150 height 30
paste input "929) 590-9660"
type input "[PHONE_NUMBER]"
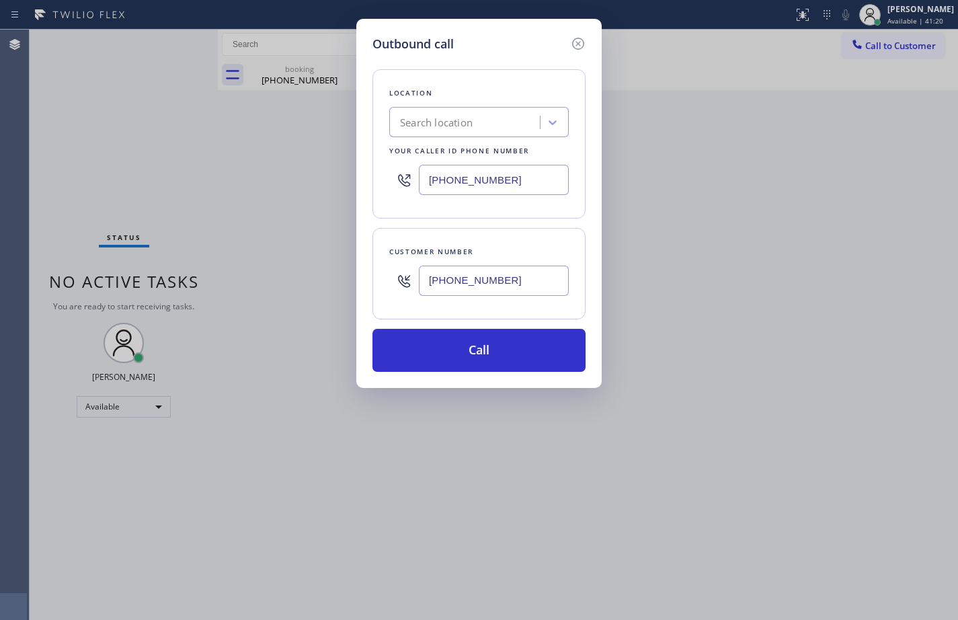
click at [533, 239] on div "Customer number [PHONE_NUMBER]" at bounding box center [478, 273] width 213 height 91
click at [577, 45] on icon at bounding box center [578, 44] width 12 height 12
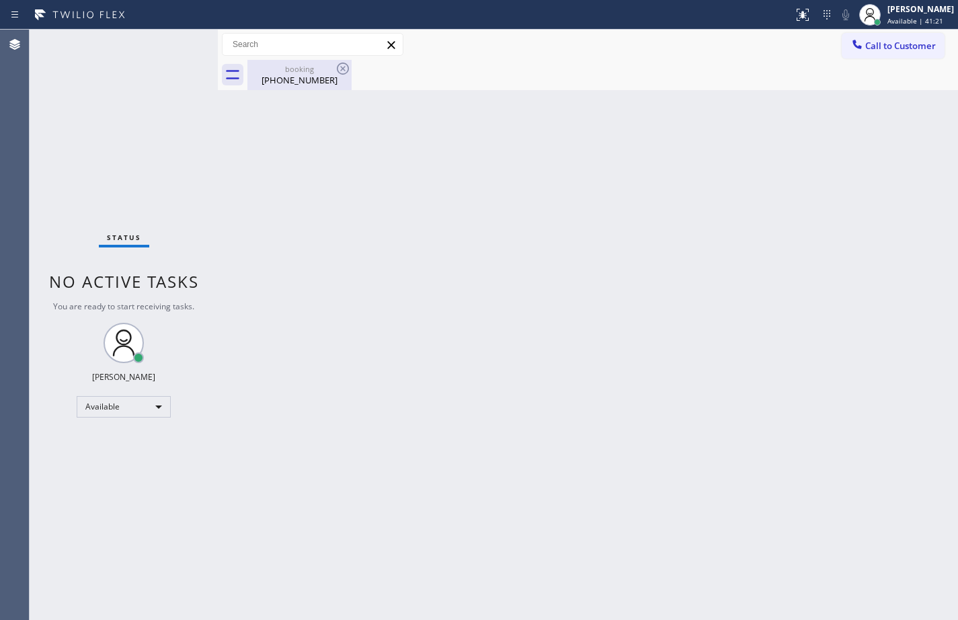
click at [307, 81] on div "[PHONE_NUMBER]" at bounding box center [300, 80] width 102 height 12
click at [925, 153] on div "Back to Dashboard Change Sender ID Customers Technicians Select a contact Outbo…" at bounding box center [588, 325] width 740 height 590
click at [432, 321] on div "Back to Dashboard Change Sender ID Customers Technicians Select a contact Outbo…" at bounding box center [588, 325] width 740 height 590
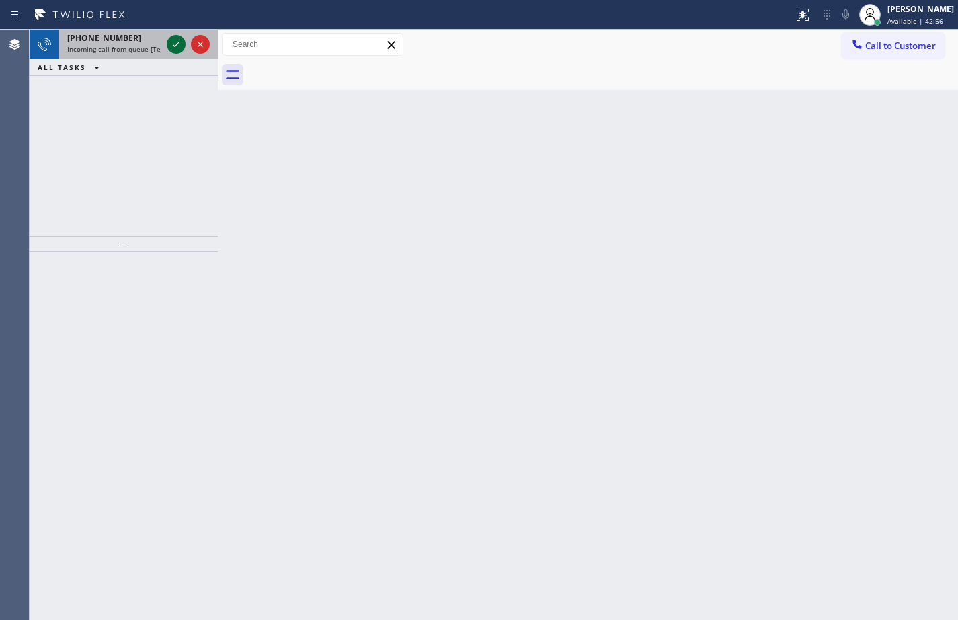
click at [168, 42] on icon at bounding box center [176, 44] width 16 height 16
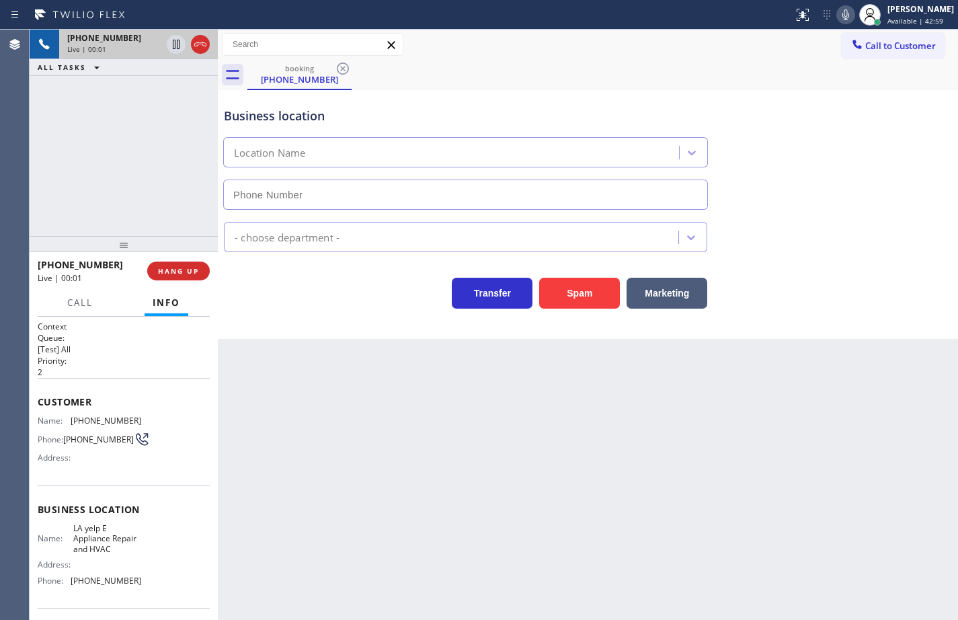
type input "[PHONE_NUMBER]"
click at [842, 10] on icon at bounding box center [845, 14] width 7 height 11
click at [148, 590] on div "Name: LA yelp E Appliance Repair and HVAC Address: Phone: [PHONE_NUMBER]" at bounding box center [124, 557] width 172 height 68
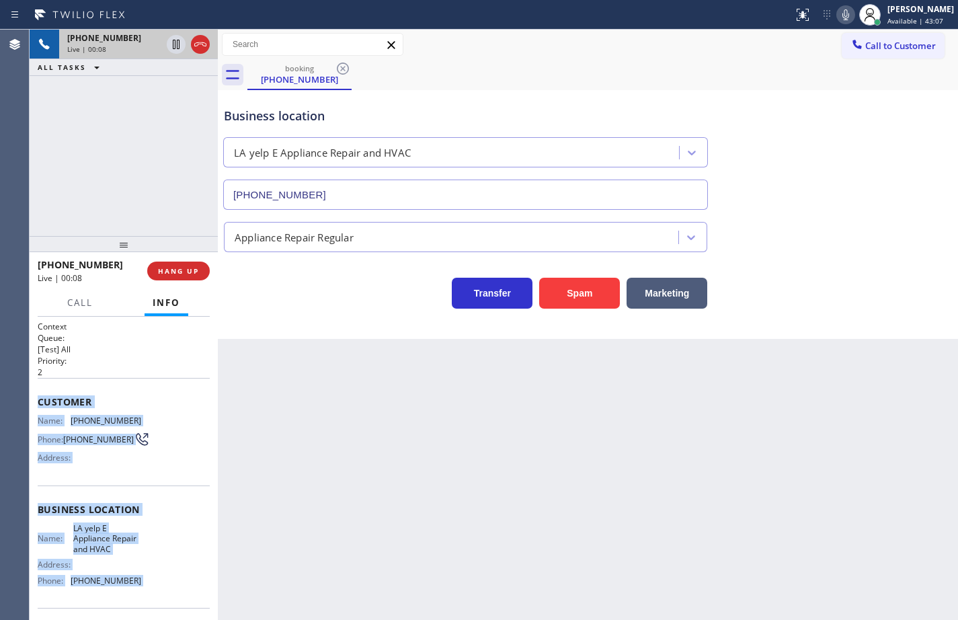
drag, startPoint x: 148, startPoint y: 590, endPoint x: 61, endPoint y: 391, distance: 217.4
click at [61, 391] on div "Context Queue: [Test] All Priority: 2 Customer Name: [PHONE_NUMBER] Phone: [PHO…" at bounding box center [124, 515] width 172 height 389
copy div "Customer Name: [PHONE_NUMBER] Phone: [PHONE_NUMBER] Address: Business location …"
click at [838, 22] on icon at bounding box center [846, 15] width 16 height 16
click at [840, 15] on icon at bounding box center [846, 15] width 16 height 16
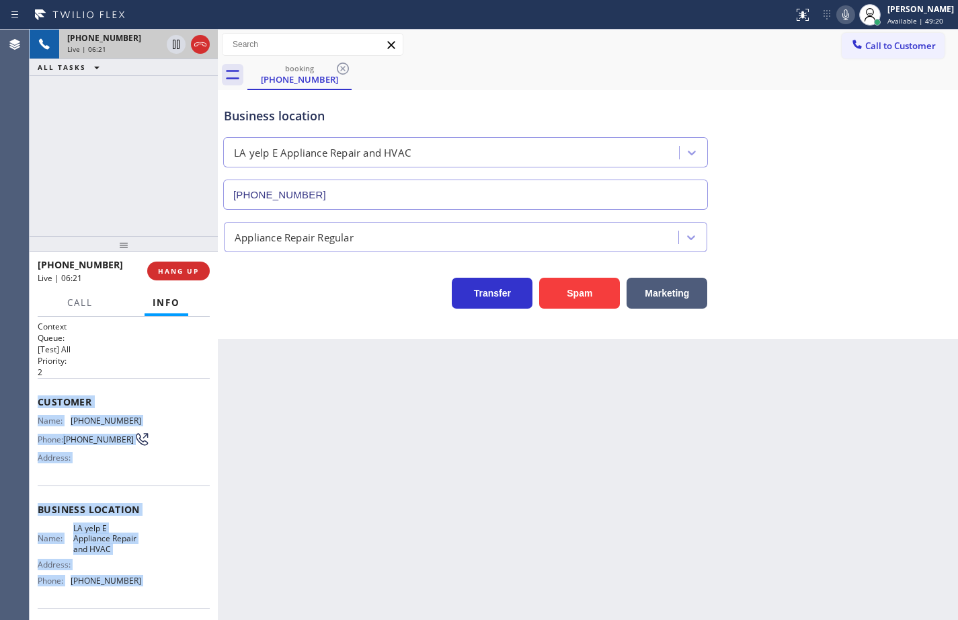
click at [838, 11] on icon at bounding box center [846, 15] width 16 height 16
click at [187, 267] on span "HANG UP" at bounding box center [178, 270] width 41 height 9
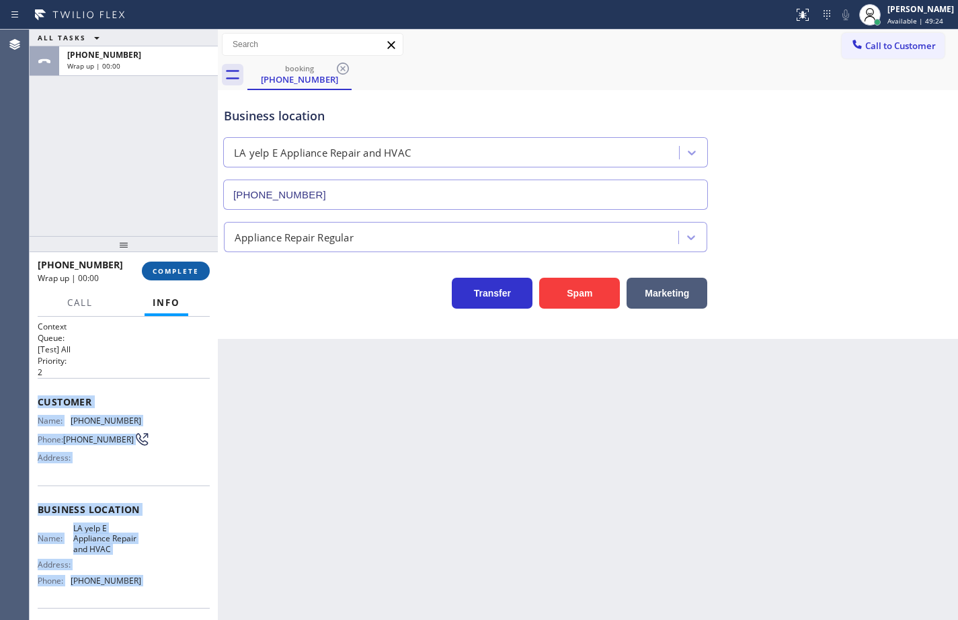
click at [187, 267] on span "COMPLETE" at bounding box center [176, 270] width 46 height 9
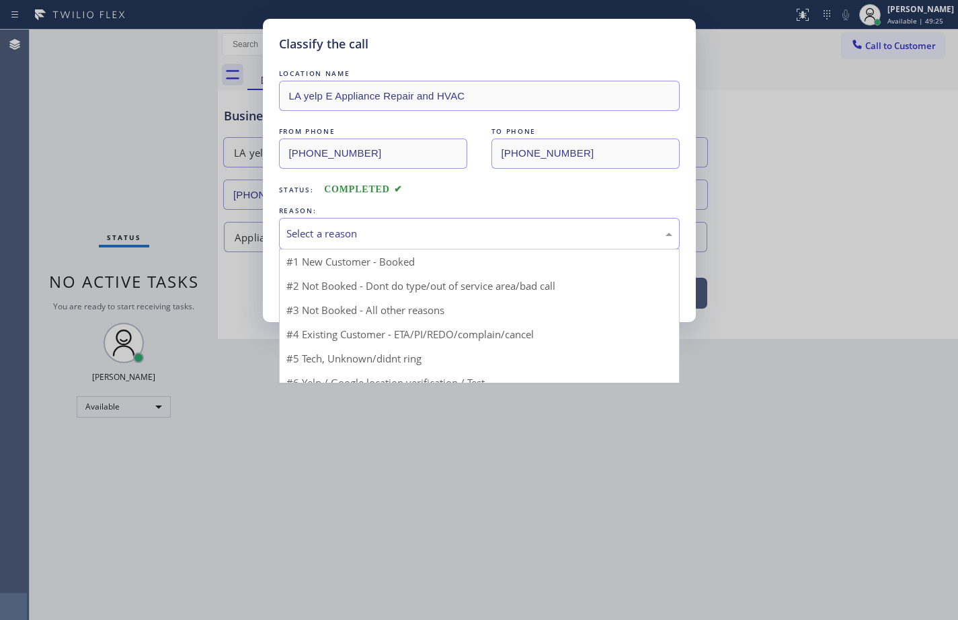
click at [364, 233] on div "Select a reason" at bounding box center [479, 233] width 386 height 15
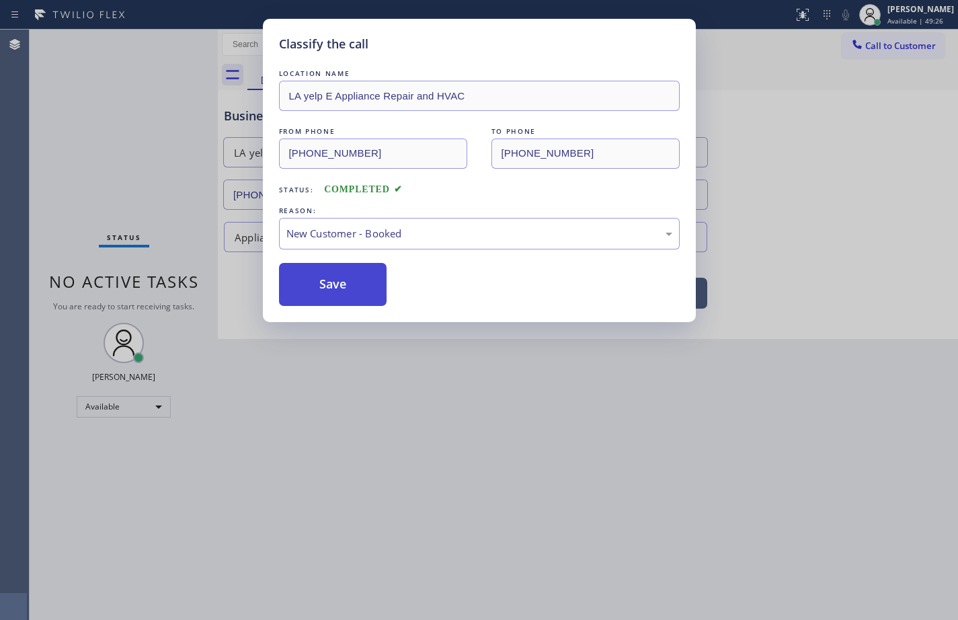
click at [345, 278] on button "Save" at bounding box center [333, 284] width 108 height 43
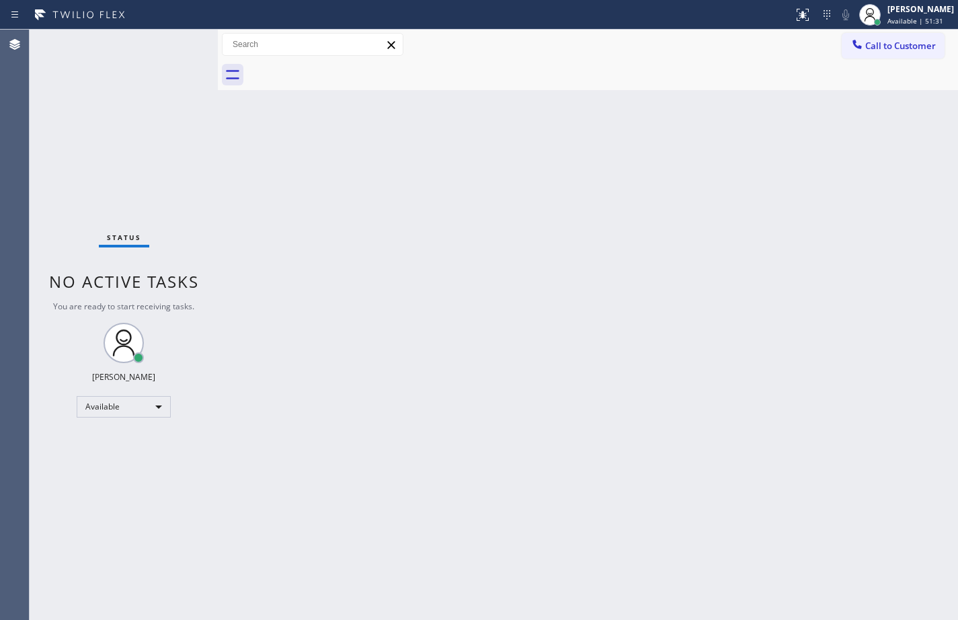
click at [555, 184] on div "Back to Dashboard Change Sender ID Customers Technicians Select a contact Outbo…" at bounding box center [588, 325] width 740 height 590
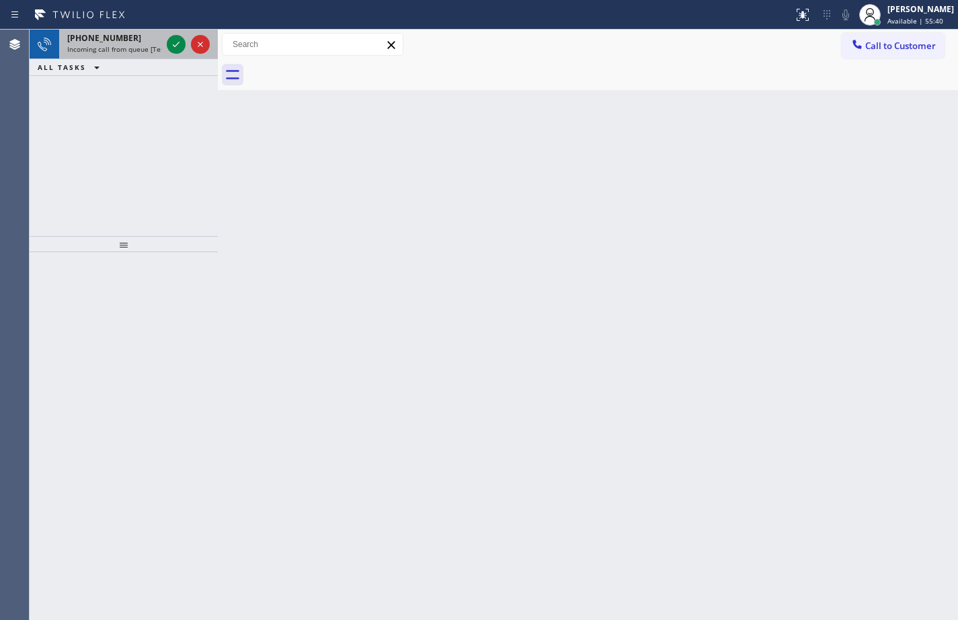
click at [108, 49] on span "Incoming call from queue [Test] All" at bounding box center [123, 48] width 112 height 9
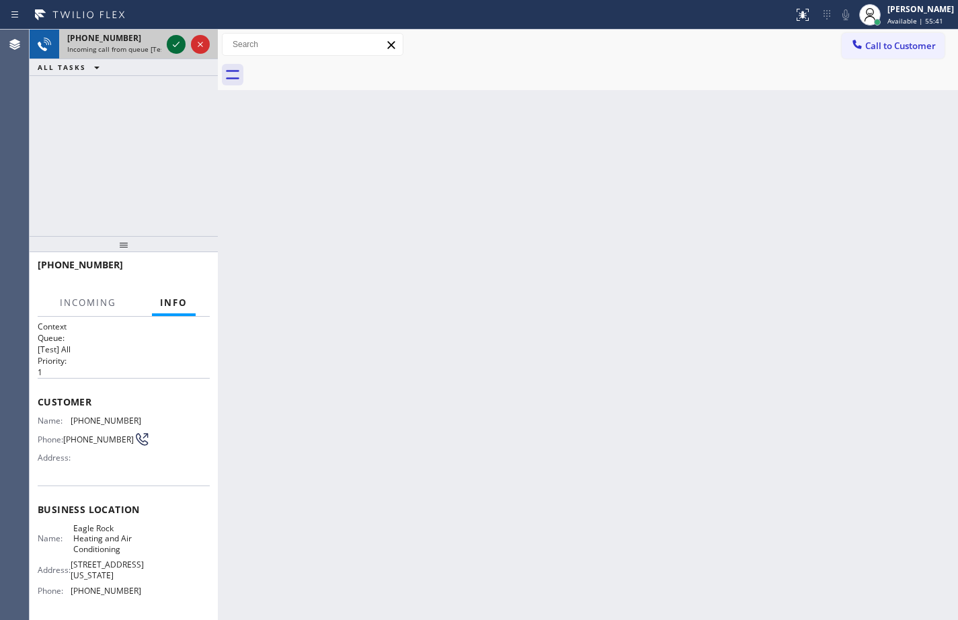
click at [176, 43] on icon at bounding box center [176, 44] width 16 height 16
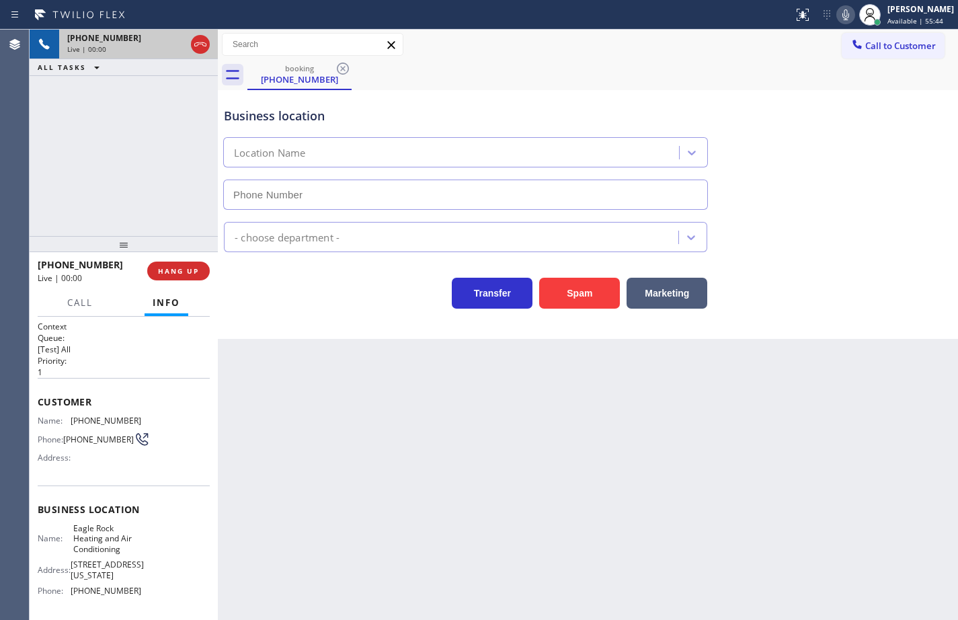
type input "[PHONE_NUMBER]"
click at [136, 600] on div "Name: Eagle Rock Heating and Air Conditioning Address: [STREET_ADDRESS][US_STAT…" at bounding box center [124, 562] width 172 height 79
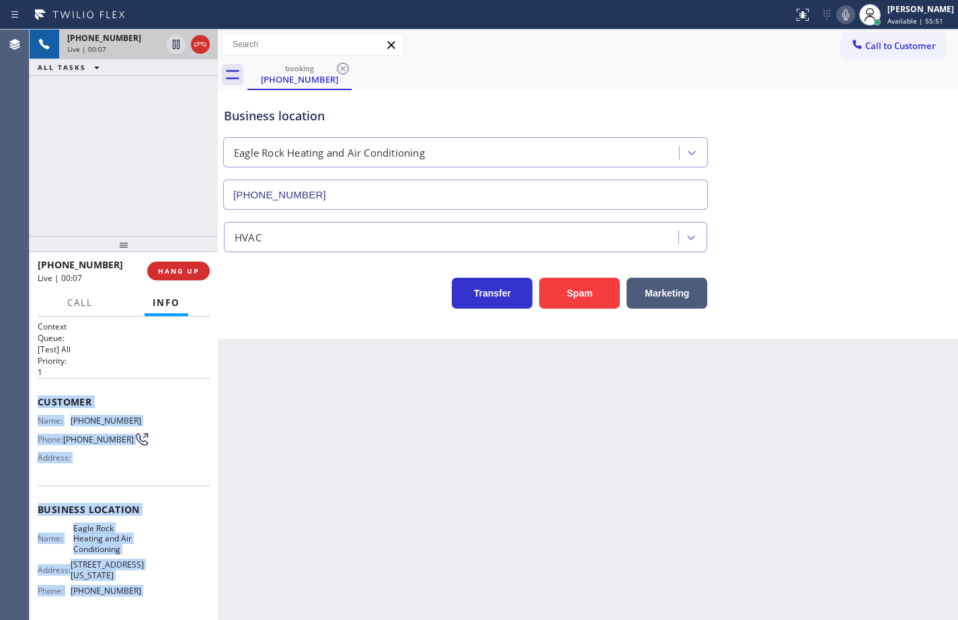
drag, startPoint x: 136, startPoint y: 600, endPoint x: 50, endPoint y: 401, distance: 217.2
click at [50, 401] on div "Context Queue: [Test] All Priority: 1 Customer Name: [PHONE_NUMBER] Phone: [PHO…" at bounding box center [124, 520] width 172 height 399
copy div "Customer Name: [PHONE_NUMBER] Phone: [PHONE_NUMBER] Address: Business location …"
click at [838, 13] on icon at bounding box center [846, 15] width 16 height 16
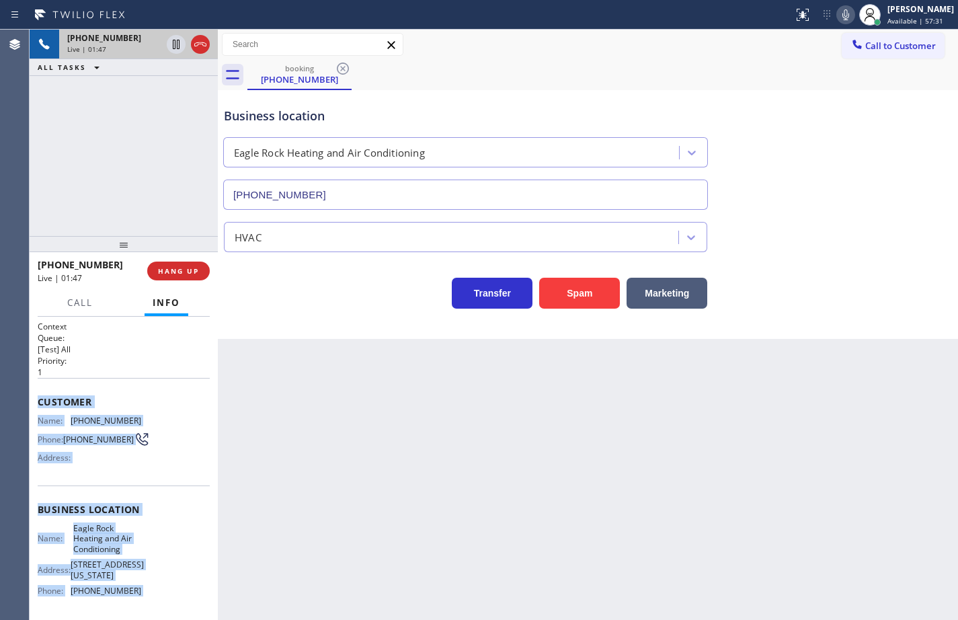
click at [838, 15] on icon at bounding box center [846, 15] width 16 height 16
click at [175, 46] on icon at bounding box center [176, 44] width 7 height 9
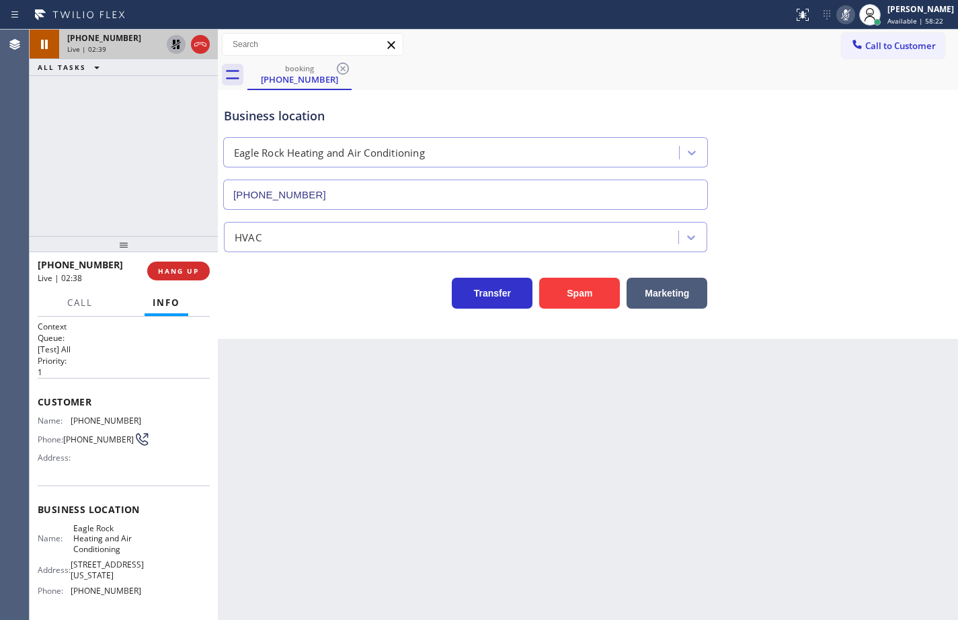
click at [450, 77] on div "booking [PHONE_NUMBER]" at bounding box center [602, 75] width 711 height 30
click at [92, 157] on div "[PHONE_NUMBER] Live | 03:41 ALL TASKS ALL TASKS ACTIVE TASKS TASKS IN WRAP UP" at bounding box center [124, 133] width 188 height 206
click at [172, 42] on icon at bounding box center [176, 44] width 16 height 16
click at [841, 15] on rect at bounding box center [845, 13] width 9 height 9
click at [500, 63] on div "booking [PHONE_NUMBER]" at bounding box center [602, 75] width 711 height 30
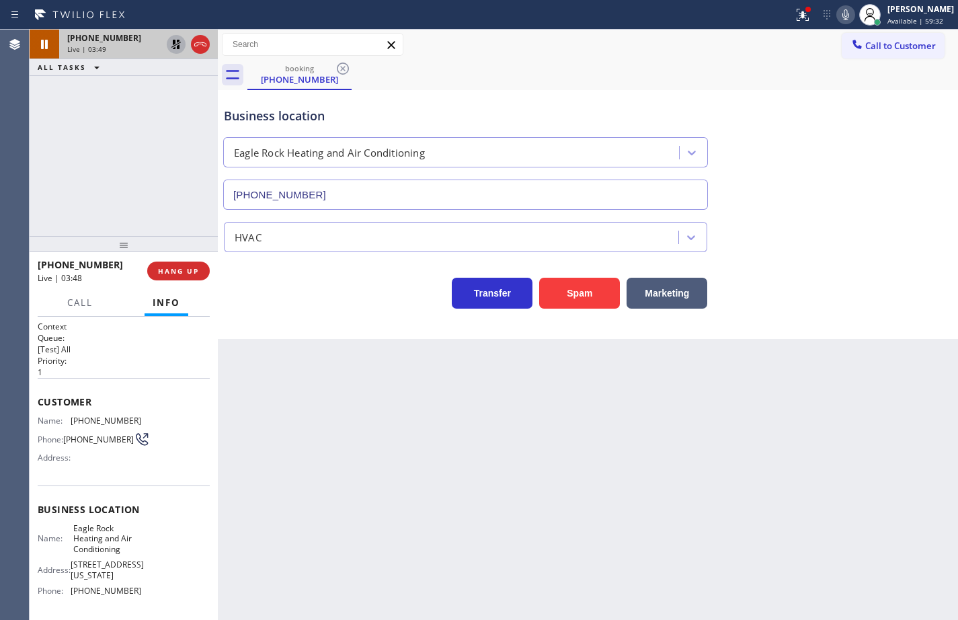
click at [176, 44] on icon at bounding box center [176, 44] width 16 height 16
click at [838, 15] on icon at bounding box center [846, 15] width 16 height 16
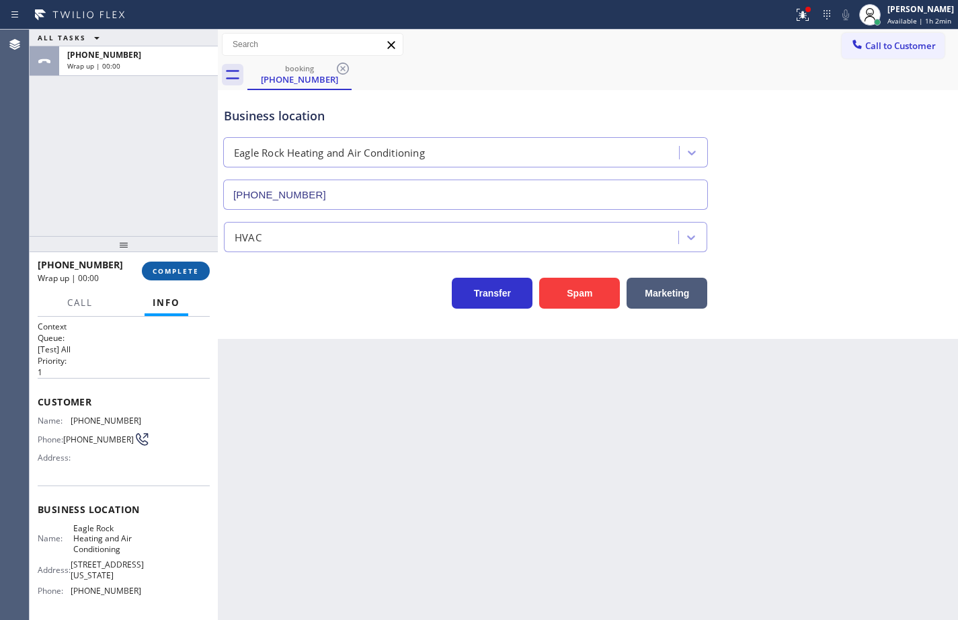
click at [208, 268] on button "COMPLETE" at bounding box center [176, 271] width 68 height 19
click at [194, 267] on span "COMPLETE" at bounding box center [176, 270] width 46 height 9
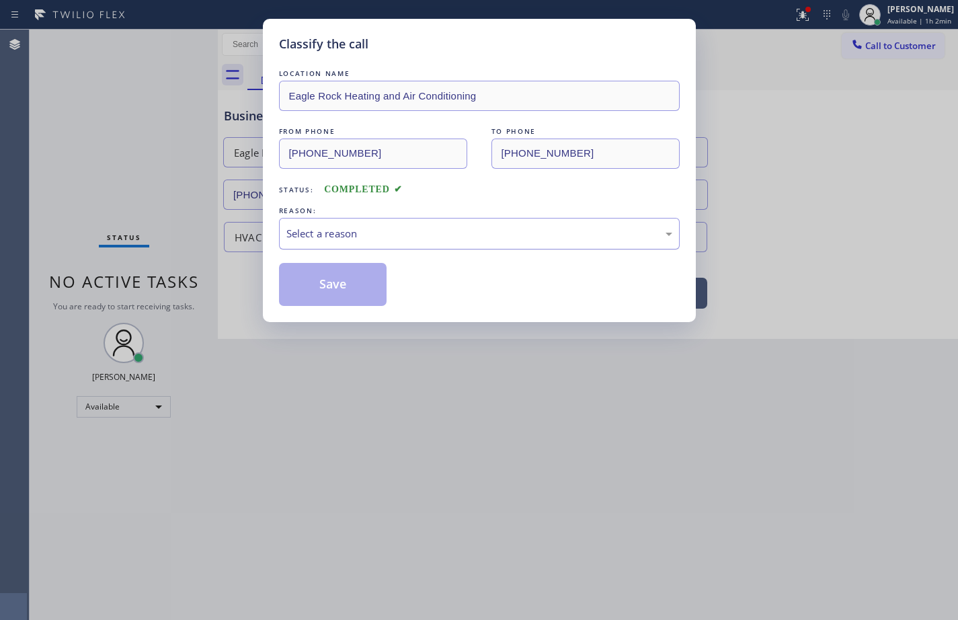
click at [354, 227] on div "Select a reason" at bounding box center [479, 233] width 386 height 15
click at [346, 292] on button "Save" at bounding box center [333, 284] width 108 height 43
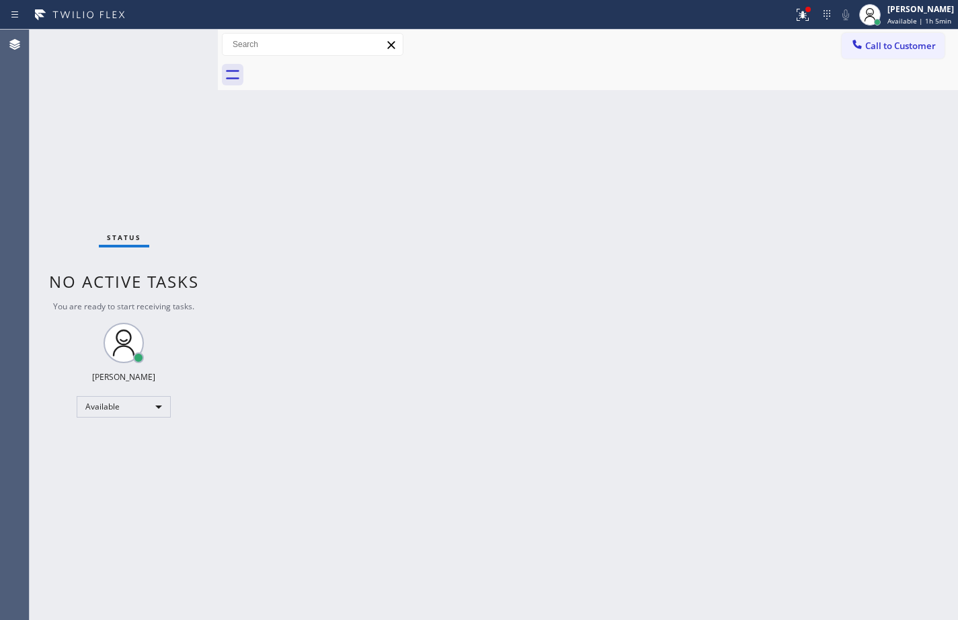
click at [928, 237] on div "Back to Dashboard Change Sender ID Customers Technicians Select a contact Outbo…" at bounding box center [588, 325] width 740 height 590
click at [149, 90] on div "Status No active tasks You are ready to start receiving tasks. [PERSON_NAME] Av…" at bounding box center [124, 325] width 188 height 590
click at [904, 362] on div "Back to Dashboard Change Sender ID Customers Technicians Select a contact Outbo…" at bounding box center [588, 325] width 740 height 590
click at [913, 161] on div "Back to Dashboard Change Sender ID Customers Technicians Select a contact Outbo…" at bounding box center [588, 325] width 740 height 590
click at [922, 272] on div "Back to Dashboard Change Sender ID Customers Technicians Select a contact Outbo…" at bounding box center [588, 325] width 740 height 590
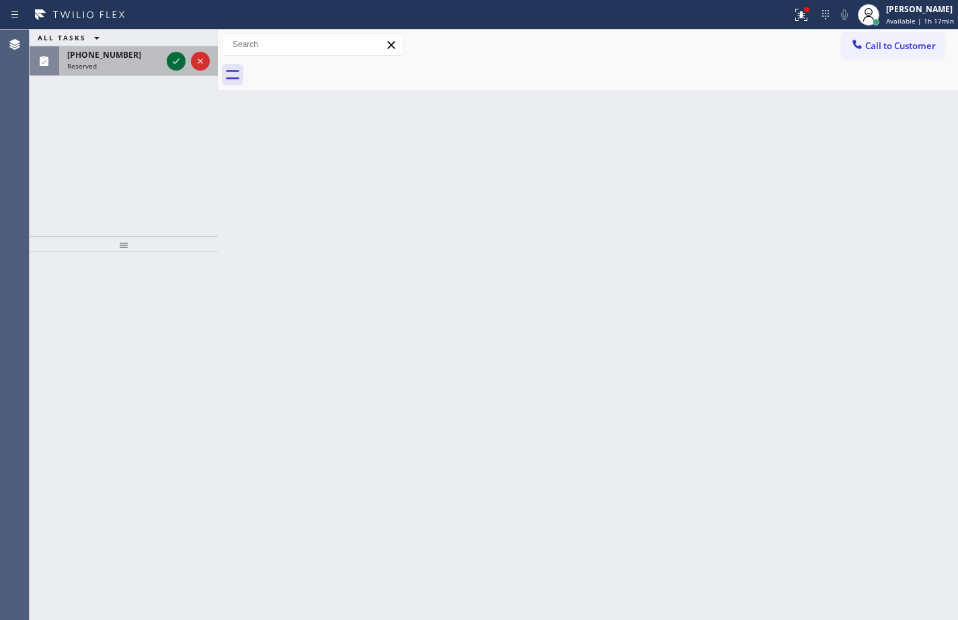
click at [174, 66] on icon at bounding box center [176, 61] width 16 height 16
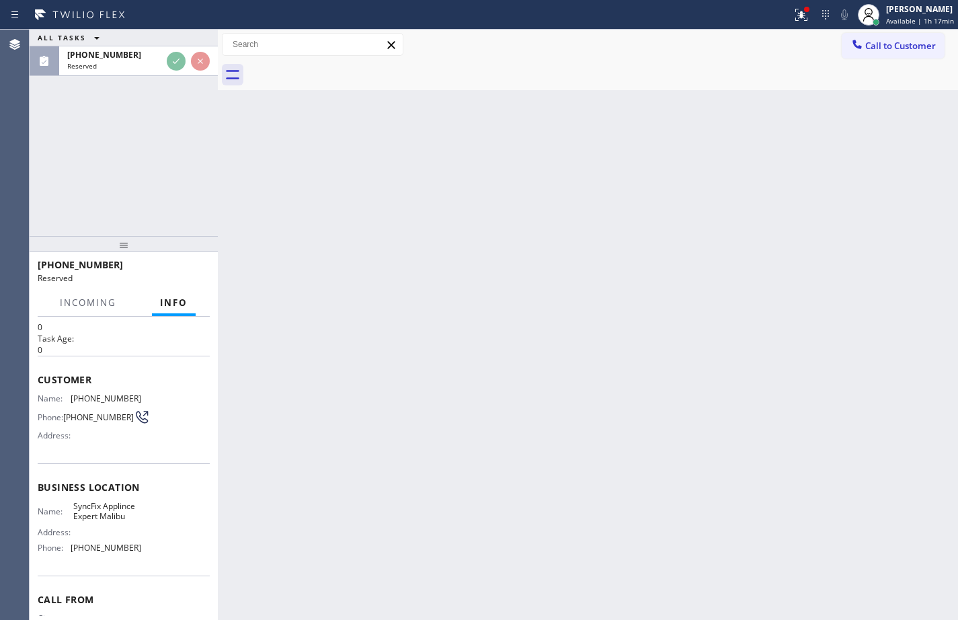
scroll to position [67, 0]
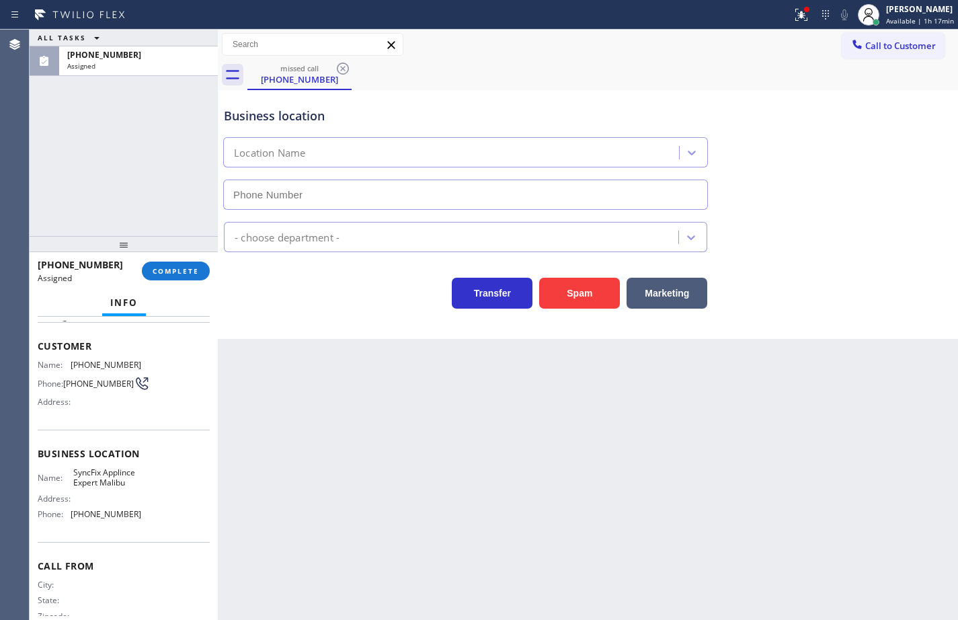
type input "[PHONE_NUMBER]"
click at [137, 518] on div "Name: SyncFix Applince Expert Malibu Address: Phone: [PHONE_NUMBER]" at bounding box center [124, 496] width 172 height 58
drag, startPoint x: 145, startPoint y: 533, endPoint x: 142, endPoint y: 524, distance: 9.4
click at [144, 531] on div "Business location Name: SyncFix Applince Expert Malibu Address: Phone: [PHONE_N…" at bounding box center [124, 486] width 172 height 112
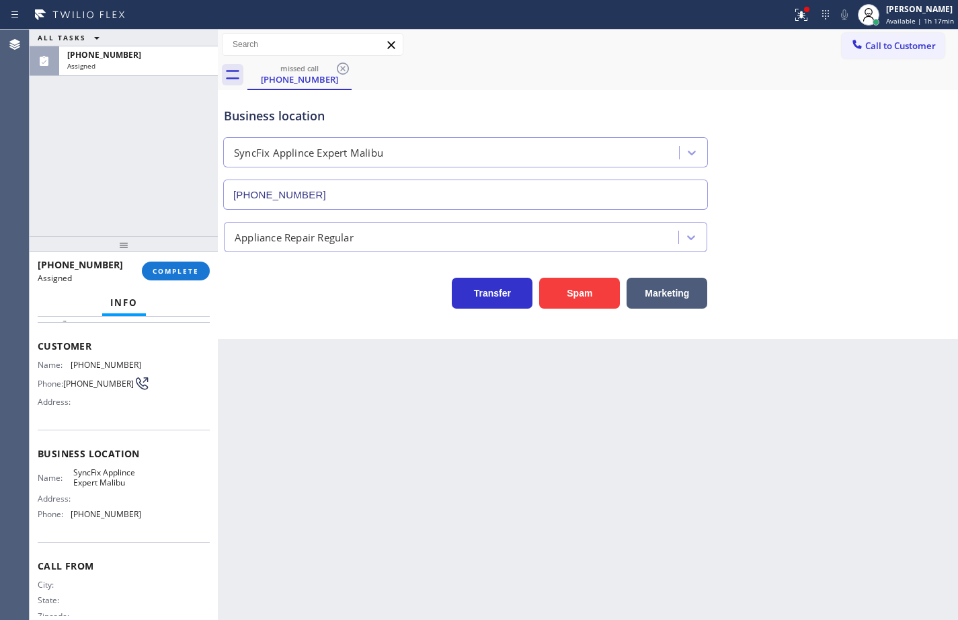
click at [49, 356] on div "Customer Name: [PHONE_NUMBER] Phone: [PHONE_NUMBER] Address:" at bounding box center [124, 376] width 172 height 108
click at [40, 348] on span "Customer" at bounding box center [124, 346] width 172 height 13
drag, startPoint x: 40, startPoint y: 348, endPoint x: 127, endPoint y: 486, distance: 163.4
click at [127, 486] on div "Context Queue: Appliance Repair Priority: 0 Task Age: Customer Name: [PHONE_NUM…" at bounding box center [124, 448] width 172 height 390
click at [137, 512] on div "Name: SyncFix Applince Expert Malibu Address: Phone: [PHONE_NUMBER]" at bounding box center [124, 496] width 172 height 58
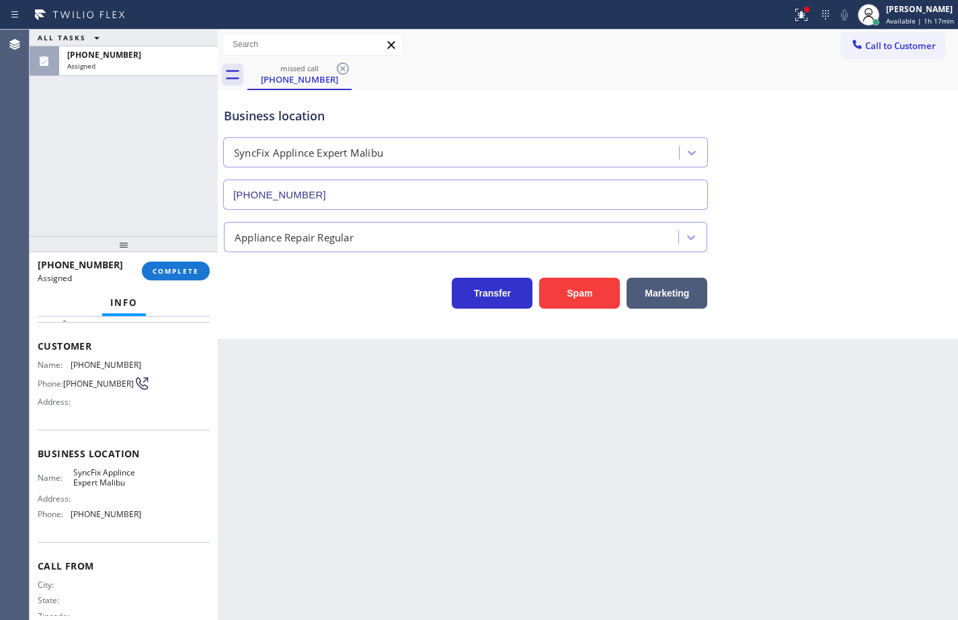
click at [119, 519] on span "[PHONE_NUMBER]" at bounding box center [106, 514] width 71 height 10
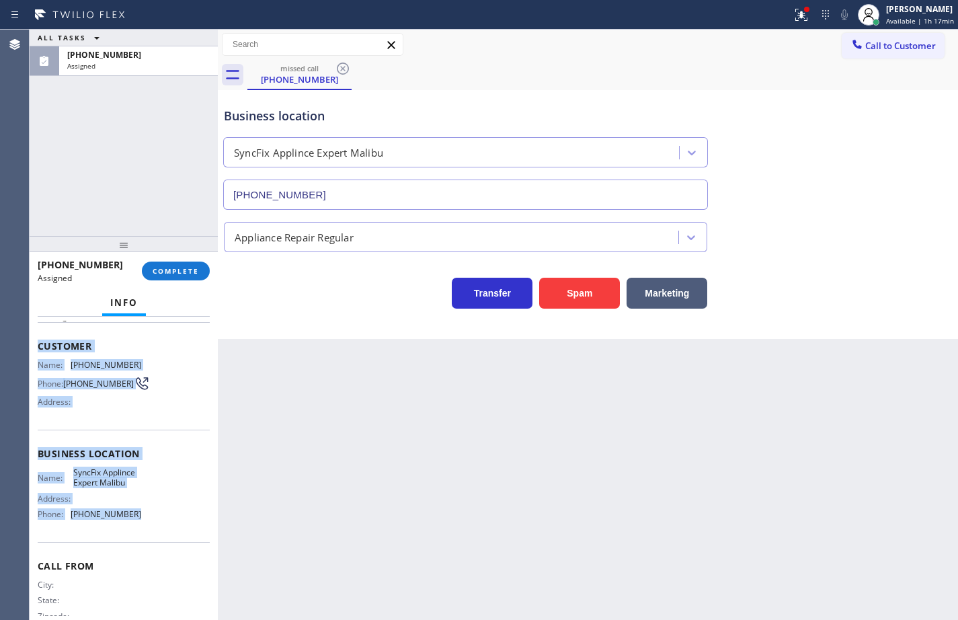
drag, startPoint x: 136, startPoint y: 523, endPoint x: 40, endPoint y: 348, distance: 199.5
click at [40, 348] on div "Context Queue: Appliance Repair Priority: 0 Task Age: Customer Name: [PHONE_NUM…" at bounding box center [124, 448] width 172 height 390
copy div "Customer Name: [PHONE_NUMBER] Phone: [PHONE_NUMBER] Address: Business location …"
click at [173, 274] on span "COMPLETE" at bounding box center [176, 270] width 46 height 9
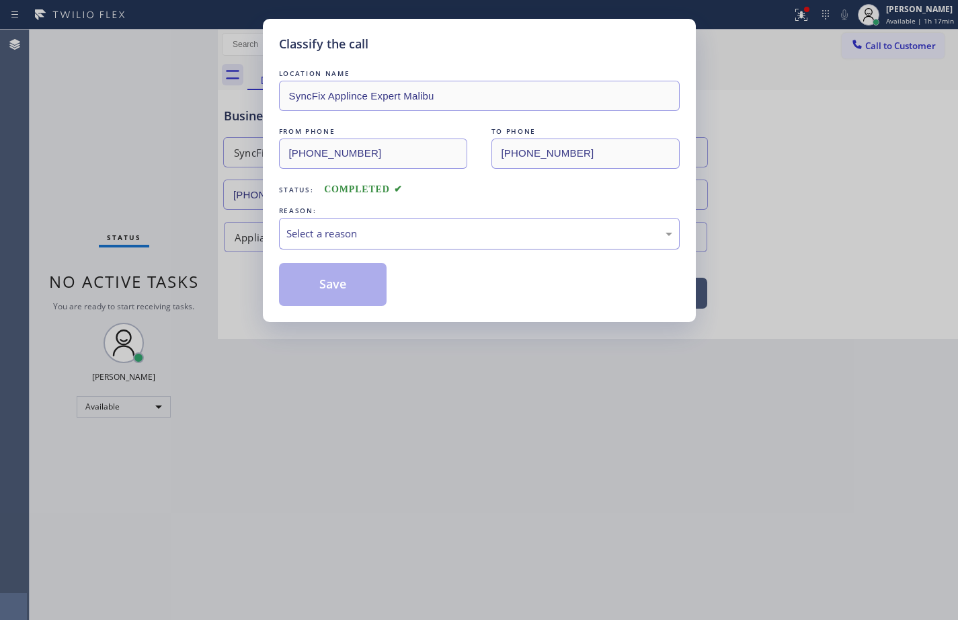
click at [375, 233] on div "Select a reason" at bounding box center [479, 233] width 386 height 15
click at [362, 286] on button "Save" at bounding box center [333, 284] width 108 height 43
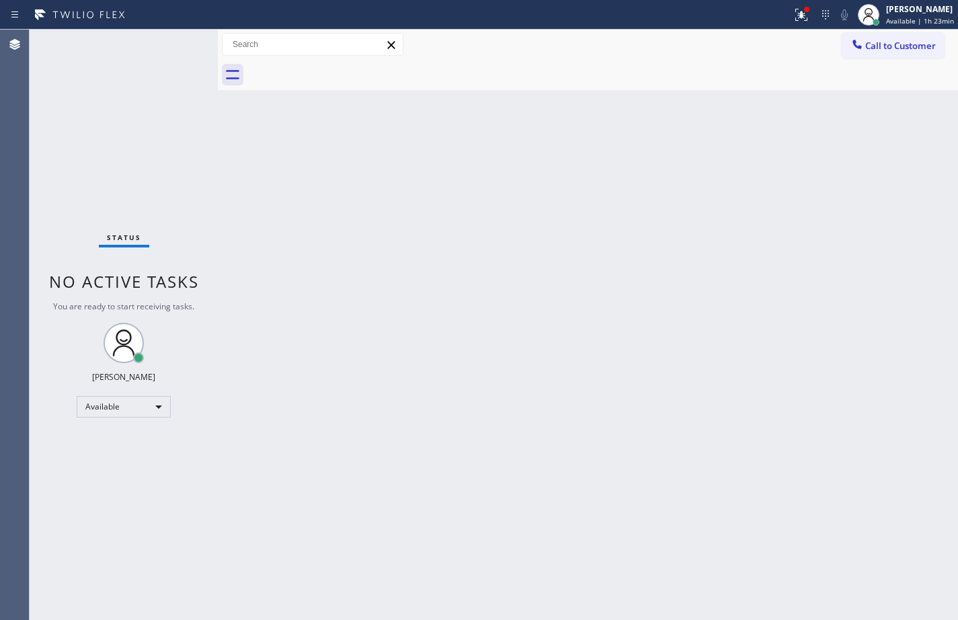
click at [916, 216] on div "Back to Dashboard Change Sender ID Customers Technicians Select a contact Outbo…" at bounding box center [588, 325] width 740 height 590
click at [136, 35] on div "Status No active tasks You are ready to start receiving tasks. [PERSON_NAME] Av…" at bounding box center [124, 325] width 188 height 590
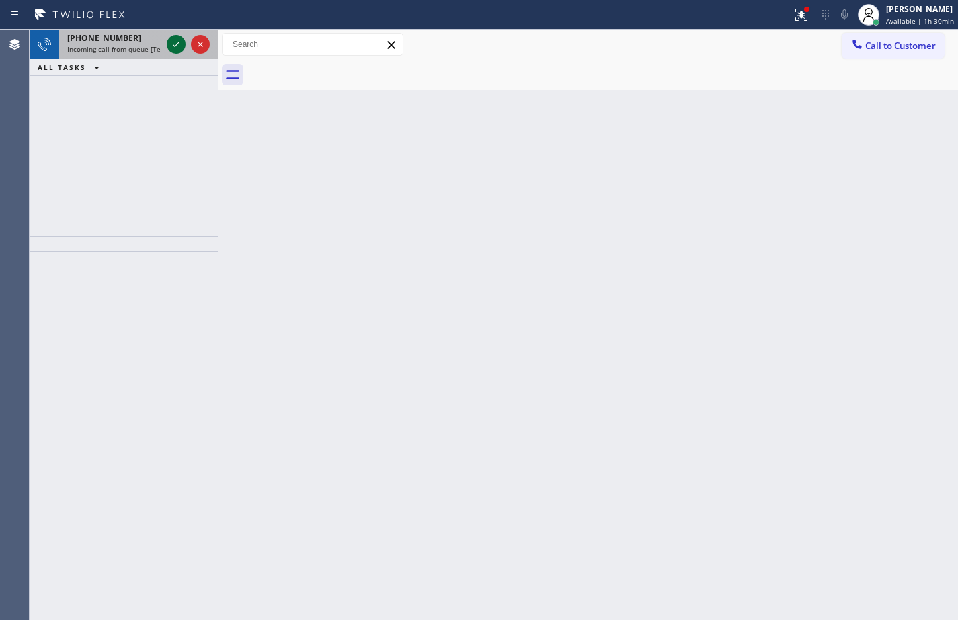
click at [173, 41] on icon at bounding box center [176, 44] width 16 height 16
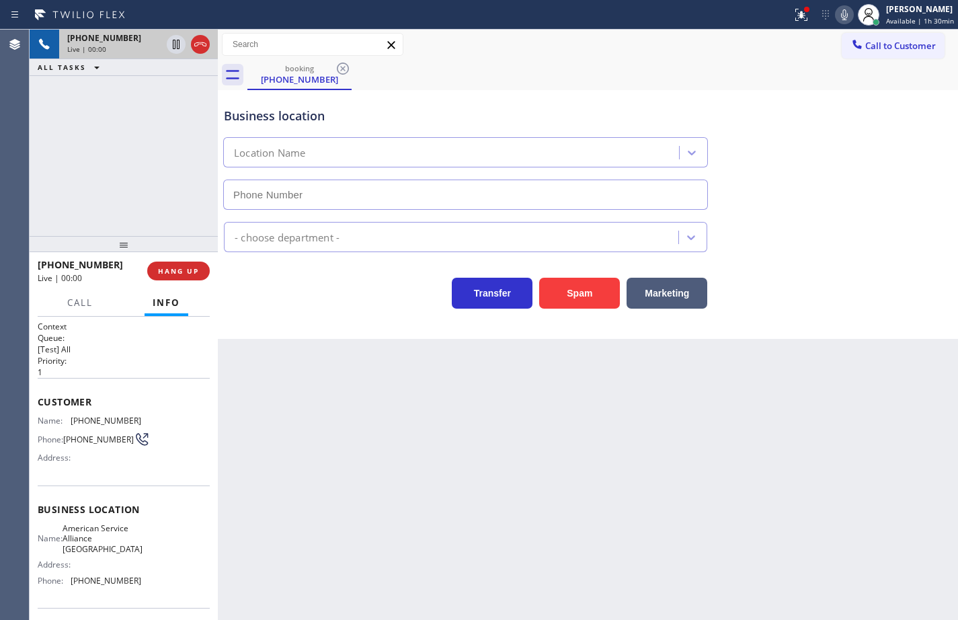
type input "[PHONE_NUMBER]"
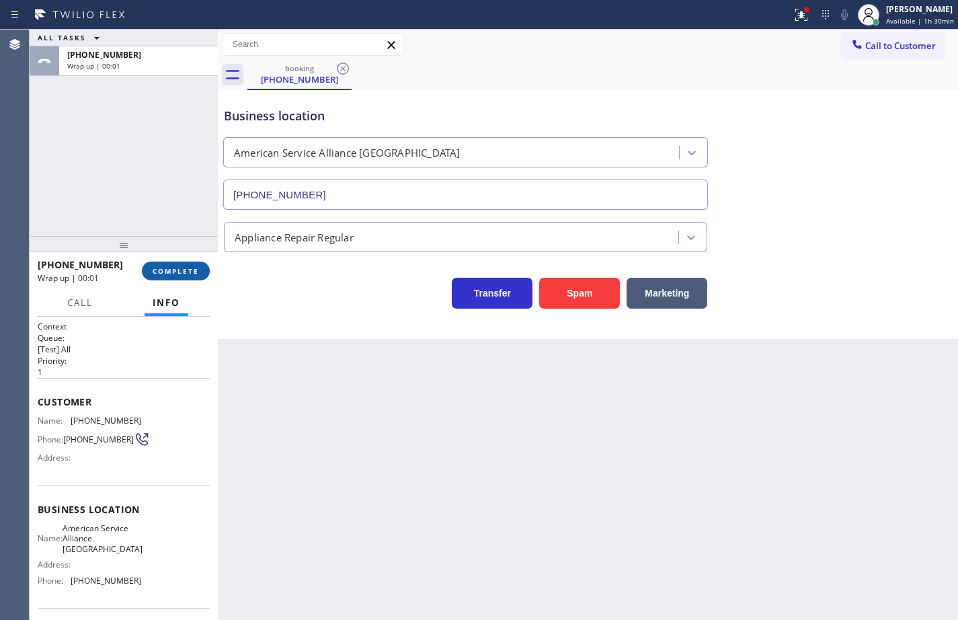
click at [175, 276] on span "COMPLETE" at bounding box center [176, 270] width 46 height 9
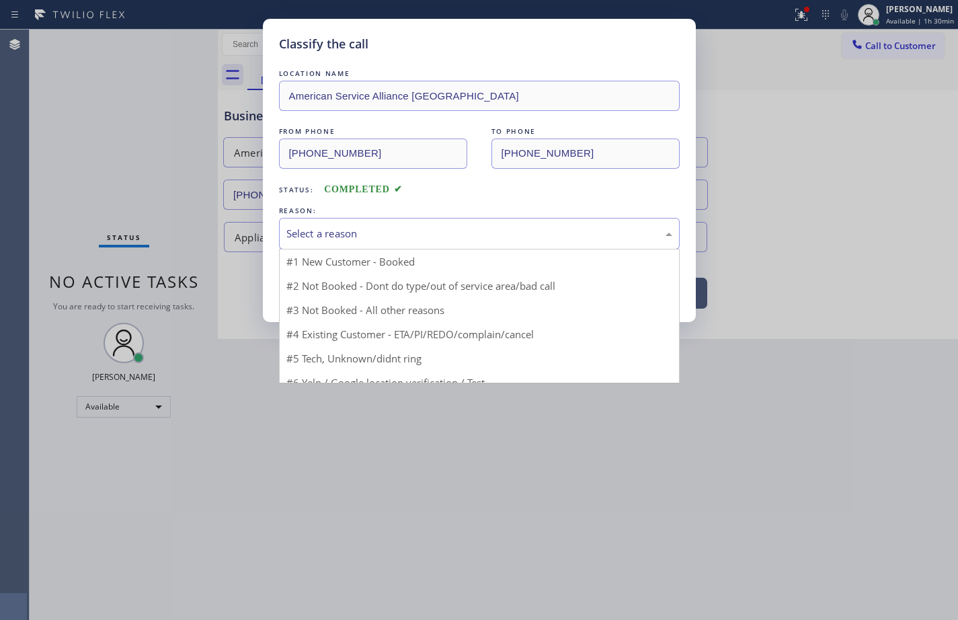
click at [338, 234] on div "Select a reason" at bounding box center [479, 233] width 386 height 15
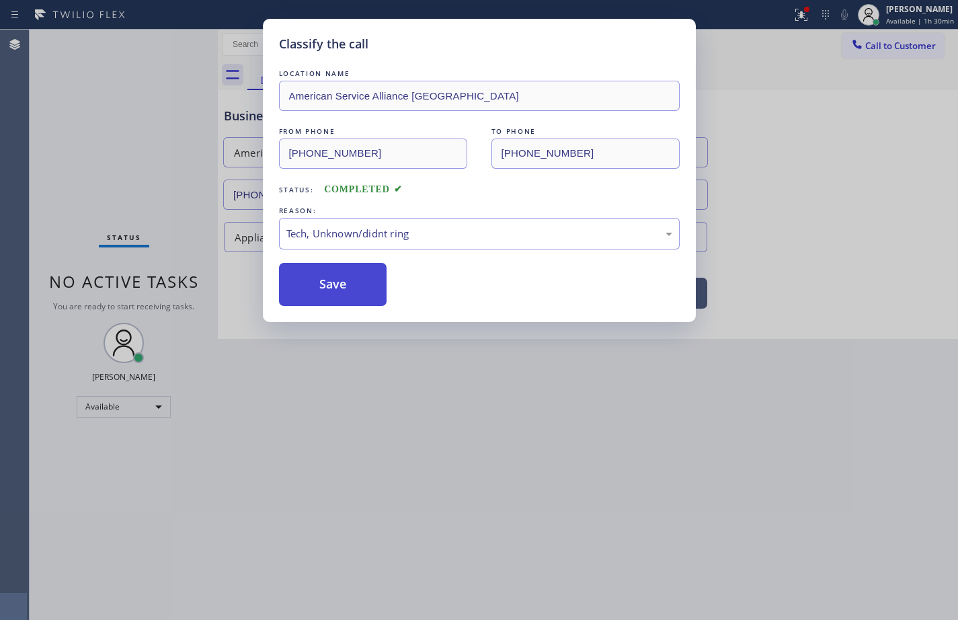
click at [355, 292] on button "Save" at bounding box center [333, 284] width 108 height 43
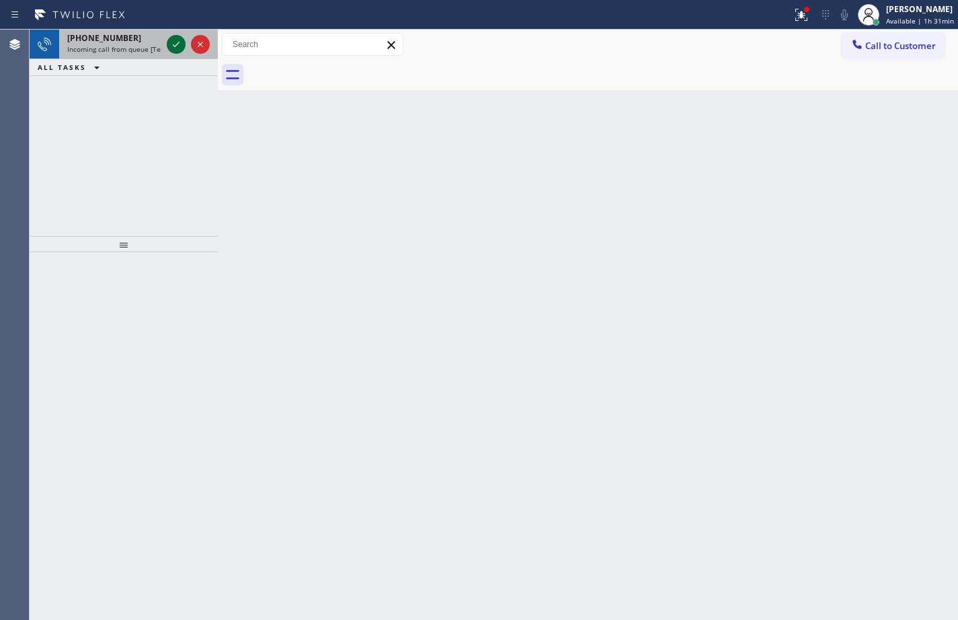
click at [172, 45] on icon at bounding box center [176, 44] width 16 height 16
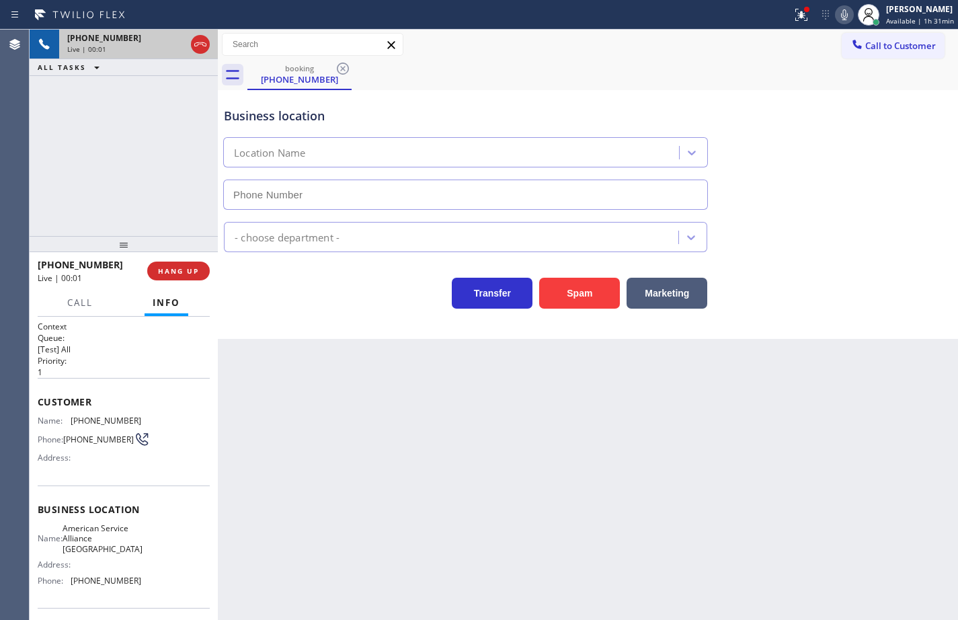
type input "[PHONE_NUMBER]"
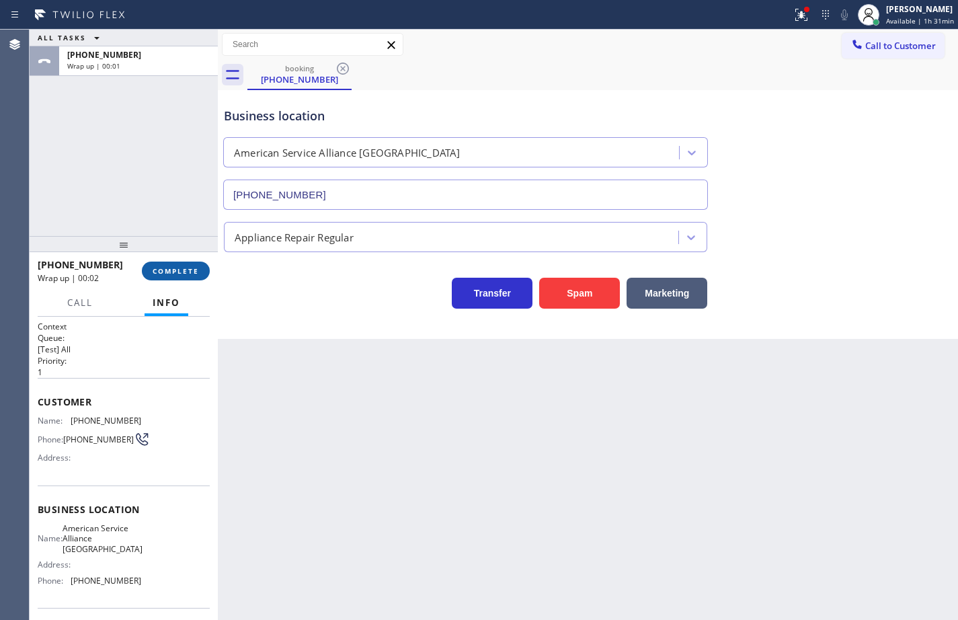
click at [190, 279] on button "COMPLETE" at bounding box center [176, 271] width 68 height 19
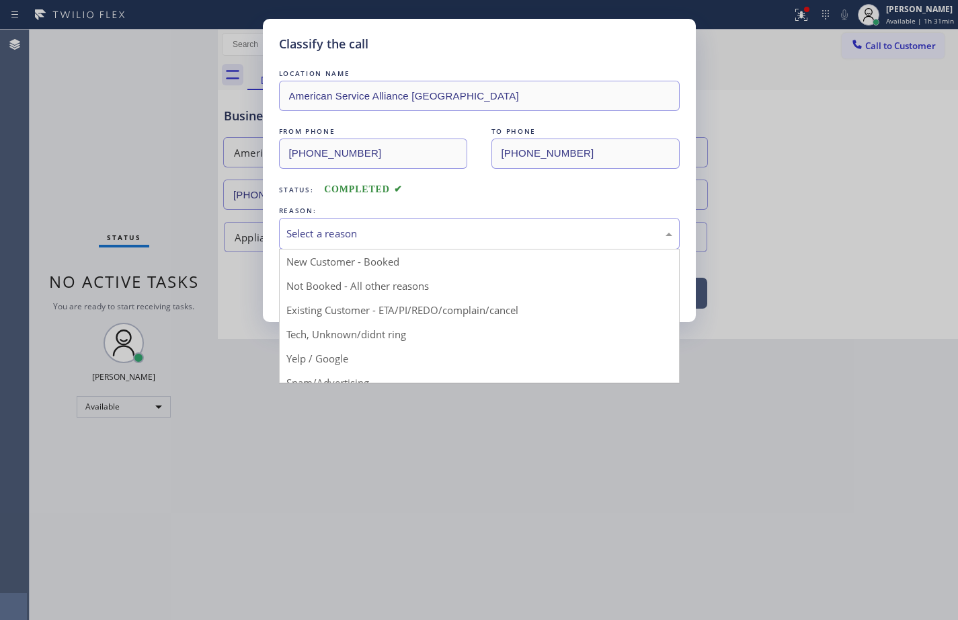
click at [343, 236] on div "Select a reason" at bounding box center [479, 233] width 386 height 15
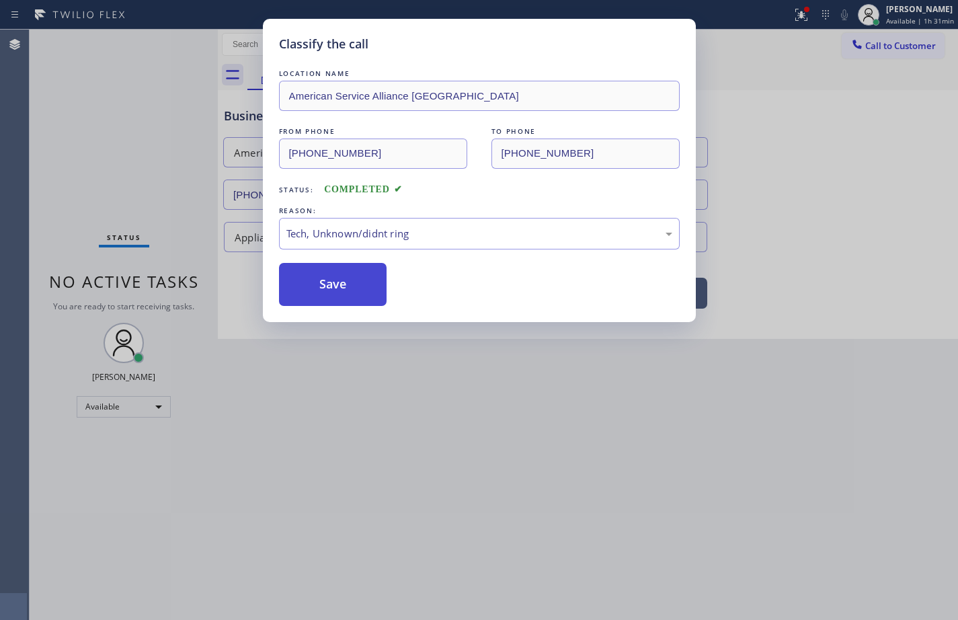
click at [368, 290] on button "Save" at bounding box center [333, 284] width 108 height 43
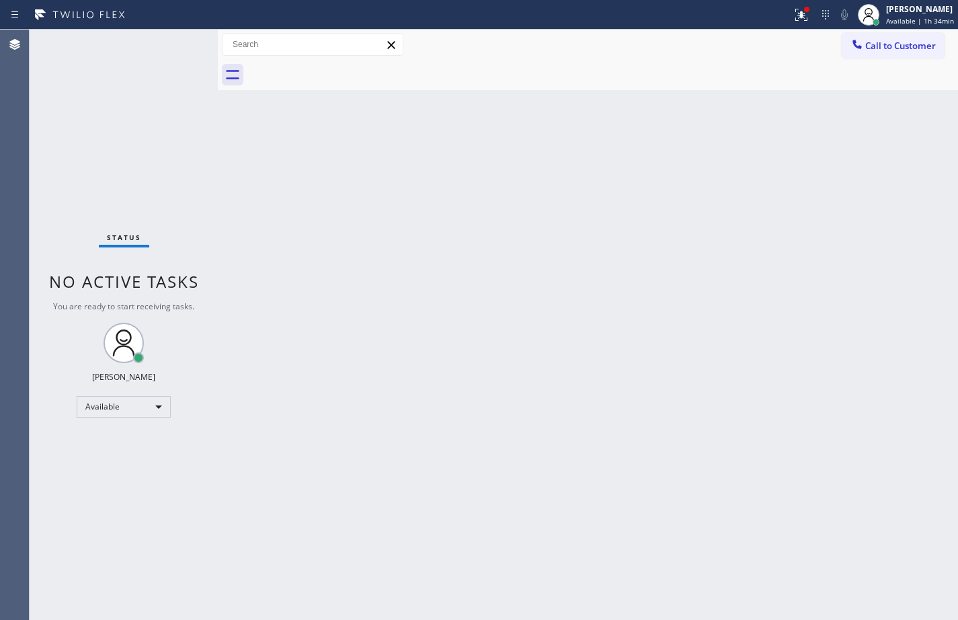
click at [923, 123] on div "Back to Dashboard Change Sender ID Customers Technicians Select a contact Outbo…" at bounding box center [588, 325] width 740 height 590
drag, startPoint x: 594, startPoint y: 143, endPoint x: 906, endPoint y: 9, distance: 339.2
click at [600, 140] on div "Back to Dashboard Change Sender ID Customers Technicians Select a contact Outbo…" at bounding box center [588, 325] width 740 height 590
click at [949, 13] on div "[PERSON_NAME]" at bounding box center [920, 8] width 68 height 11
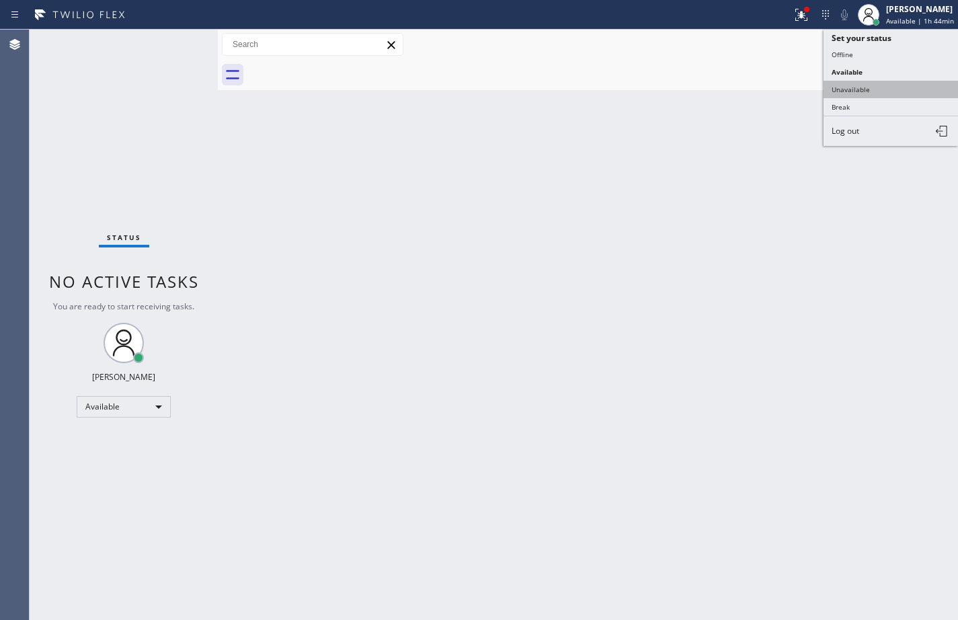
click at [888, 87] on button "Unavailable" at bounding box center [891, 89] width 134 height 17
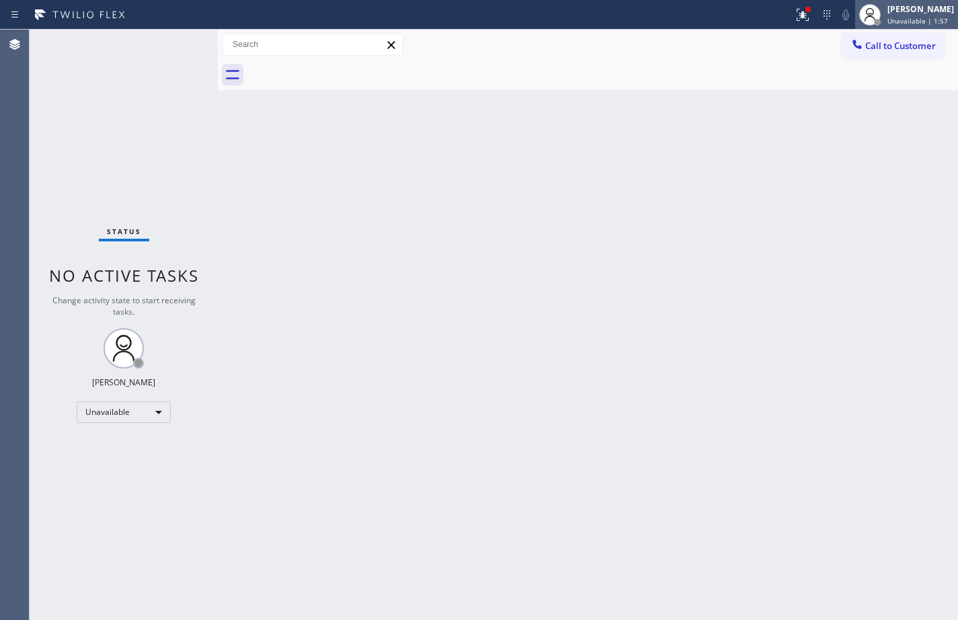
click at [914, 23] on span "Unavailable | 1:57" at bounding box center [918, 20] width 61 height 9
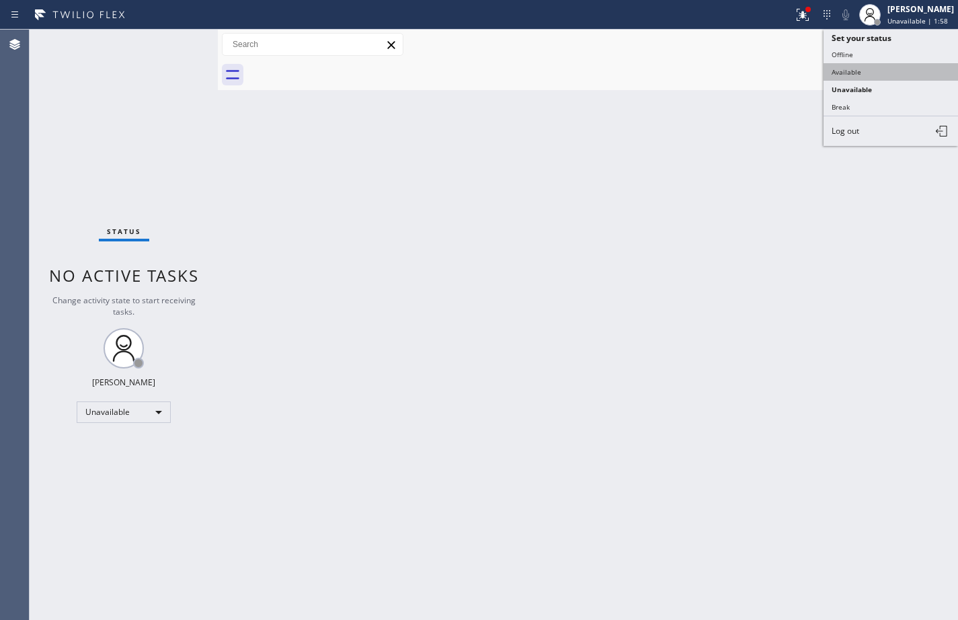
click at [890, 77] on button "Available" at bounding box center [891, 71] width 134 height 17
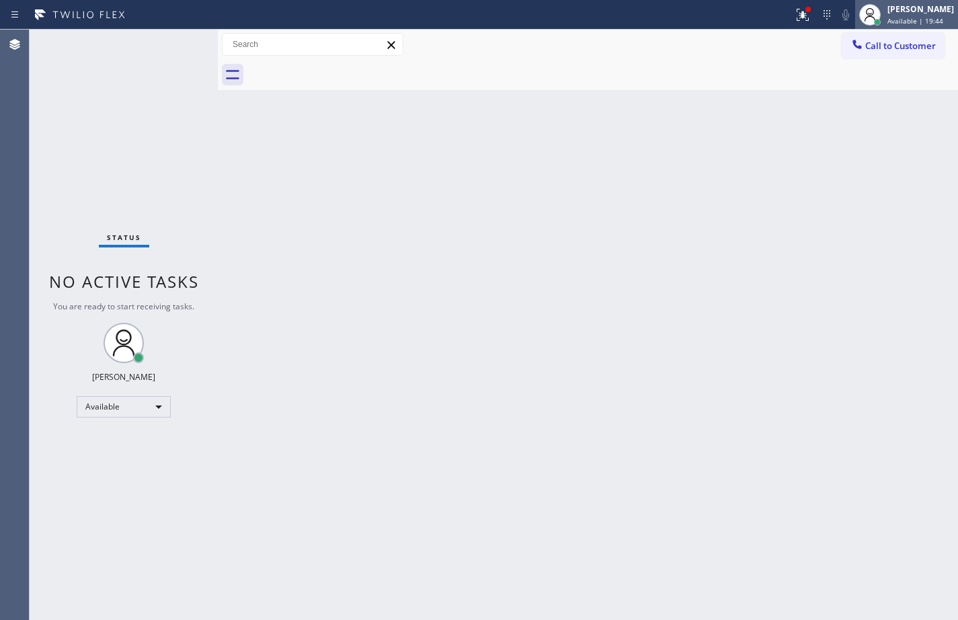
click at [940, 21] on div "Available | 19:44" at bounding box center [921, 20] width 67 height 9
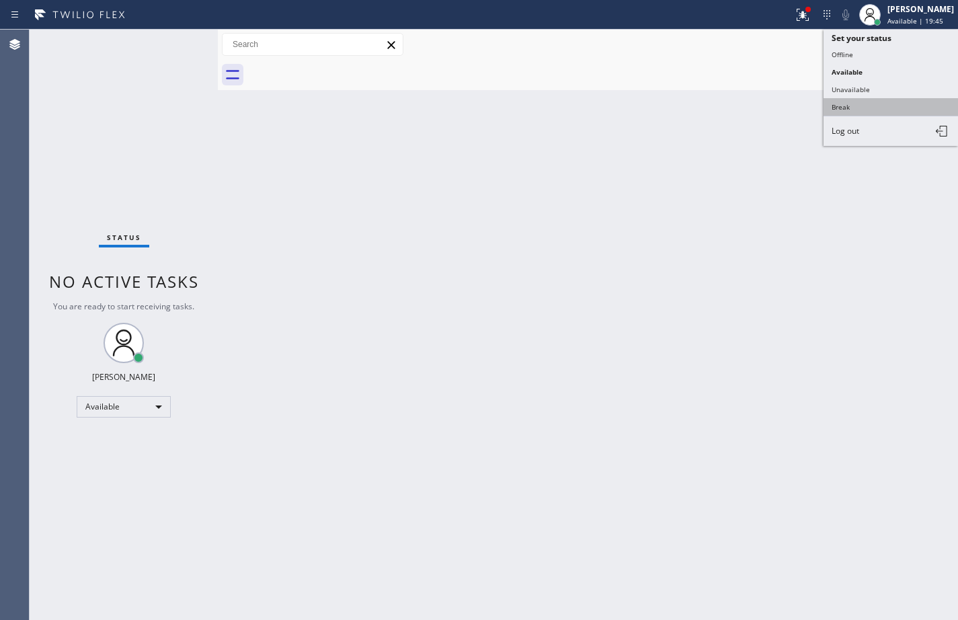
click at [898, 99] on button "Break" at bounding box center [891, 106] width 134 height 17
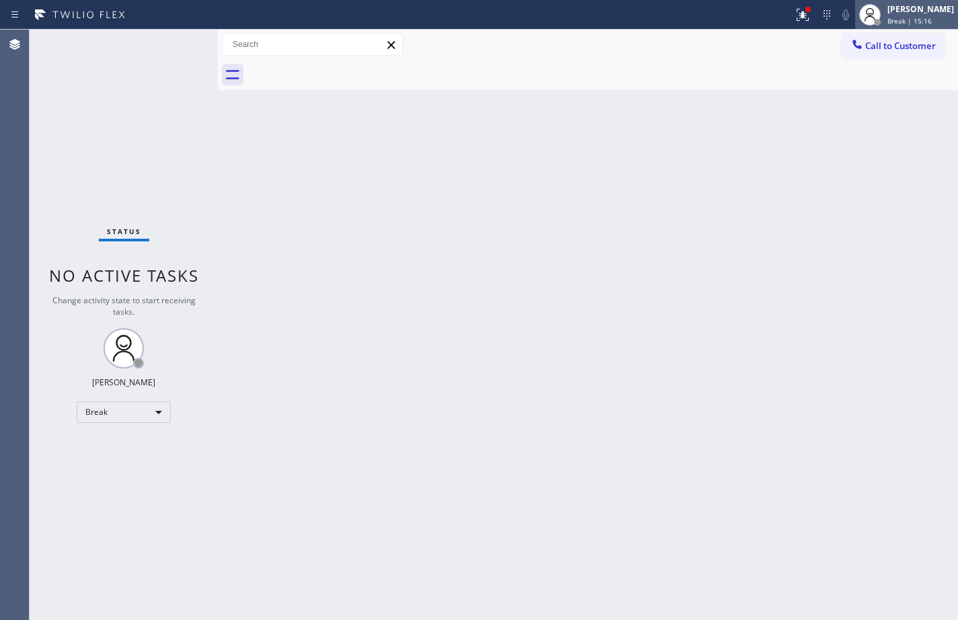
click at [903, 23] on span "Break | 15:16" at bounding box center [910, 20] width 44 height 9
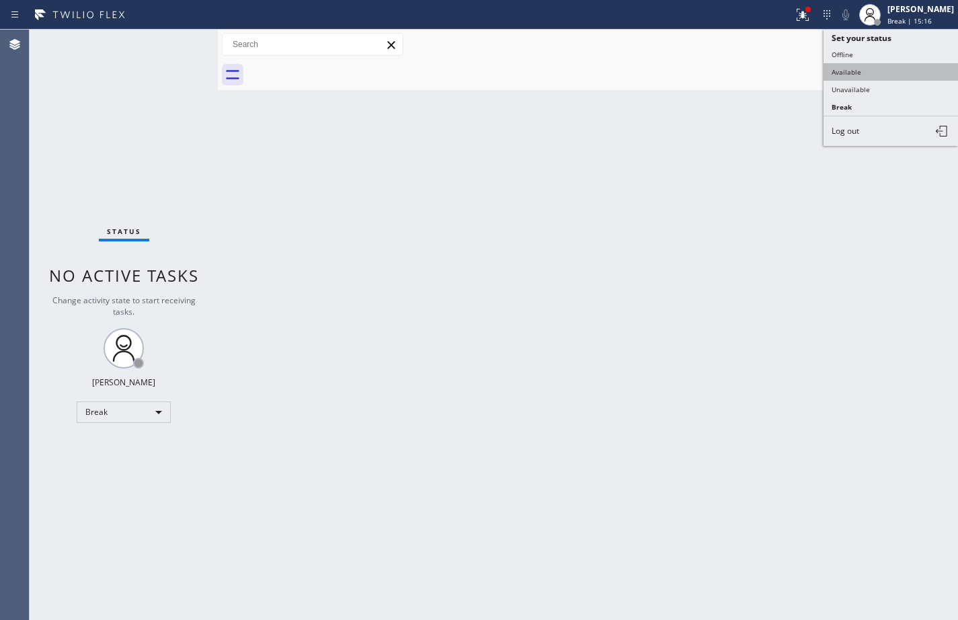
click at [897, 66] on button "Available" at bounding box center [891, 71] width 134 height 17
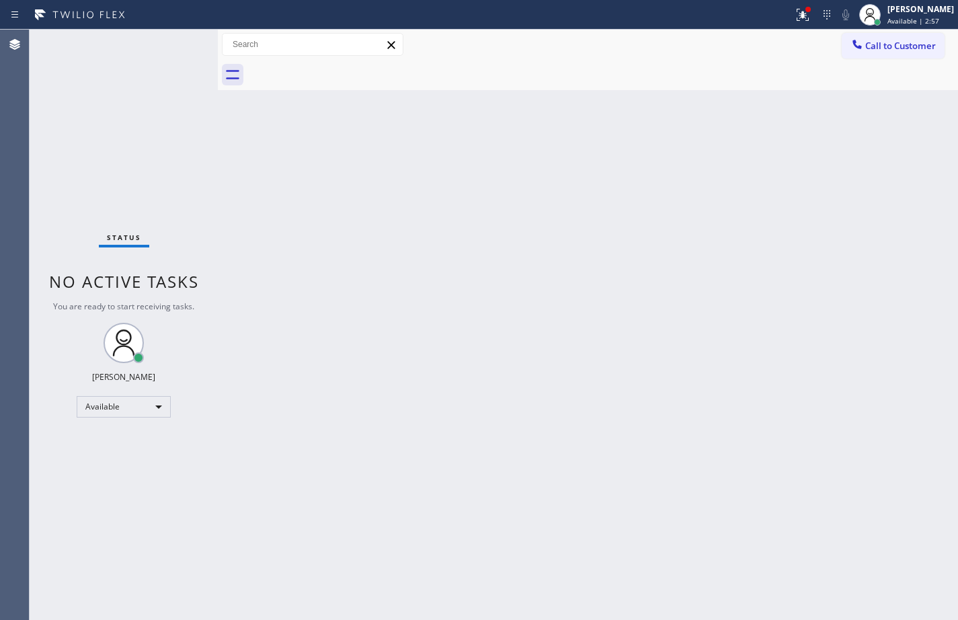
click at [914, 247] on div "Back to Dashboard Change Sender ID Customers Technicians Select a contact Outbo…" at bounding box center [588, 325] width 740 height 590
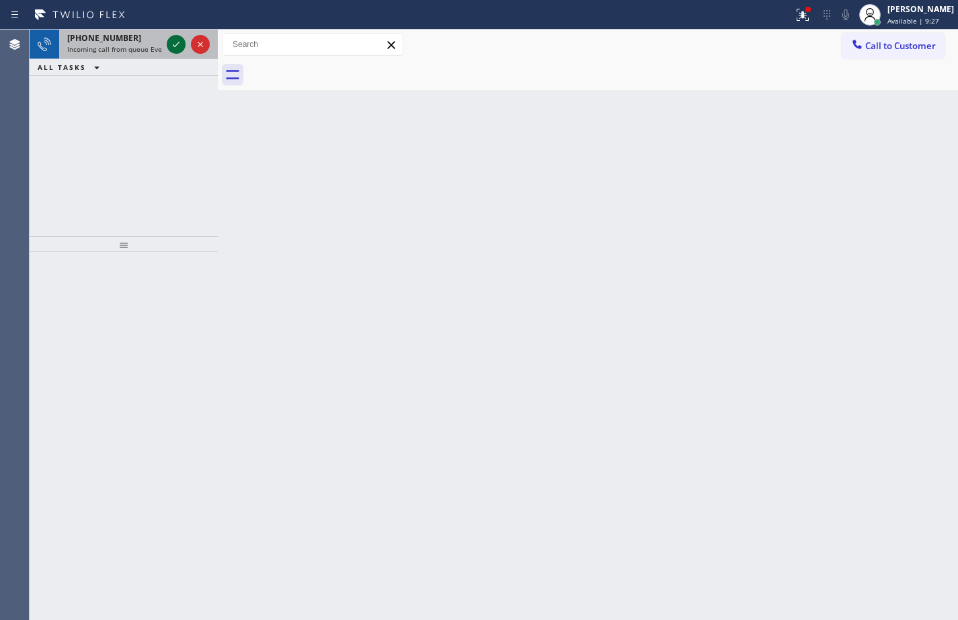
click at [176, 46] on icon at bounding box center [176, 44] width 7 height 5
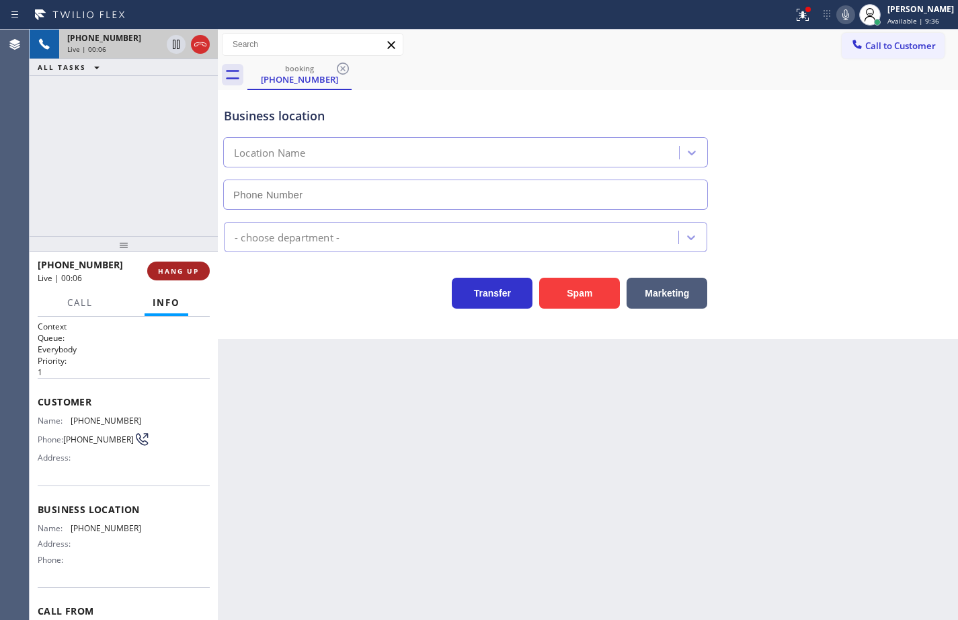
click at [197, 269] on span "HANG UP" at bounding box center [178, 270] width 41 height 9
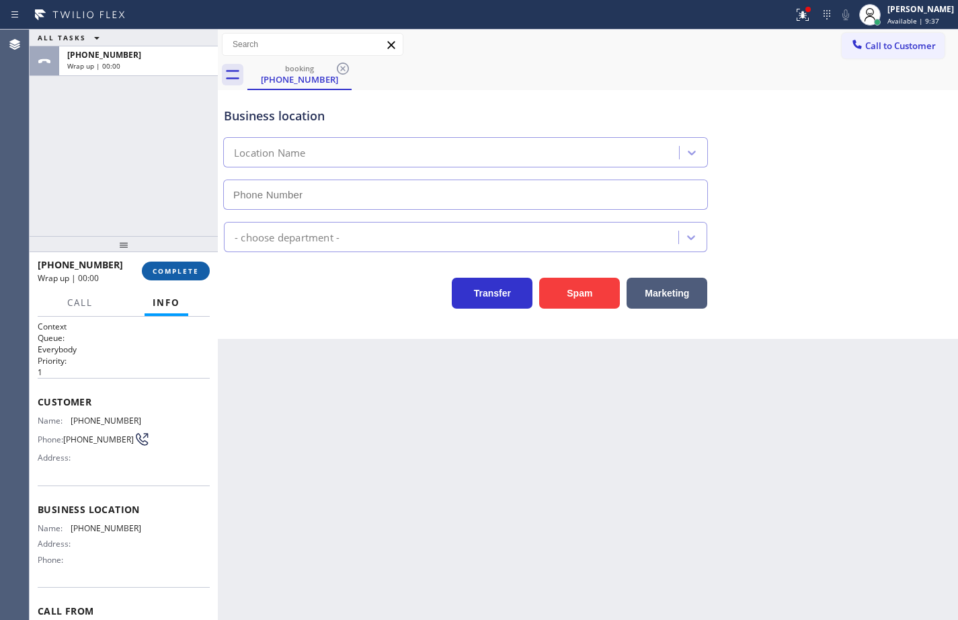
click at [188, 272] on span "COMPLETE" at bounding box center [176, 270] width 46 height 9
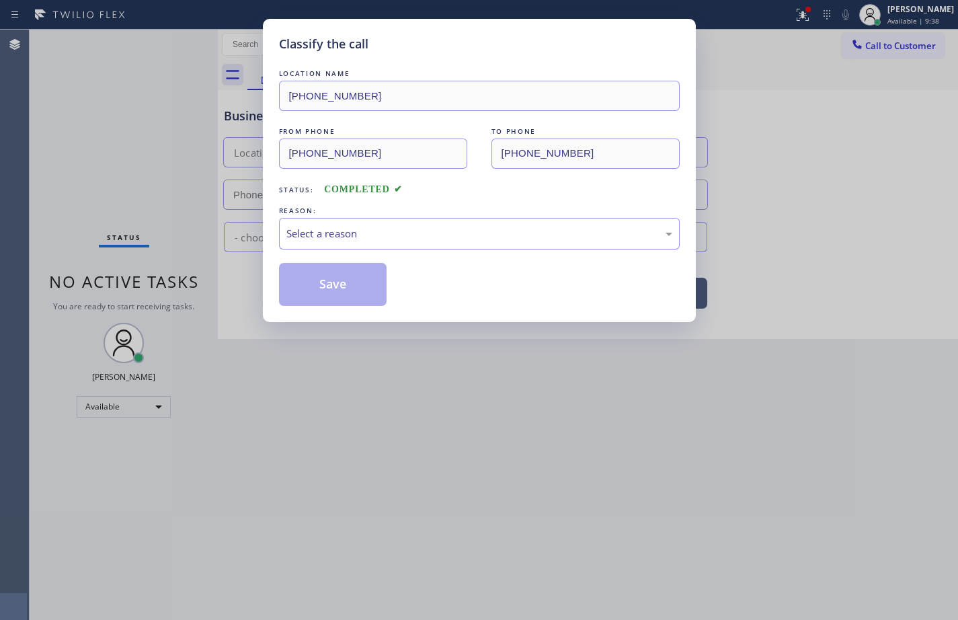
click at [494, 232] on div "Select a reason" at bounding box center [479, 233] width 386 height 15
click at [370, 285] on button "Save" at bounding box center [333, 284] width 108 height 43
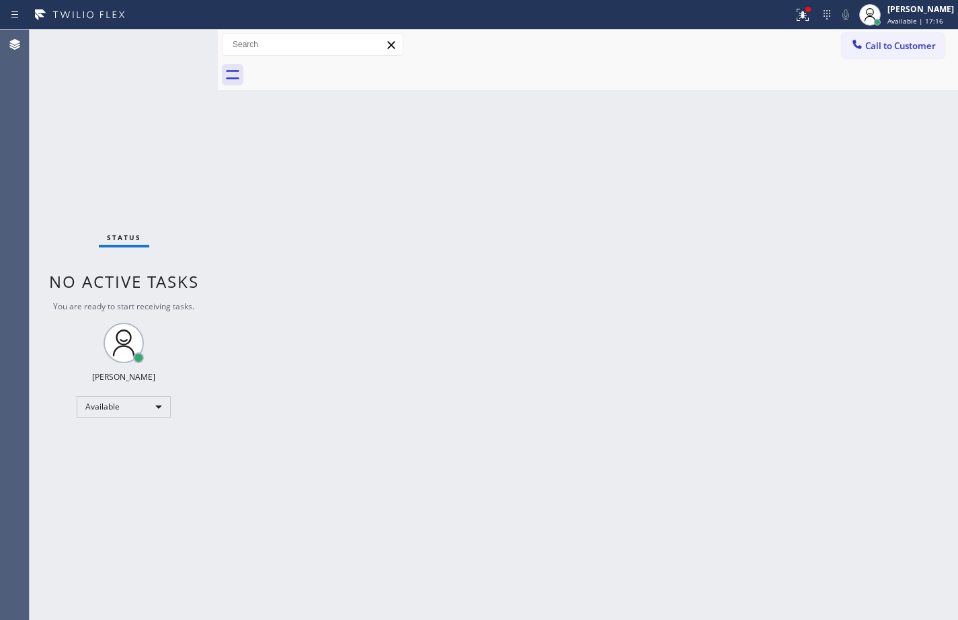
click at [925, 212] on div "Back to Dashboard Change Sender ID Customers Technicians Select a contact Outbo…" at bounding box center [588, 325] width 740 height 590
click at [142, 130] on div "Status No active tasks You are ready to start receiving tasks. [PERSON_NAME] Av…" at bounding box center [124, 325] width 188 height 590
click at [874, 50] on span "Call to Customer" at bounding box center [900, 46] width 71 height 12
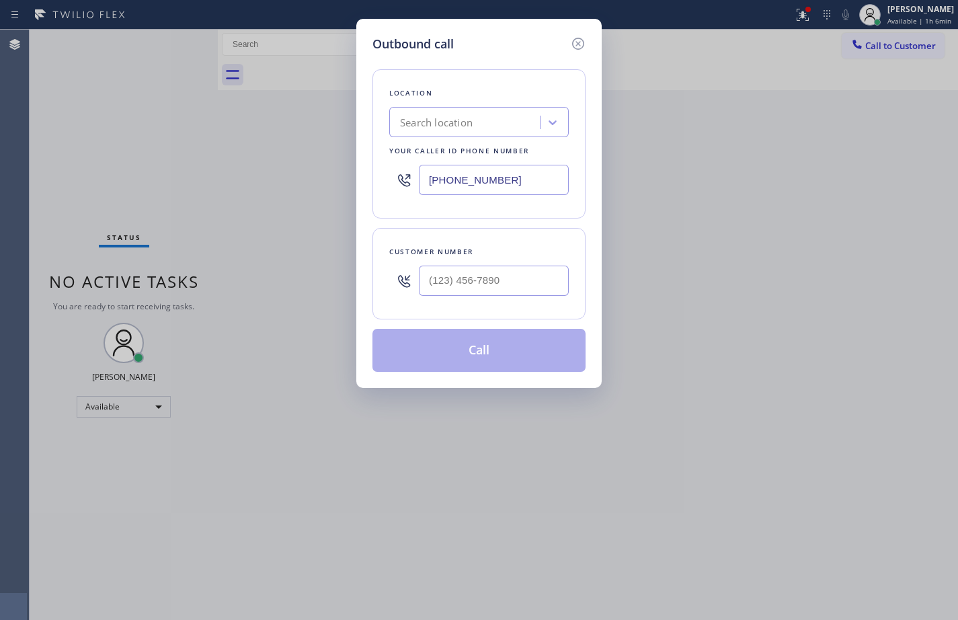
click at [516, 282] on input "text" at bounding box center [494, 281] width 150 height 30
paste input "310) 882-8209"
type input "[PHONE_NUMBER]"
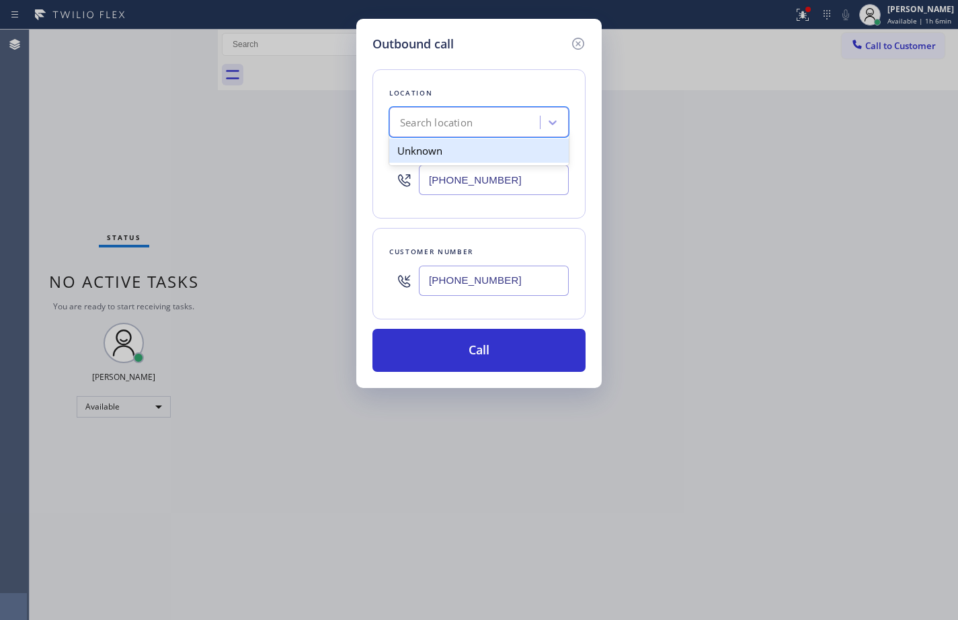
click at [463, 125] on div "Search location" at bounding box center [436, 122] width 73 height 15
paste input "Thermador Appliance Repair Zone"
type input "Thermador Appliance Repair Zone"
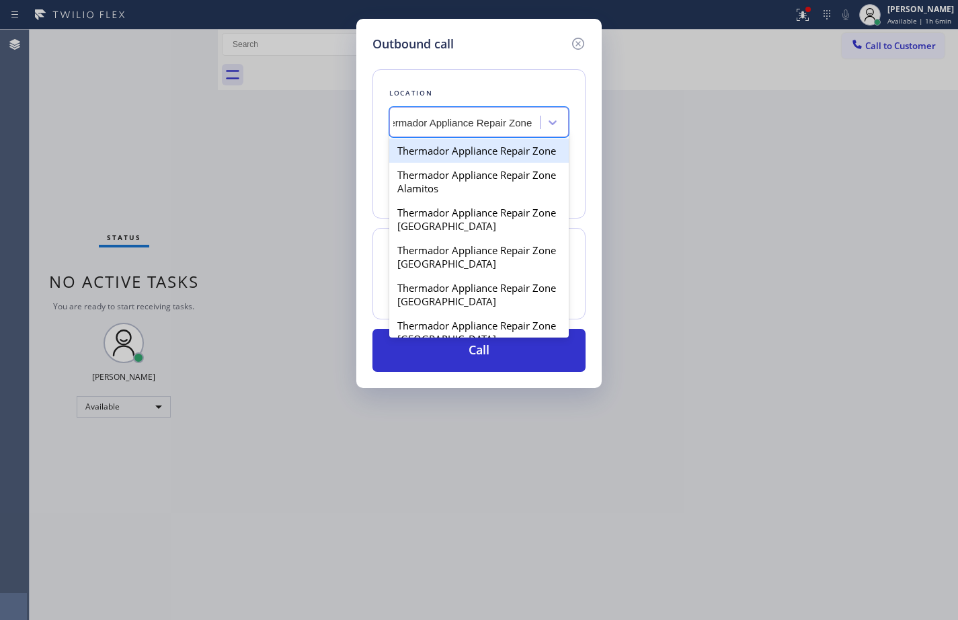
click at [514, 150] on div "Thermador Appliance Repair Zone" at bounding box center [479, 151] width 180 height 24
type input "[PHONE_NUMBER]"
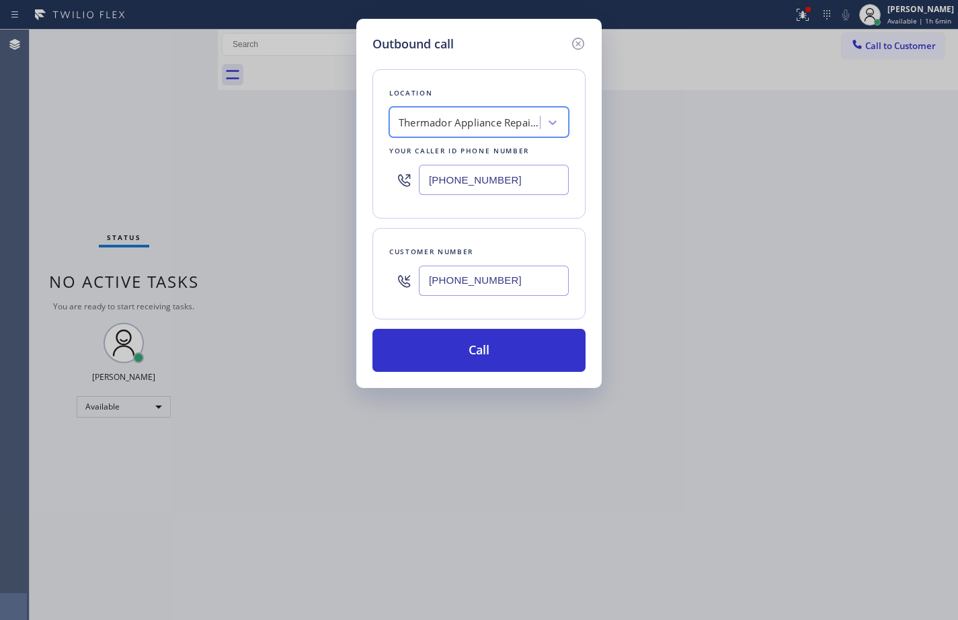
scroll to position [0, 1]
click at [492, 188] on input "[PHONE_NUMBER]" at bounding box center [494, 180] width 150 height 30
click at [532, 171] on input "[PHONE_NUMBER]" at bounding box center [494, 180] width 150 height 30
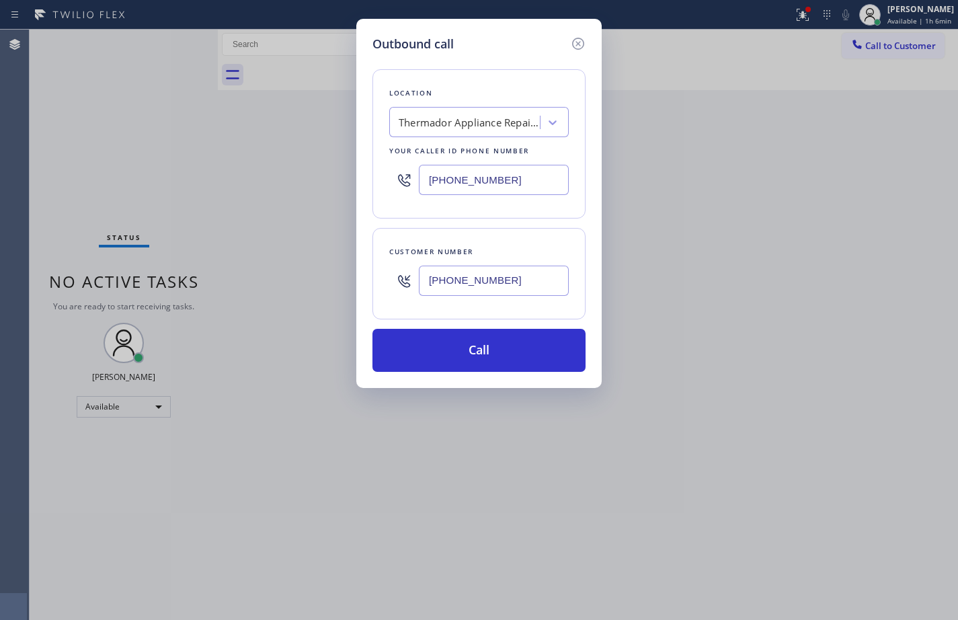
click at [532, 171] on input "[PHONE_NUMBER]" at bounding box center [494, 180] width 150 height 30
click at [516, 354] on button "Call" at bounding box center [478, 350] width 213 height 43
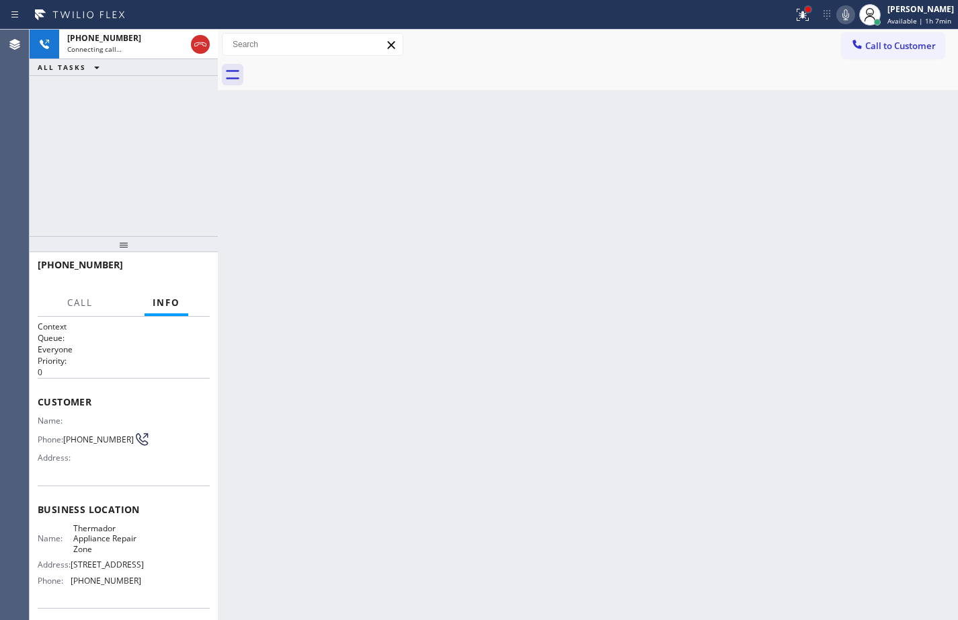
click at [804, 13] on div at bounding box center [808, 9] width 8 height 8
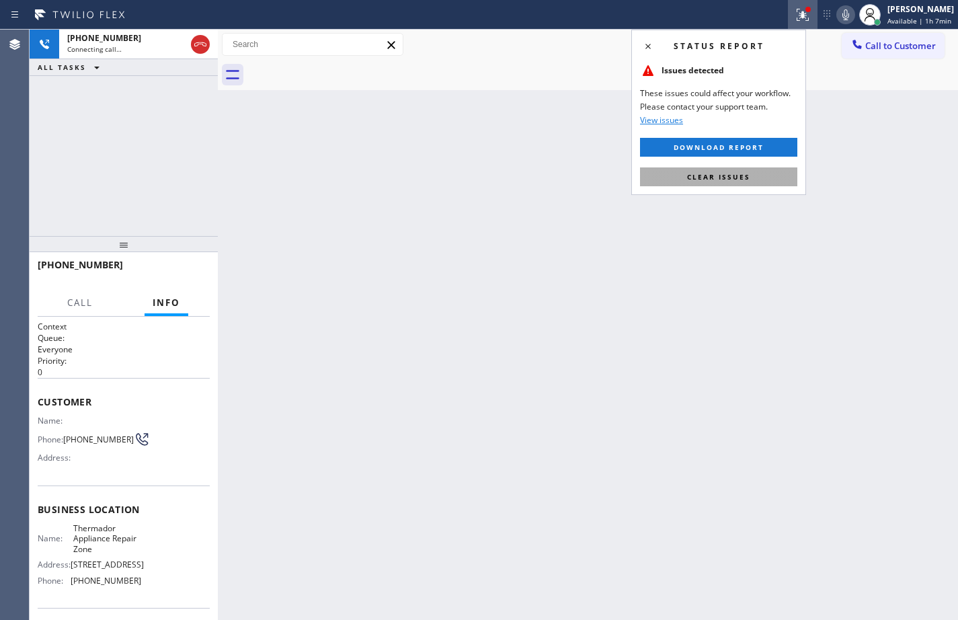
click at [750, 180] on button "Clear issues" at bounding box center [718, 176] width 157 height 19
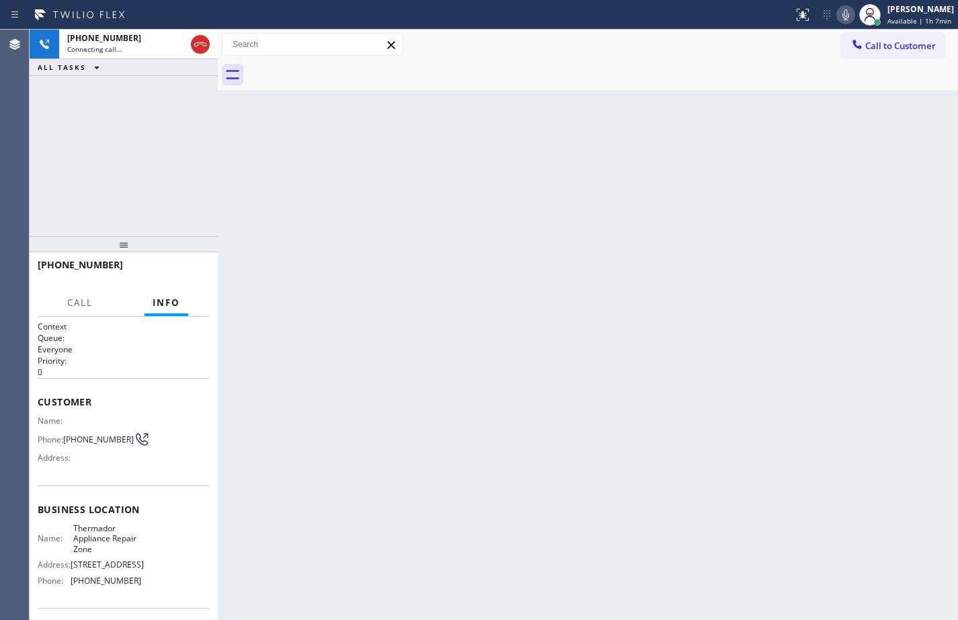
click at [863, 124] on div "Back to Dashboard Change Sender ID Customers Technicians Select a contact Outbo…" at bounding box center [588, 325] width 740 height 590
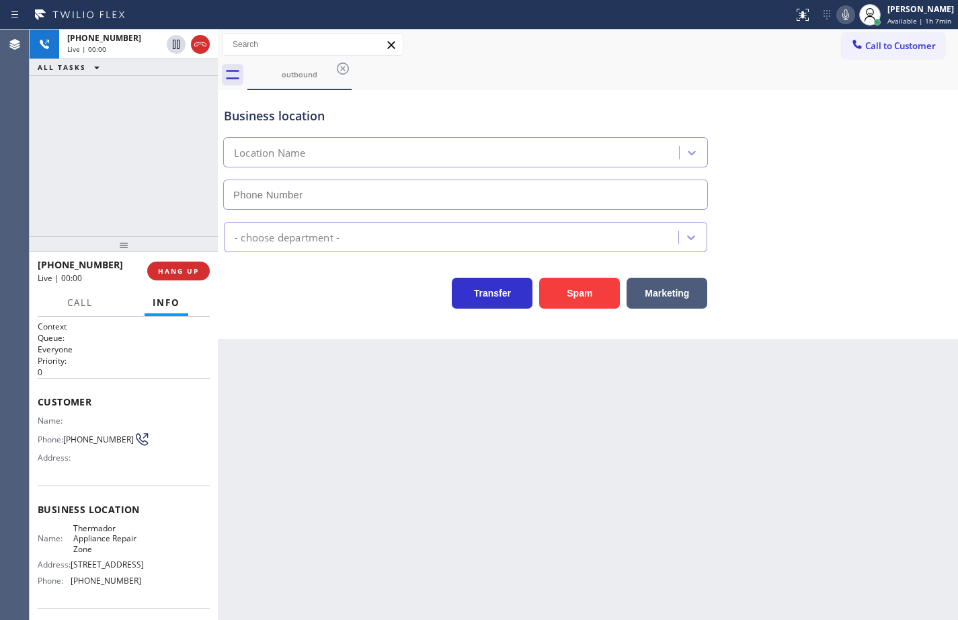
type input "[PHONE_NUMBER]"
click at [165, 274] on span "HANG UP" at bounding box center [178, 270] width 41 height 9
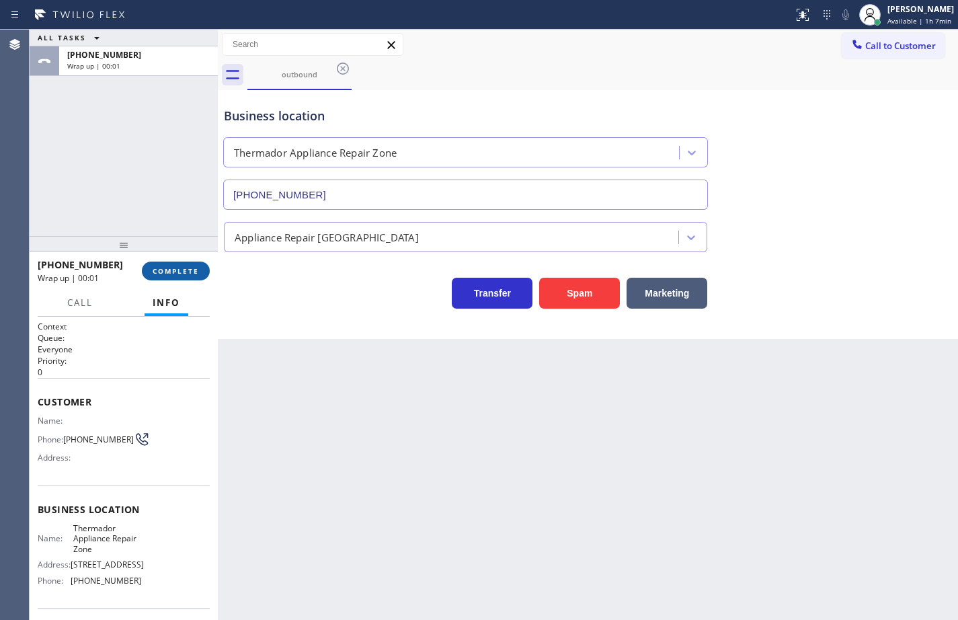
click at [165, 270] on span "COMPLETE" at bounding box center [176, 270] width 46 height 9
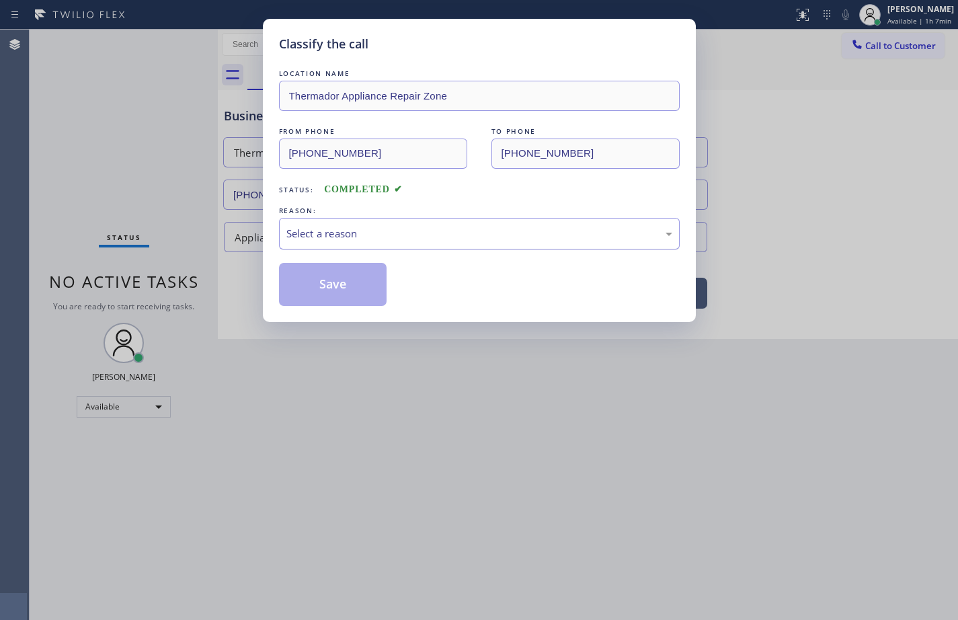
click at [358, 239] on div "Select a reason" at bounding box center [479, 233] width 386 height 15
click at [360, 276] on button "Save" at bounding box center [333, 284] width 108 height 43
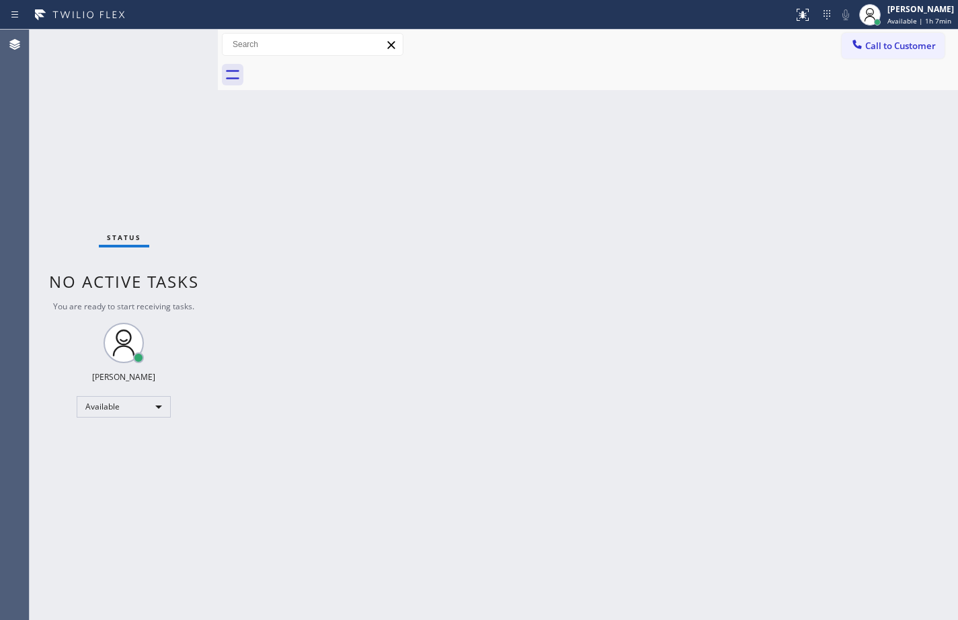
click at [153, 175] on div "Status No active tasks You are ready to start receiving tasks. [PERSON_NAME] Av…" at bounding box center [124, 325] width 188 height 590
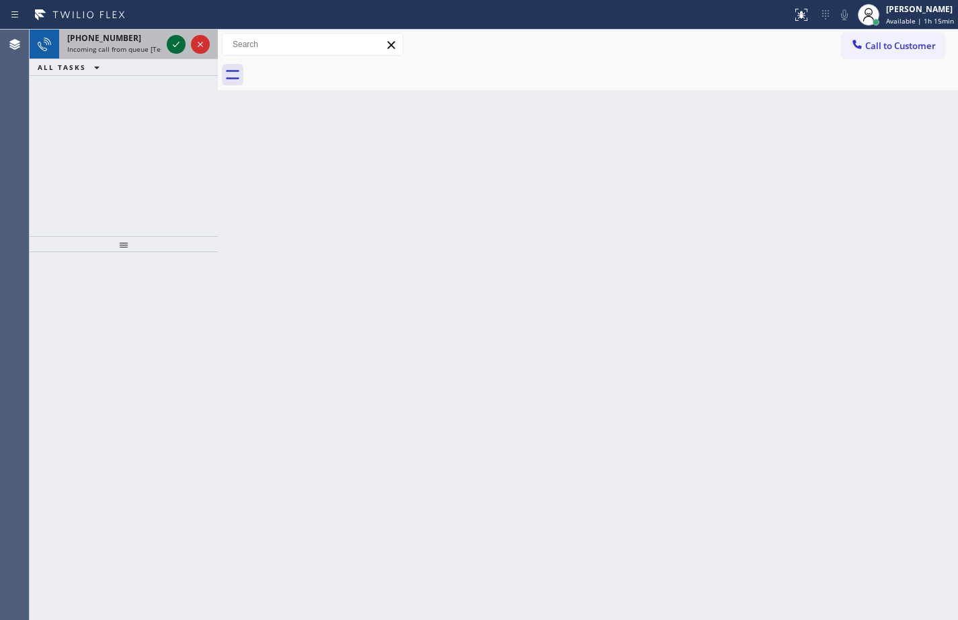
click at [182, 41] on icon at bounding box center [176, 44] width 16 height 16
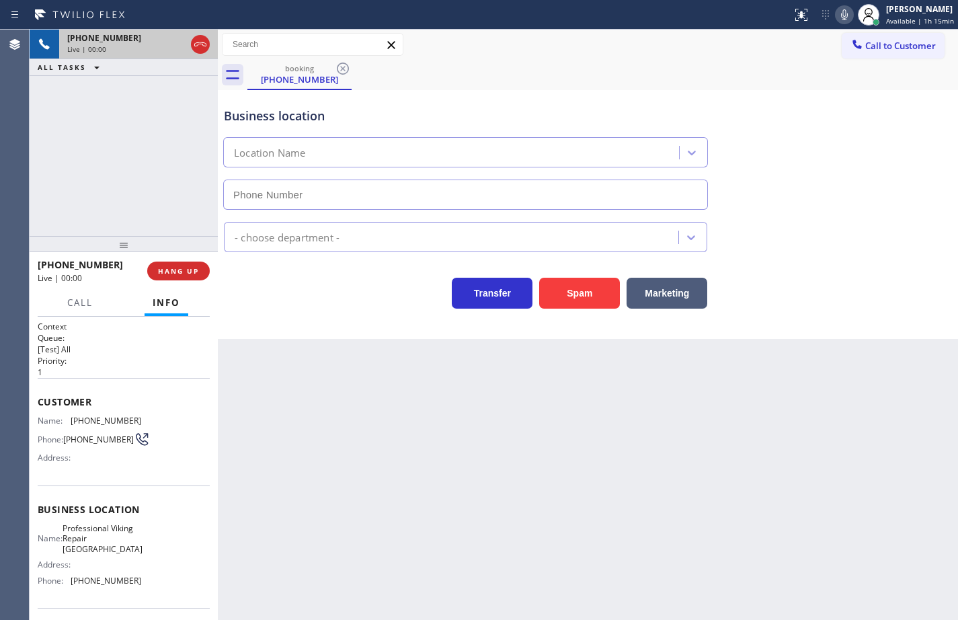
type input "[PHONE_NUMBER]"
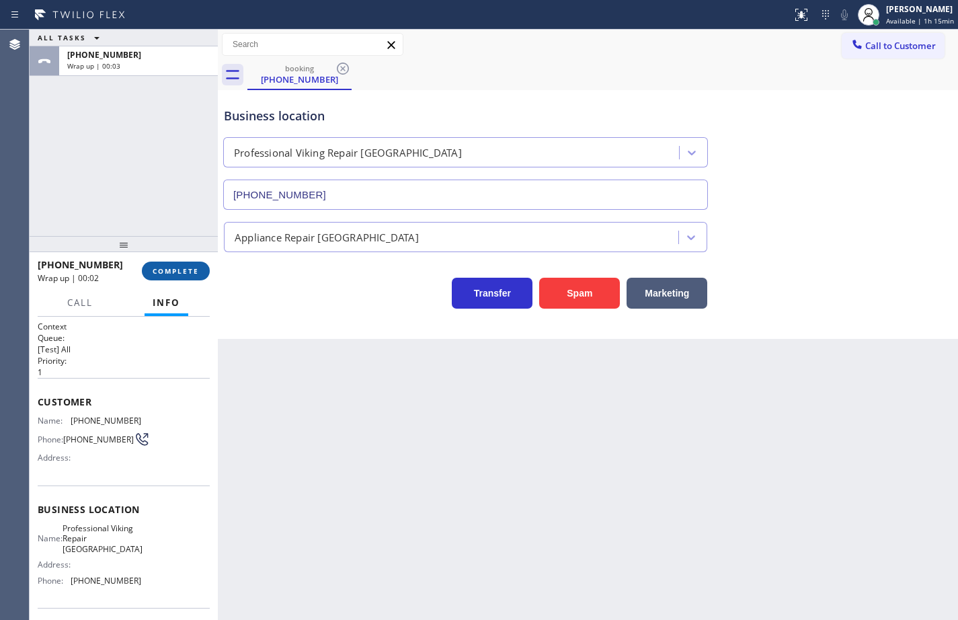
click at [180, 270] on span "COMPLETE" at bounding box center [176, 270] width 46 height 9
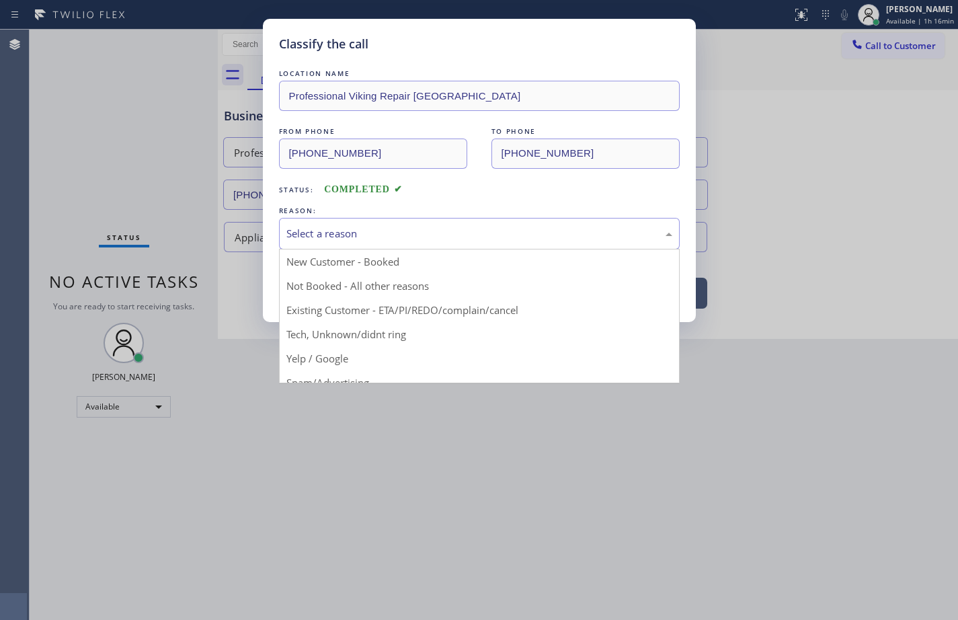
click at [377, 234] on div "Select a reason" at bounding box center [479, 233] width 386 height 15
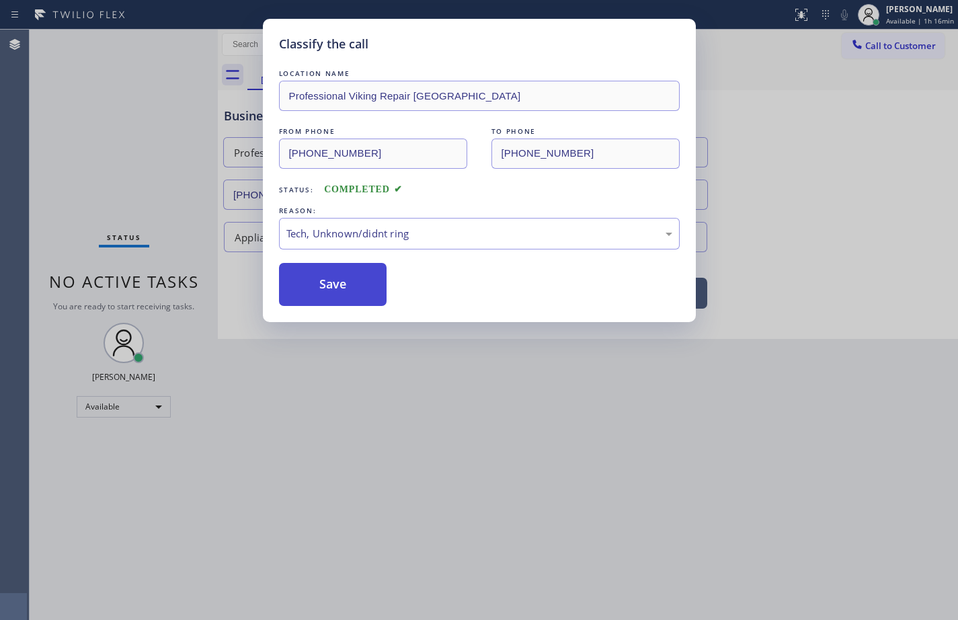
click at [372, 282] on button "Save" at bounding box center [333, 284] width 108 height 43
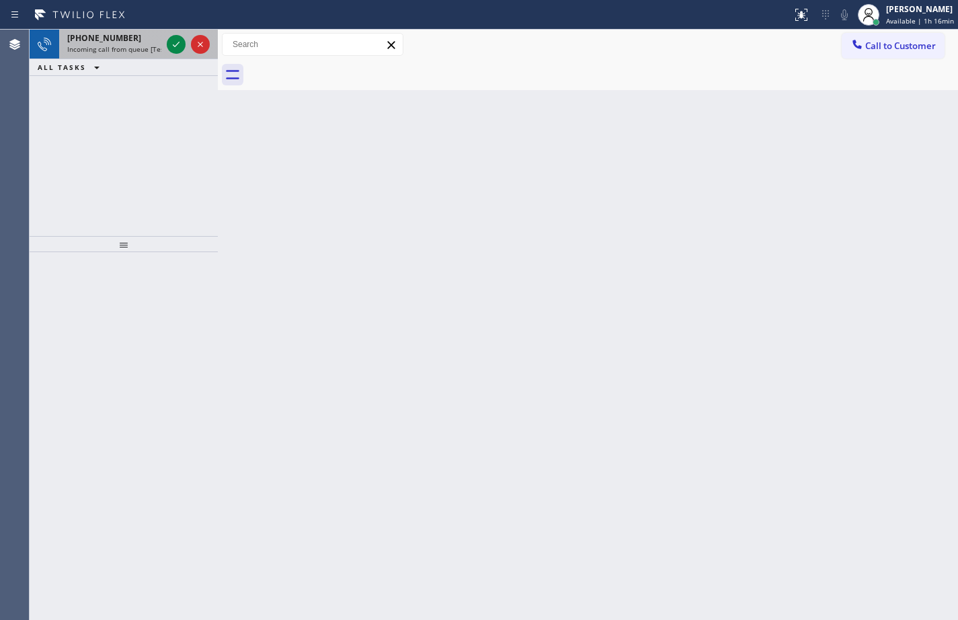
click at [134, 50] on span "Incoming call from queue [Test] All" at bounding box center [123, 48] width 112 height 9
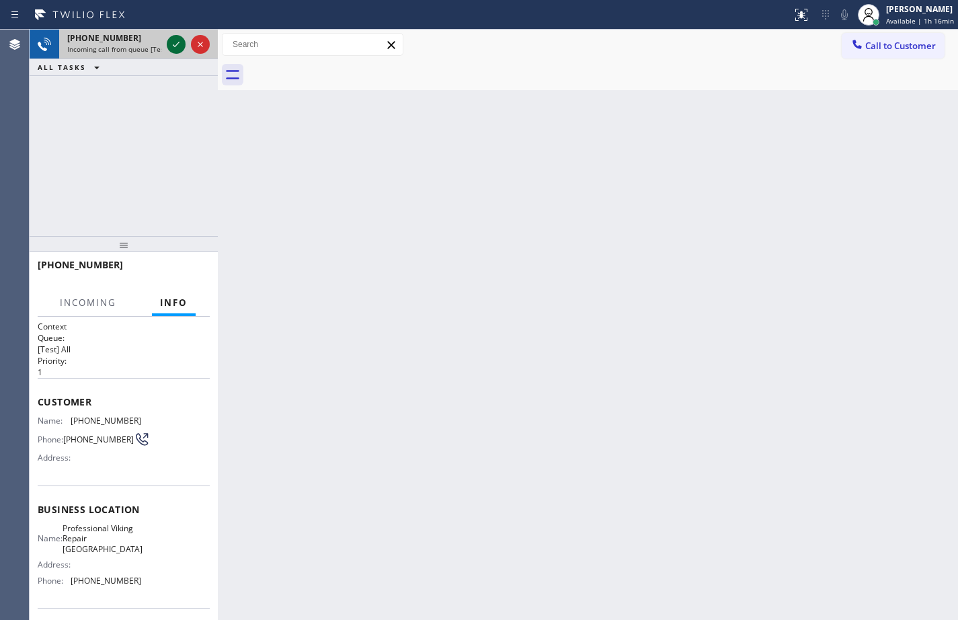
click at [173, 44] on icon at bounding box center [176, 44] width 16 height 16
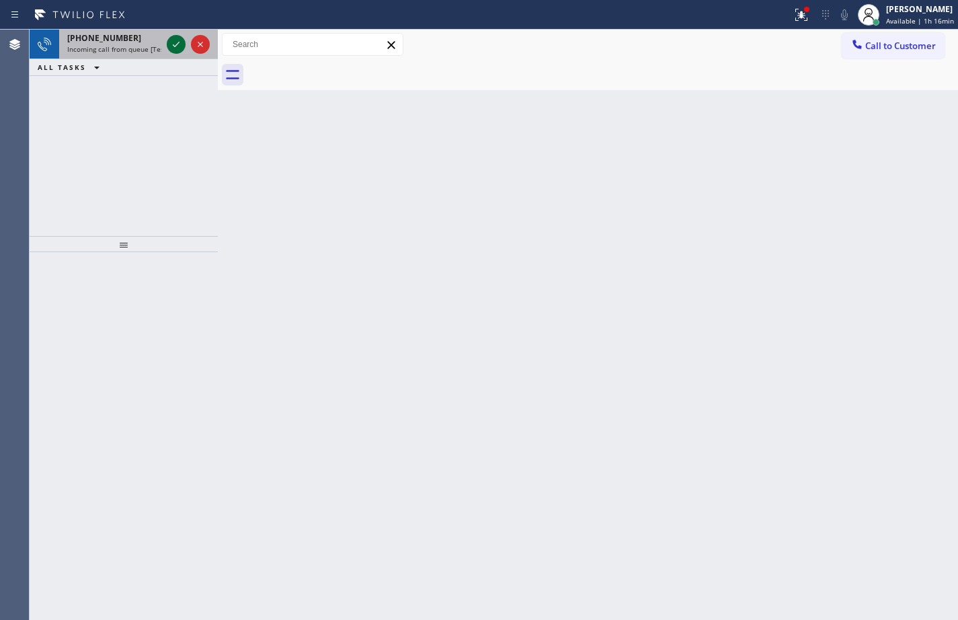
click at [174, 42] on icon at bounding box center [176, 44] width 16 height 16
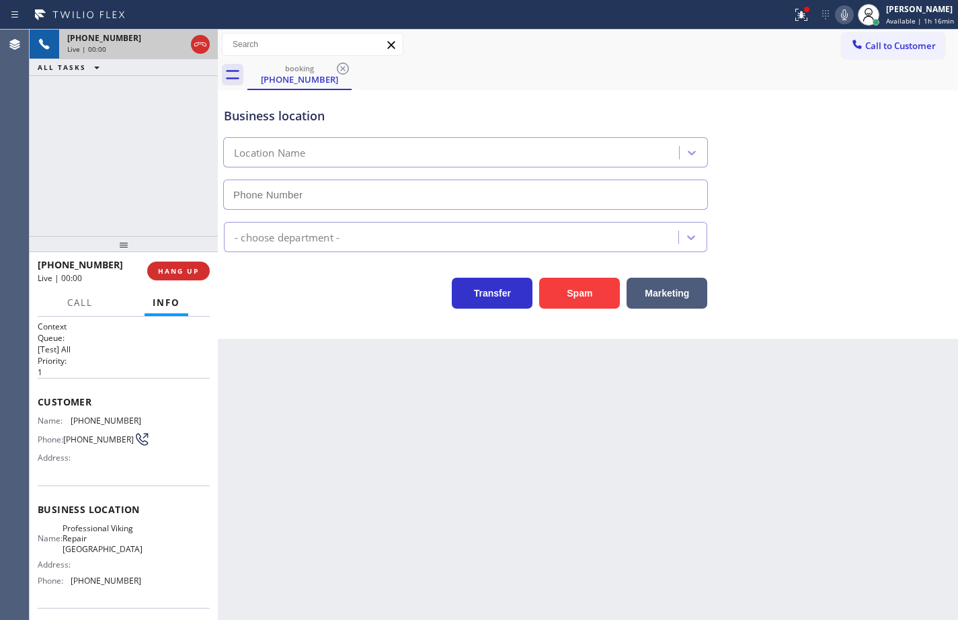
type input "[PHONE_NUMBER]"
click at [836, 14] on icon at bounding box center [844, 15] width 16 height 16
click at [836, 16] on icon at bounding box center [844, 15] width 16 height 16
click at [204, 271] on button "HANG UP" at bounding box center [178, 271] width 63 height 19
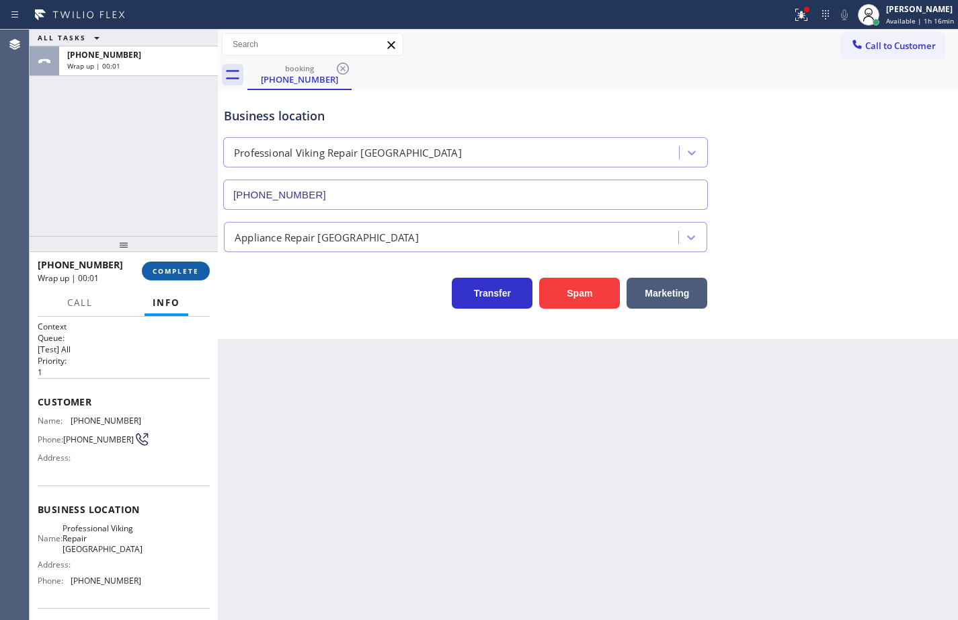
click at [204, 271] on button "COMPLETE" at bounding box center [176, 271] width 68 height 19
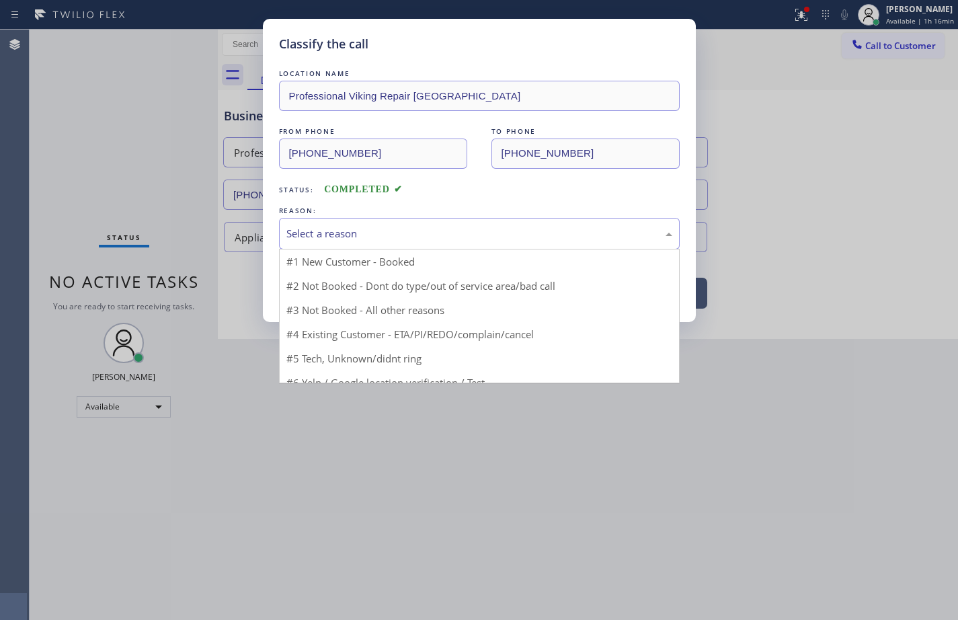
click at [341, 231] on div "Select a reason" at bounding box center [479, 233] width 386 height 15
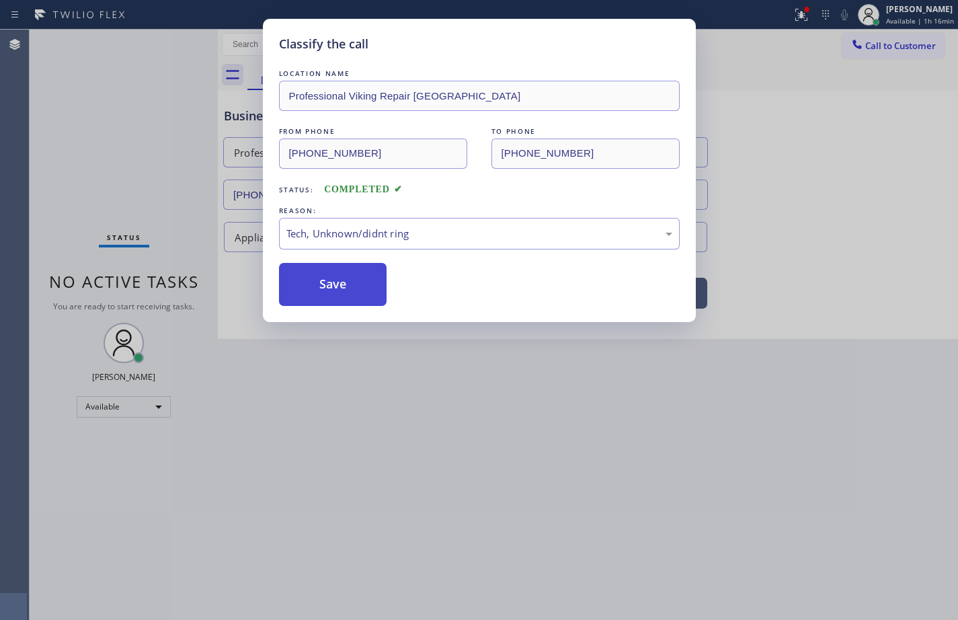
click at [343, 286] on button "Save" at bounding box center [333, 284] width 108 height 43
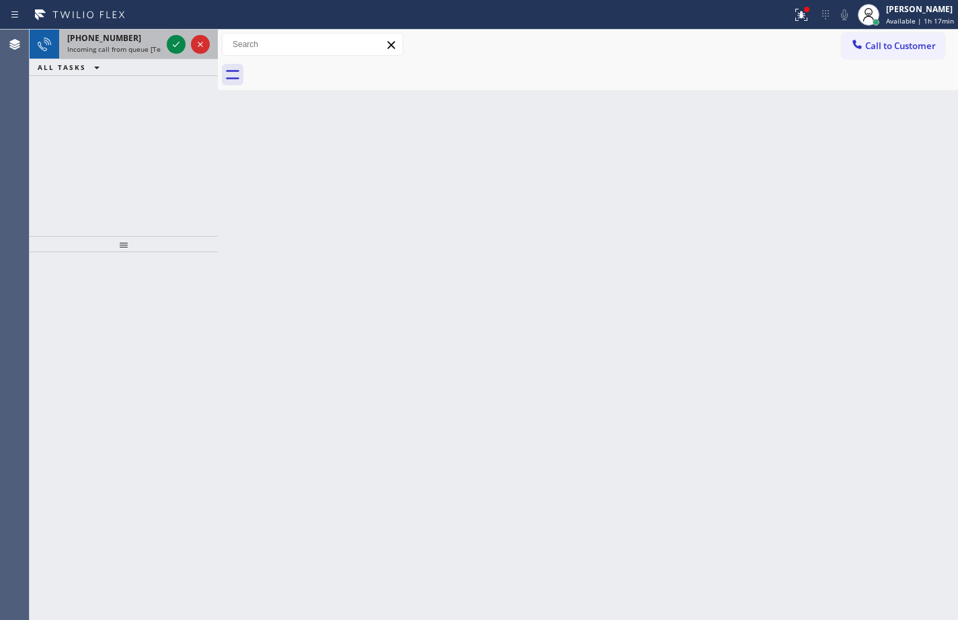
click at [128, 47] on span "Incoming call from queue [Test] All" at bounding box center [123, 48] width 112 height 9
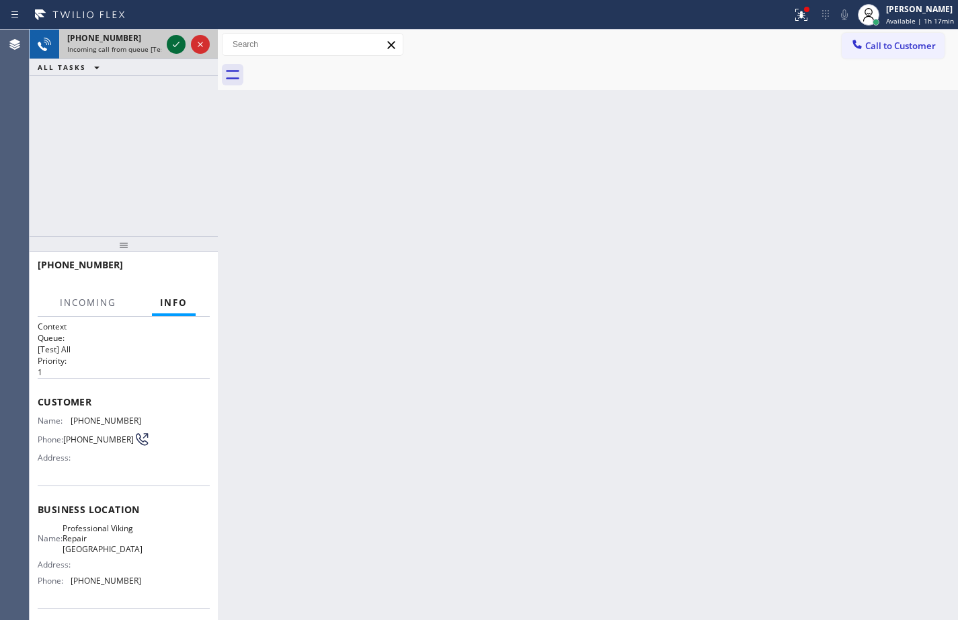
click at [175, 42] on icon at bounding box center [176, 44] width 16 height 16
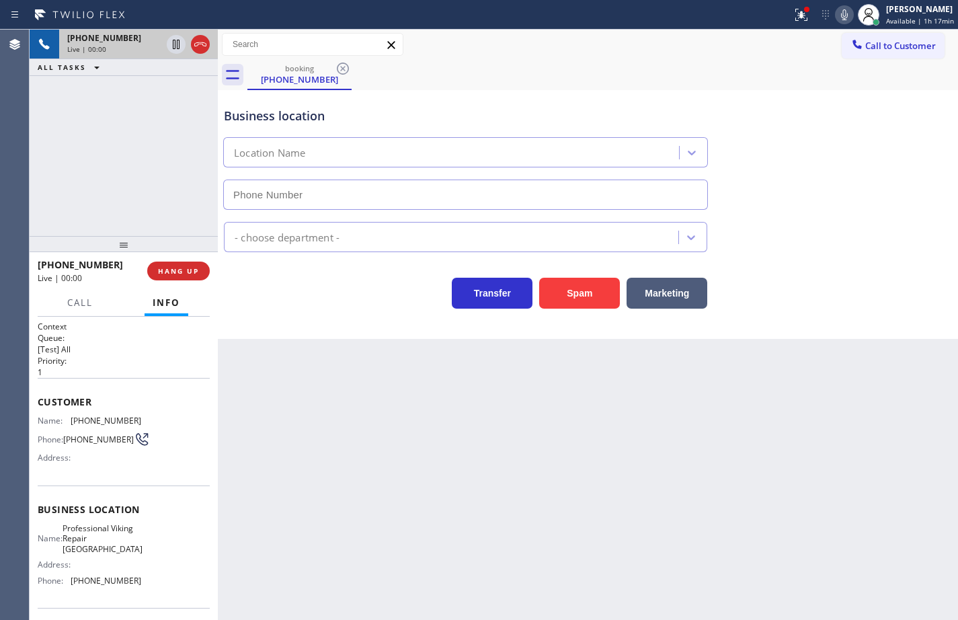
type input "[PHONE_NUMBER]"
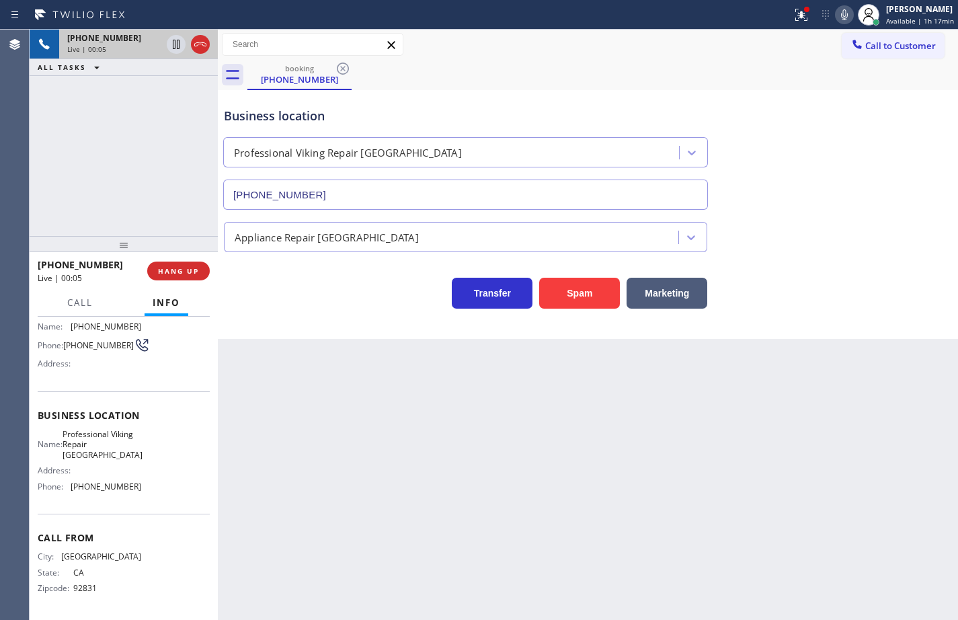
click at [841, 16] on icon at bounding box center [844, 14] width 7 height 11
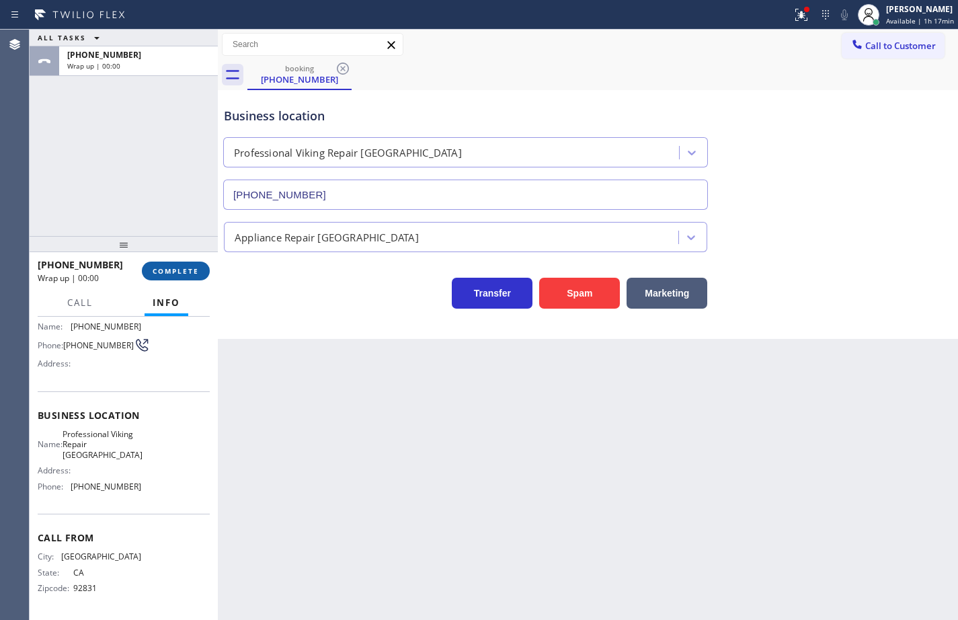
click at [204, 268] on button "COMPLETE" at bounding box center [176, 271] width 68 height 19
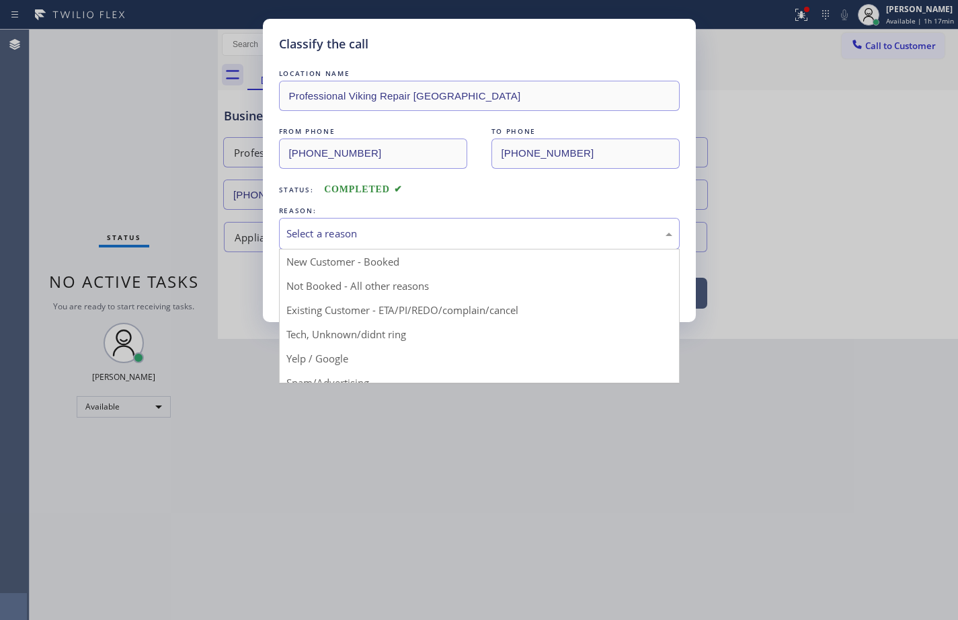
click at [455, 223] on div "Select a reason" at bounding box center [479, 234] width 401 height 32
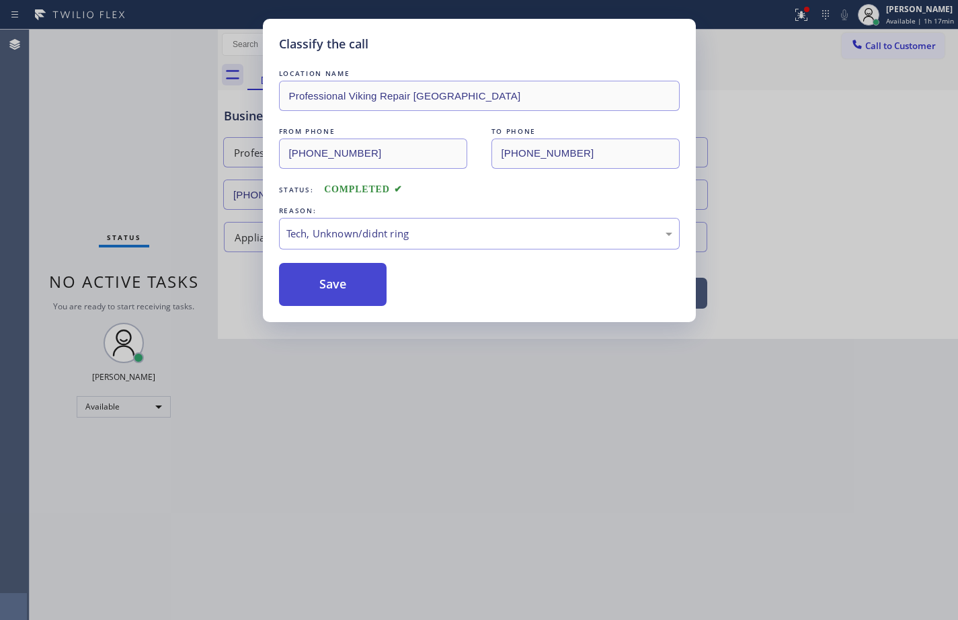
click at [375, 278] on button "Save" at bounding box center [333, 284] width 108 height 43
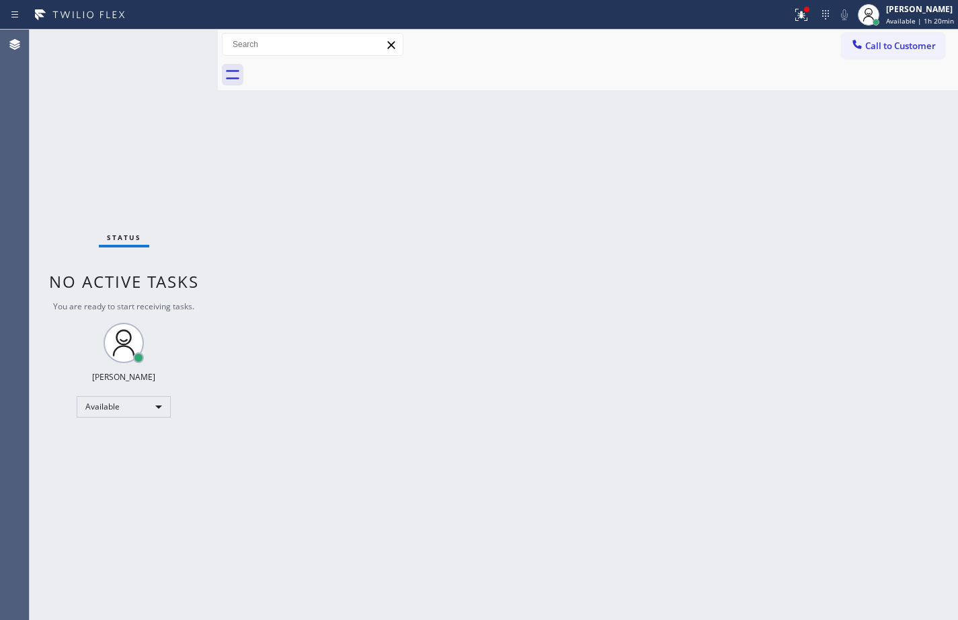
click at [584, 186] on div "Back to Dashboard Change Sender ID Customers Technicians Select a contact Outbo…" at bounding box center [588, 325] width 740 height 590
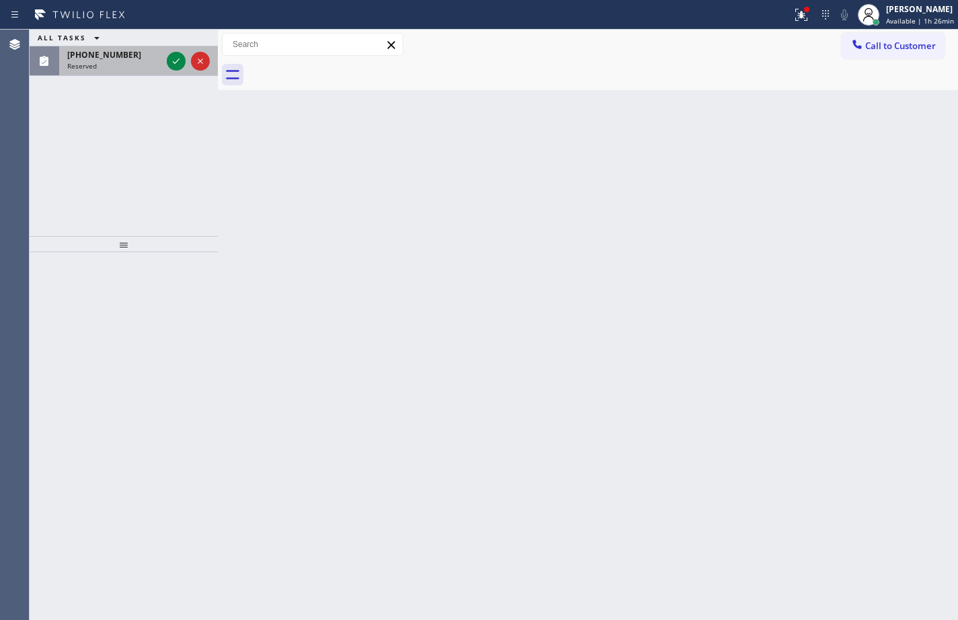
click at [102, 57] on span "[PHONE_NUMBER]" at bounding box center [104, 54] width 74 height 11
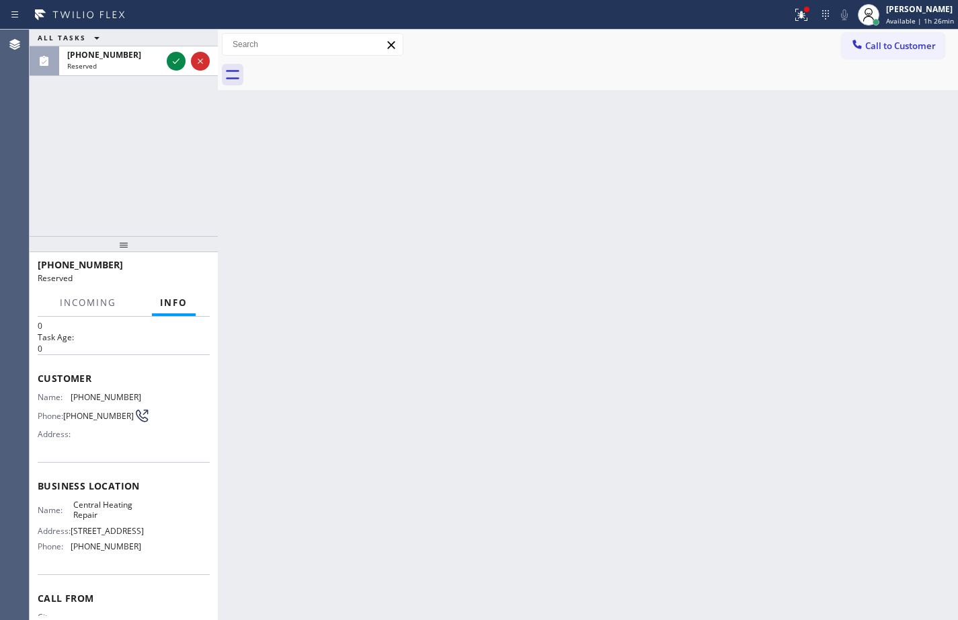
scroll to position [67, 0]
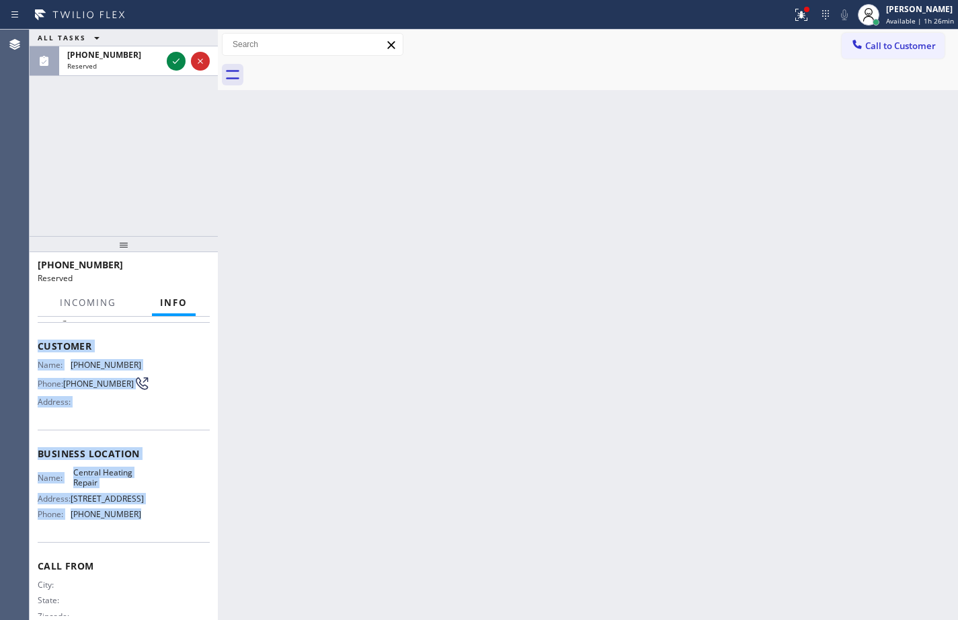
drag, startPoint x: 144, startPoint y: 522, endPoint x: 36, endPoint y: 338, distance: 213.7
click at [36, 338] on div "Context Queue: HVAC Priority: 0 Task Age: Customer Name: [PHONE_NUMBER] Phone: …" at bounding box center [124, 468] width 188 height 303
copy div "Customer Name: [PHONE_NUMBER] Phone: [PHONE_NUMBER] Address: Business location …"
click at [172, 63] on icon at bounding box center [176, 61] width 16 height 16
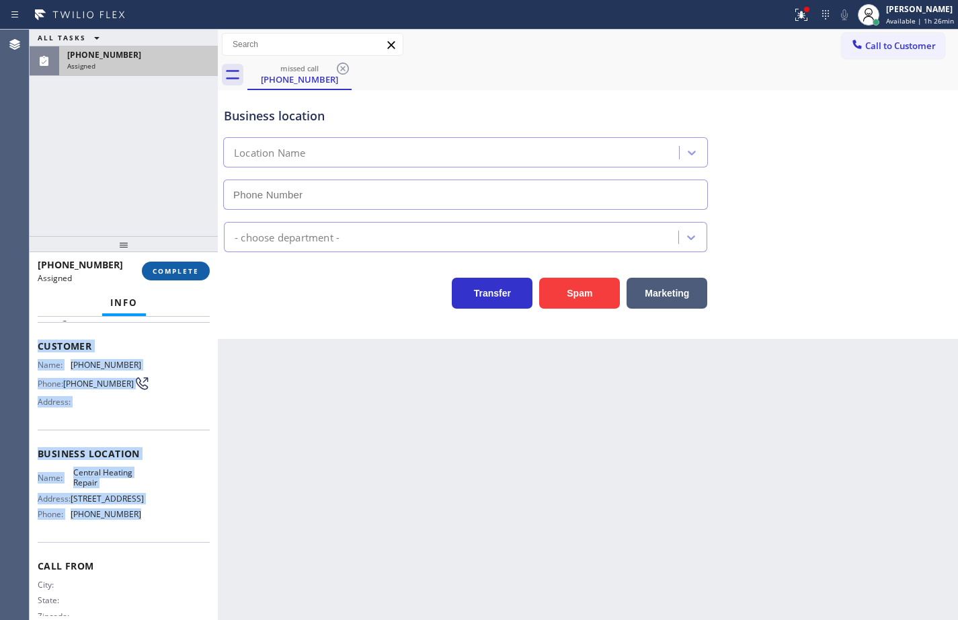
click at [196, 276] on button "COMPLETE" at bounding box center [176, 271] width 68 height 19
type input "[PHONE_NUMBER]"
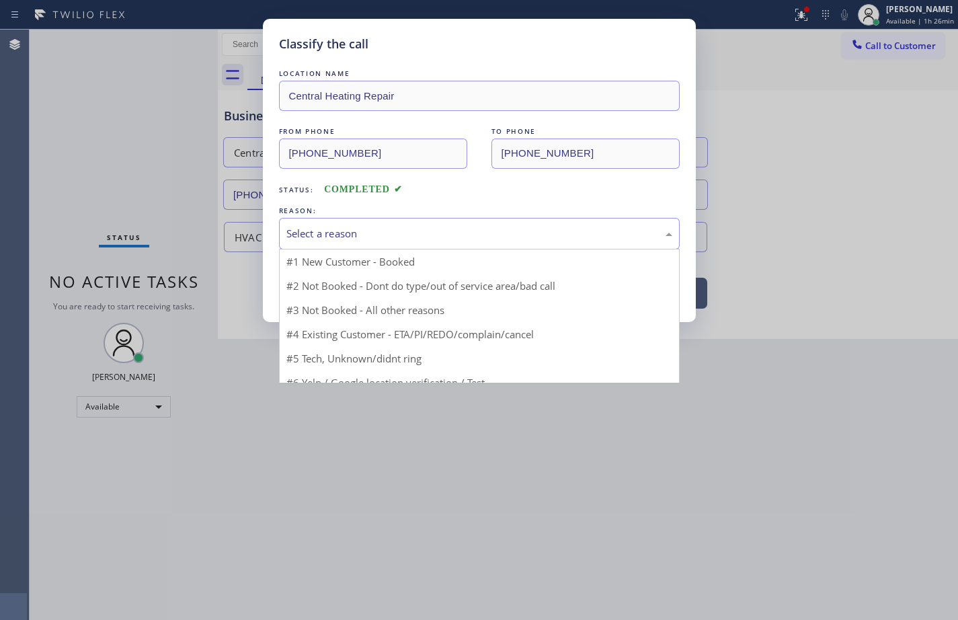
click at [325, 231] on div "Select a reason" at bounding box center [479, 233] width 386 height 15
drag, startPoint x: 380, startPoint y: 324, endPoint x: 372, endPoint y: 300, distance: 25.5
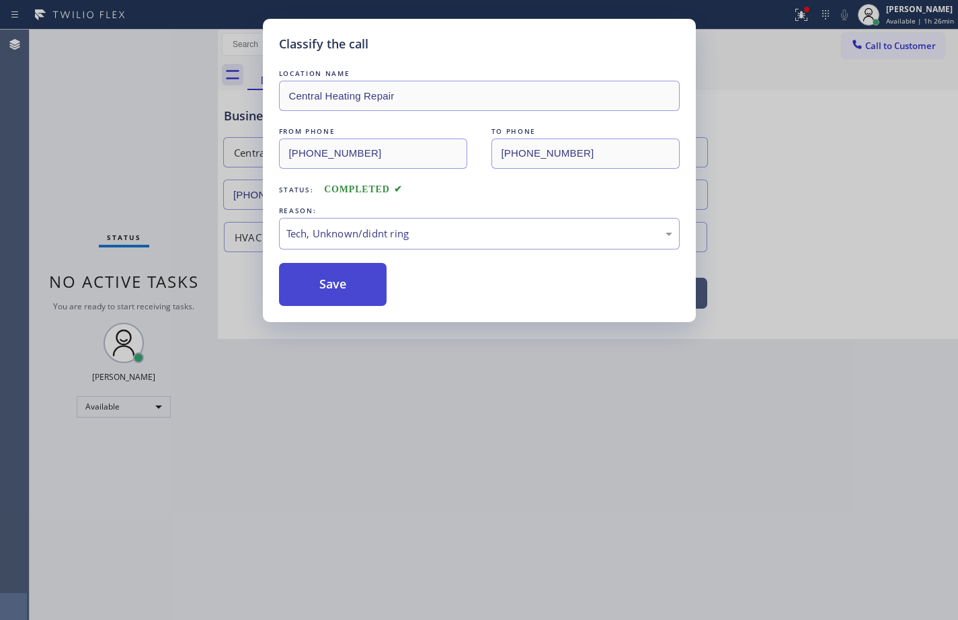
click at [362, 288] on button "Save" at bounding box center [333, 284] width 108 height 43
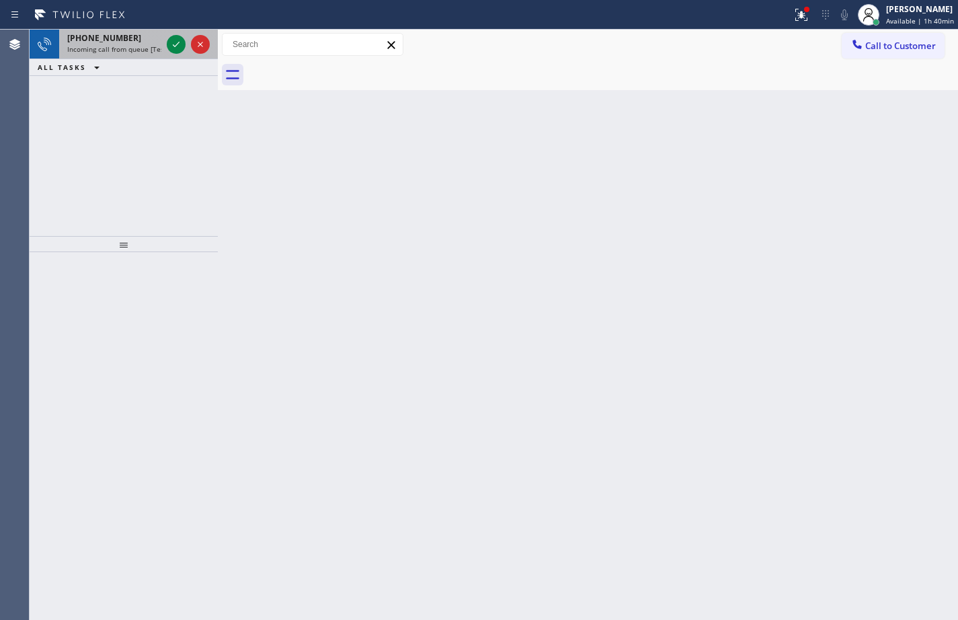
drag, startPoint x: 116, startPoint y: 46, endPoint x: 129, endPoint y: 108, distance: 63.3
click at [116, 46] on span "Incoming call from queue [Test] All" at bounding box center [123, 48] width 112 height 9
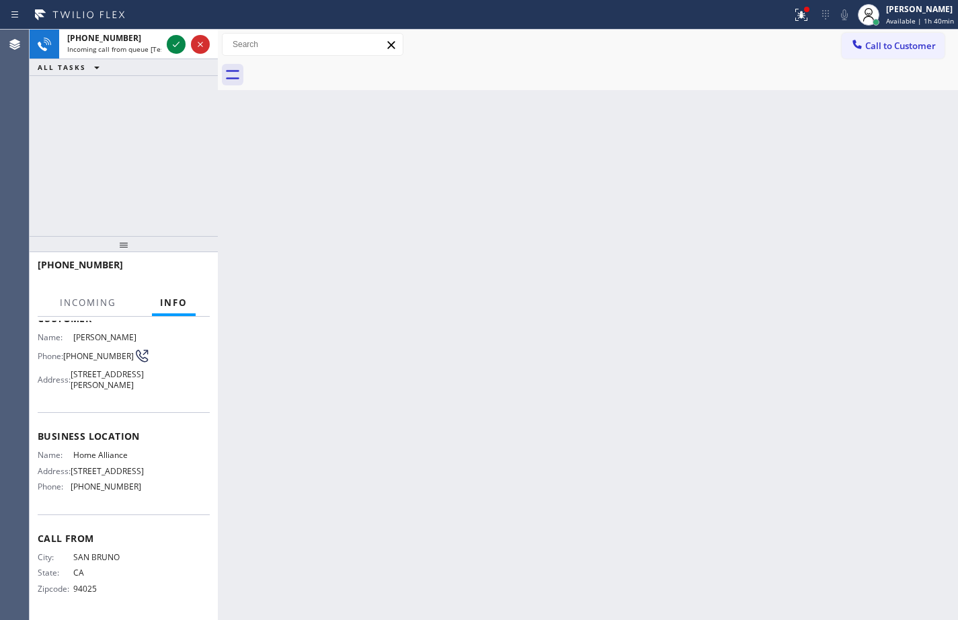
scroll to position [120, 0]
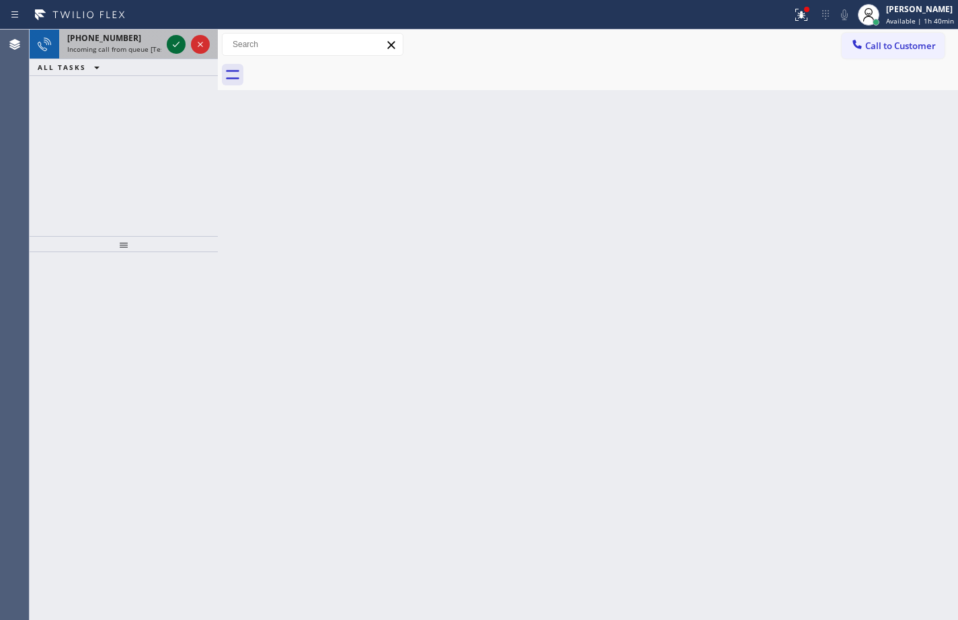
click at [176, 41] on icon at bounding box center [176, 44] width 16 height 16
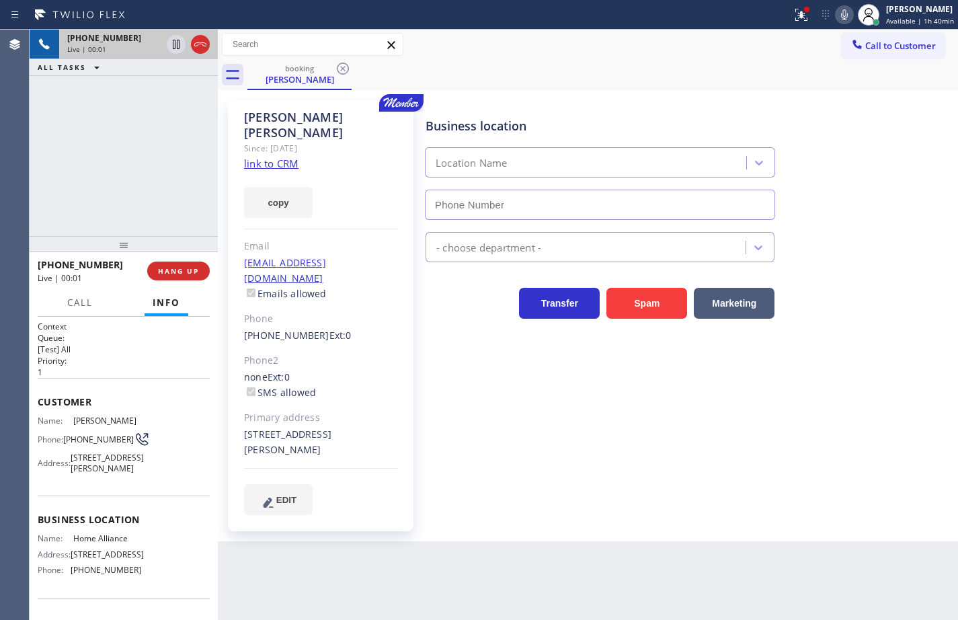
type input "[PHONE_NUMBER]"
click at [266, 157] on link "link to CRM" at bounding box center [271, 163] width 54 height 13
click at [836, 17] on icon at bounding box center [844, 15] width 16 height 16
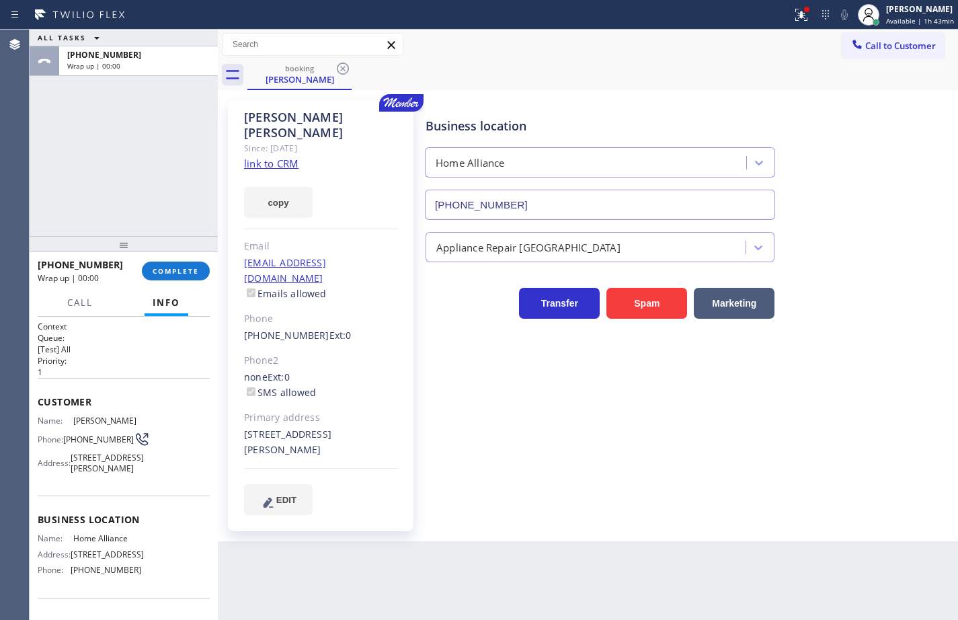
click at [165, 260] on div "[PHONE_NUMBER] Wrap up | 00:00 COMPLETE" at bounding box center [124, 270] width 172 height 35
click at [166, 270] on span "COMPLETE" at bounding box center [176, 270] width 46 height 9
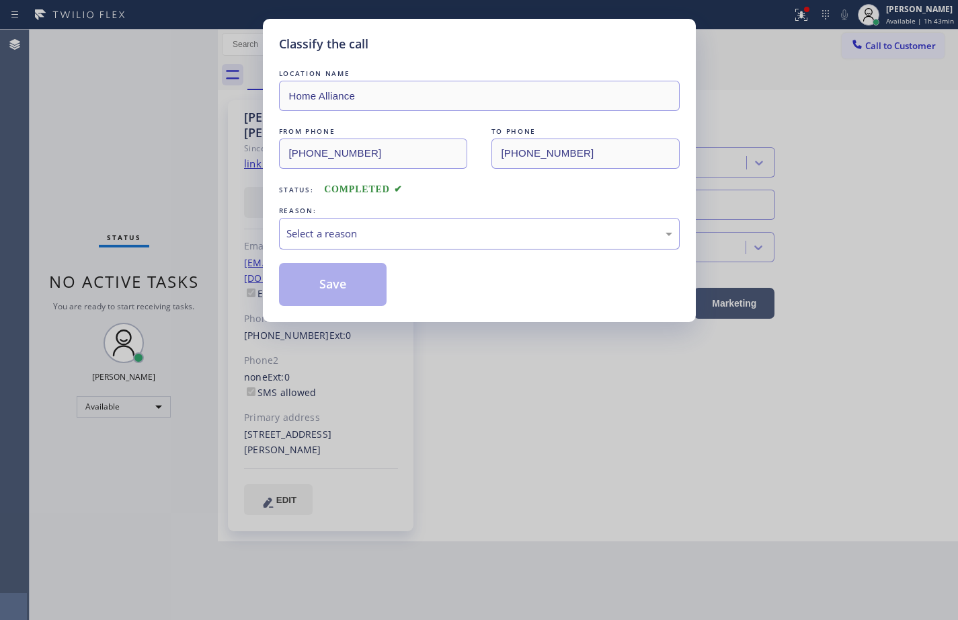
click at [420, 241] on div "Select a reason" at bounding box center [479, 234] width 401 height 32
click at [342, 282] on button "Save" at bounding box center [333, 284] width 108 height 43
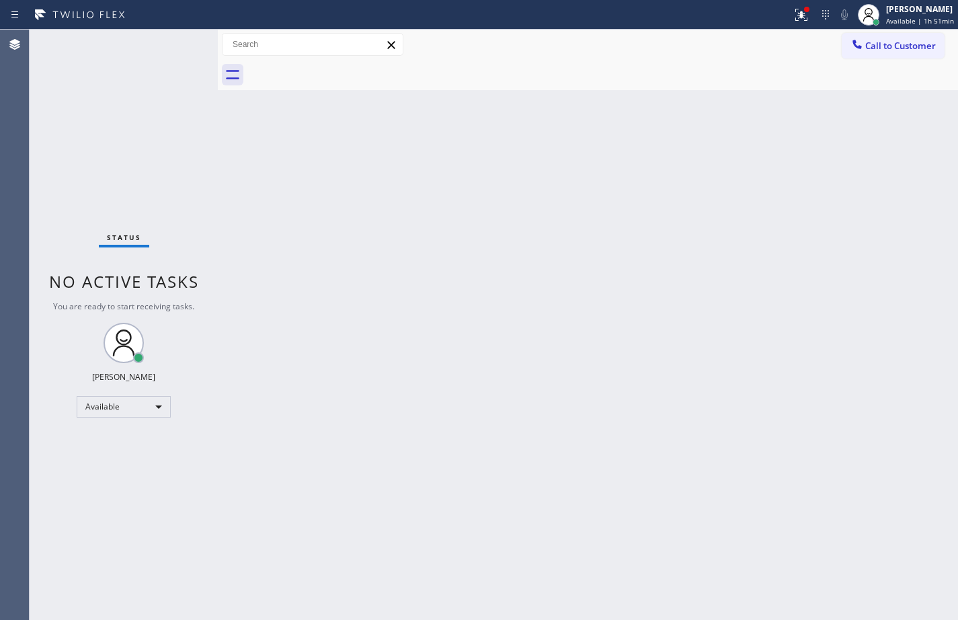
click at [937, 373] on div "Back to Dashboard Change Sender ID Customers Technicians Select a contact Outbo…" at bounding box center [588, 325] width 740 height 590
click at [664, 327] on div "Back to Dashboard Change Sender ID Customers Technicians Select a contact Outbo…" at bounding box center [588, 325] width 740 height 590
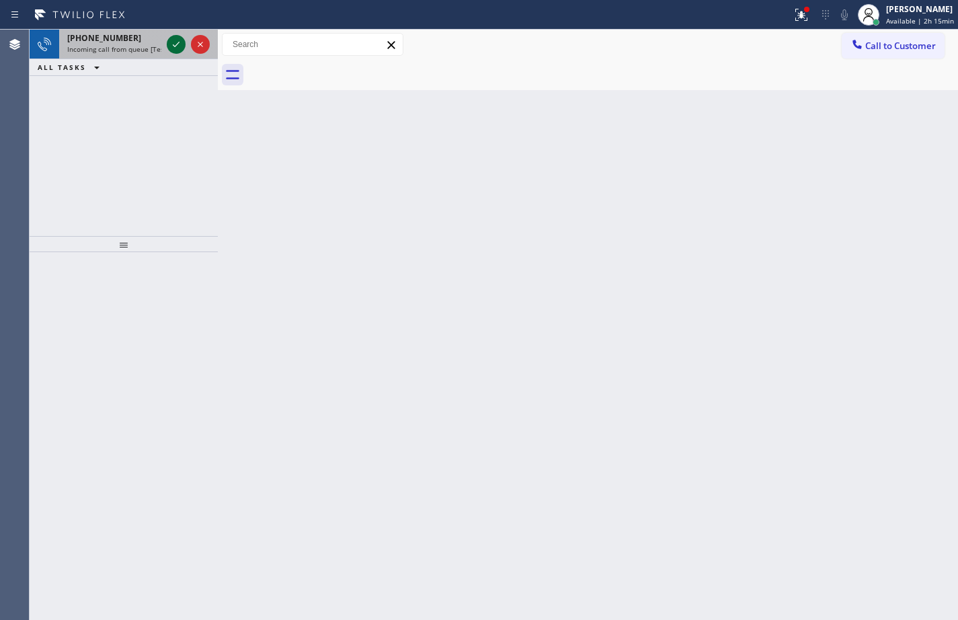
click at [181, 42] on icon at bounding box center [176, 44] width 16 height 16
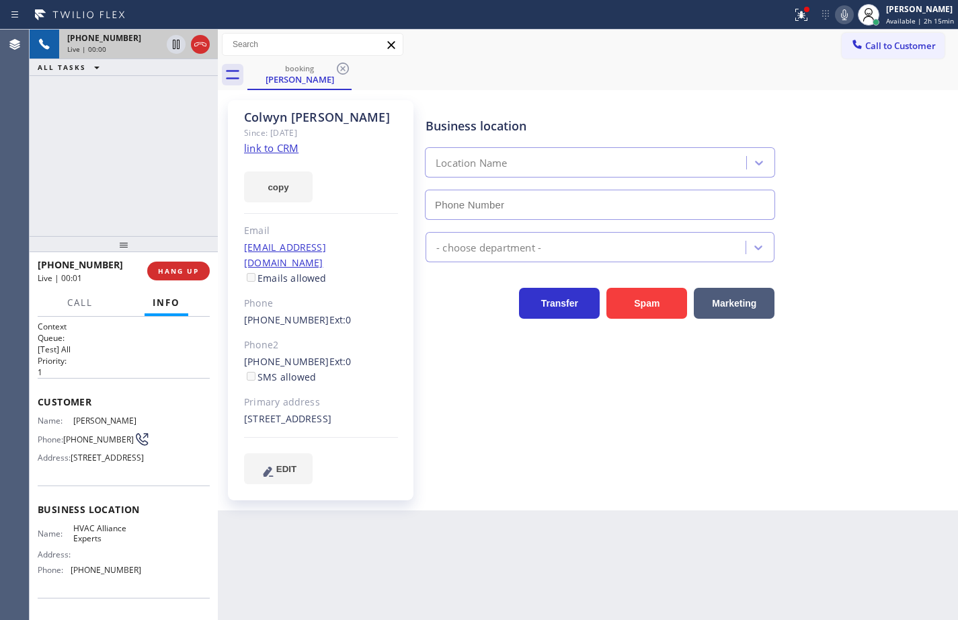
type input "[PHONE_NUMBER]"
click at [278, 153] on link "link to CRM" at bounding box center [271, 147] width 54 height 13
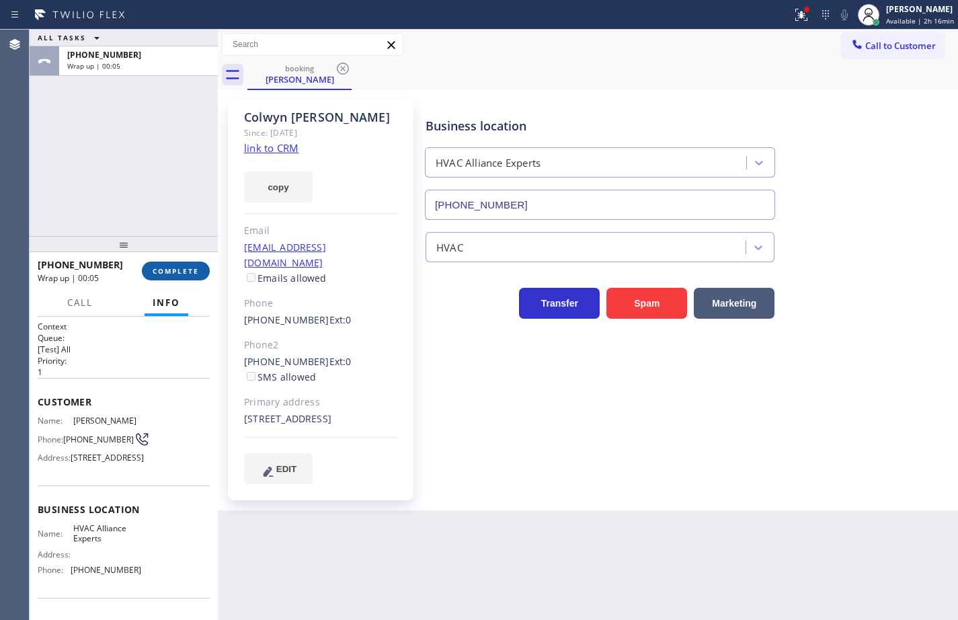
click at [186, 274] on span "COMPLETE" at bounding box center [176, 270] width 46 height 9
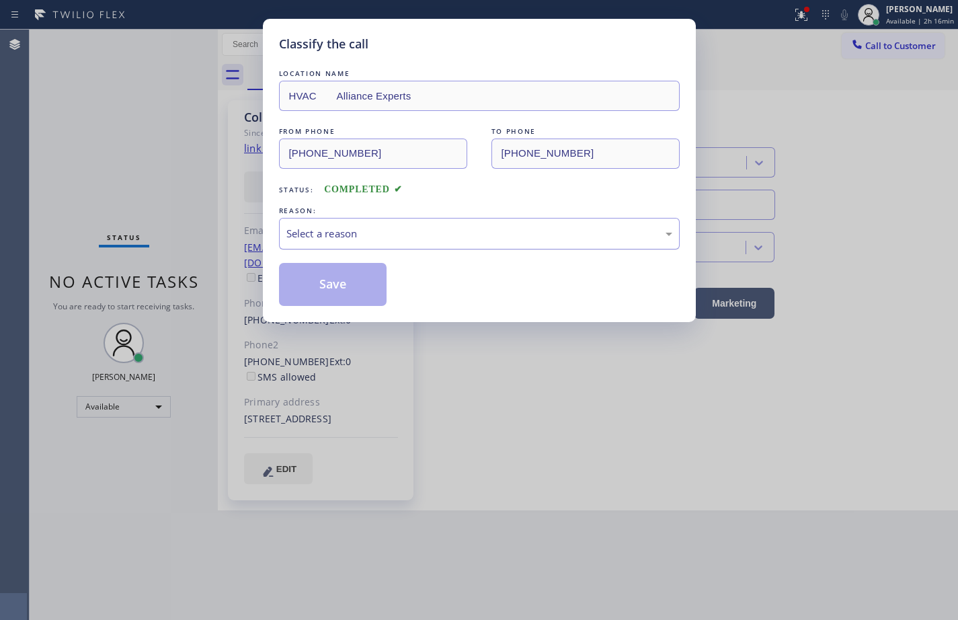
click at [391, 239] on div "Select a reason" at bounding box center [479, 233] width 386 height 15
click at [365, 287] on button "Save" at bounding box center [333, 284] width 108 height 43
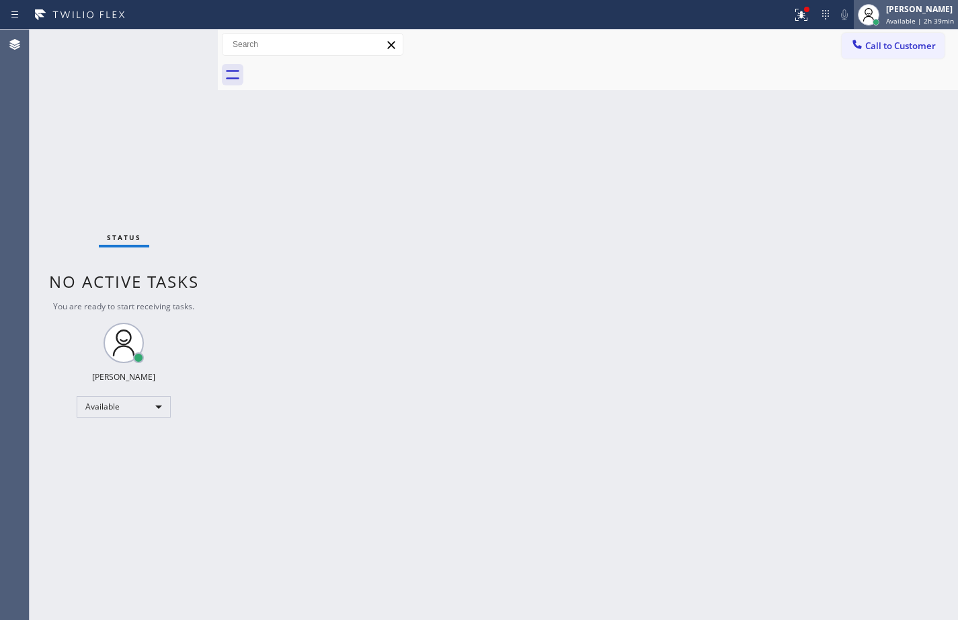
click at [936, 16] on span "Available | 2h 39min" at bounding box center [920, 20] width 68 height 9
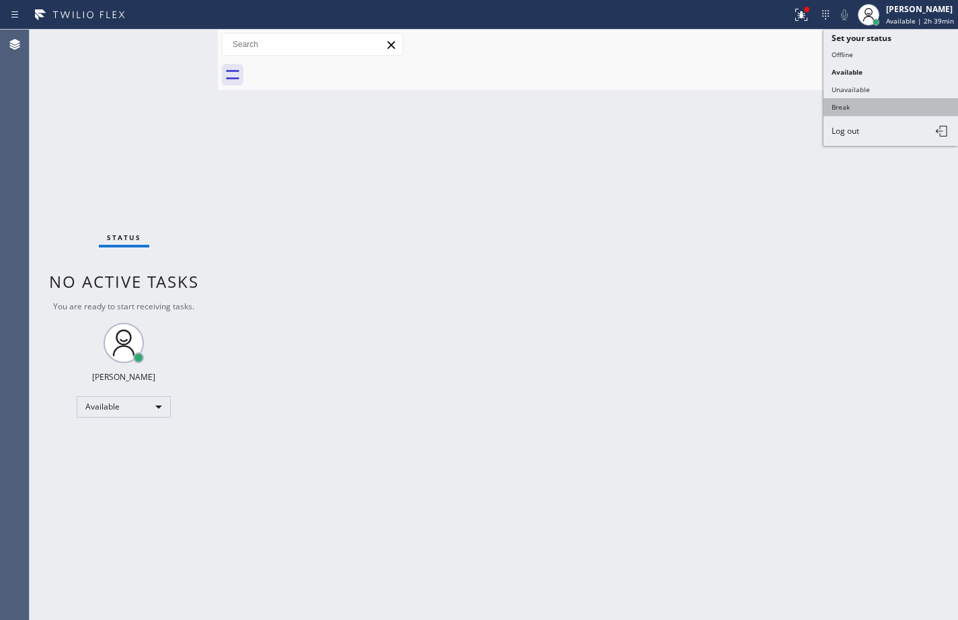
click at [898, 100] on button "Break" at bounding box center [891, 106] width 134 height 17
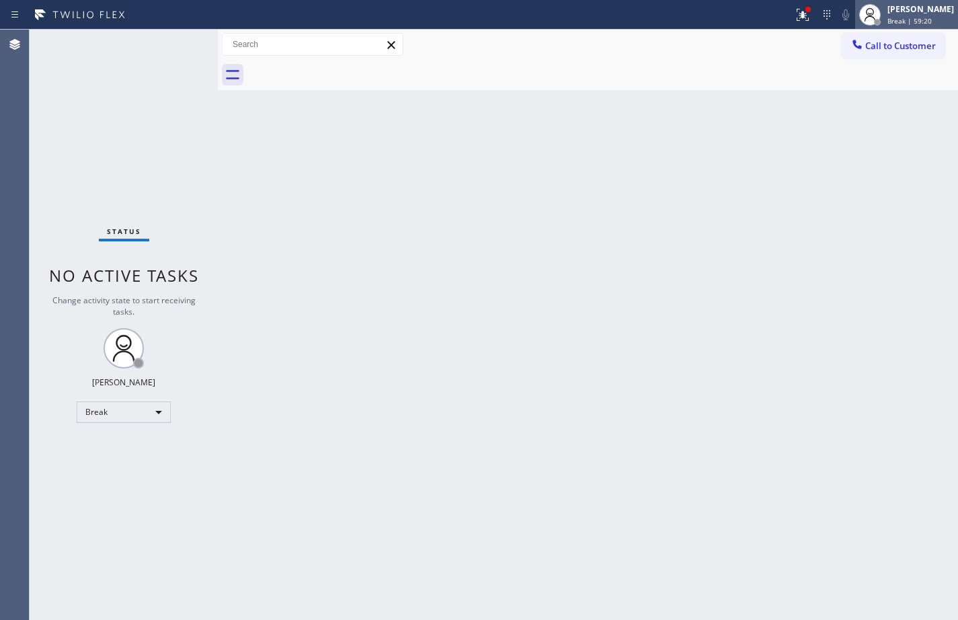
click at [934, 17] on div "Break | 59:20" at bounding box center [921, 20] width 67 height 9
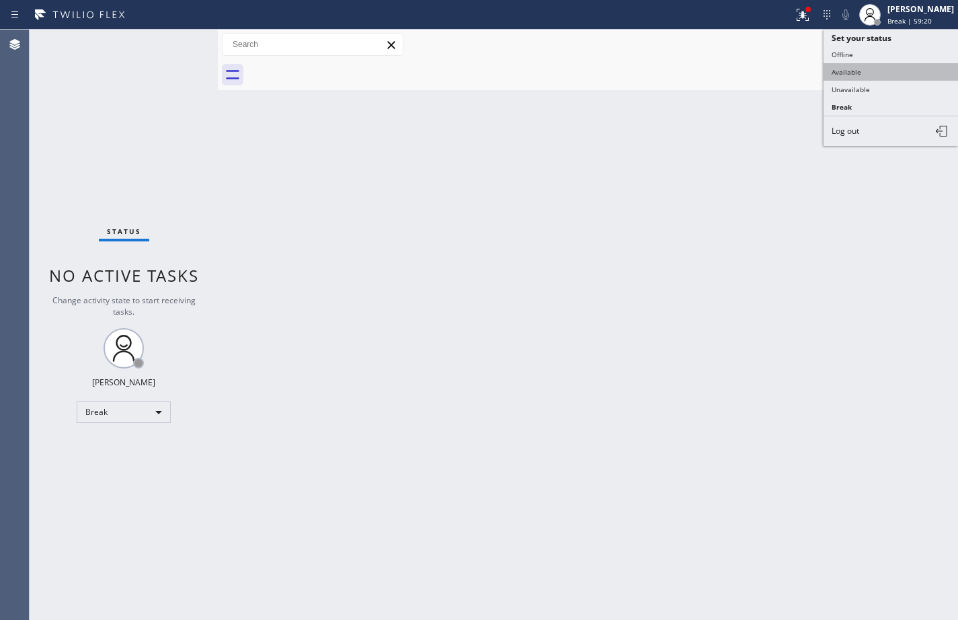
click at [886, 75] on button "Available" at bounding box center [891, 71] width 134 height 17
